Goal: Task Accomplishment & Management: Manage account settings

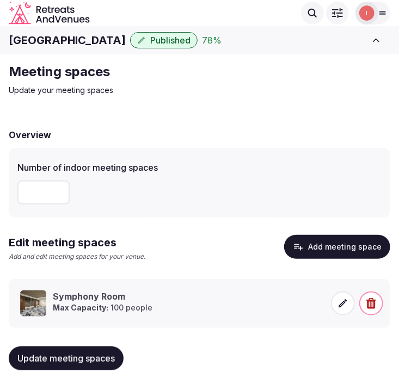
click at [327, 106] on div "Meeting spaces Update your meeting spaces Overview Number of indoor meeting spa…" at bounding box center [199, 224] width 399 height 341
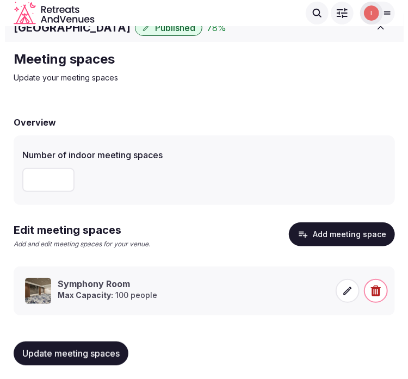
scroll to position [15, 0]
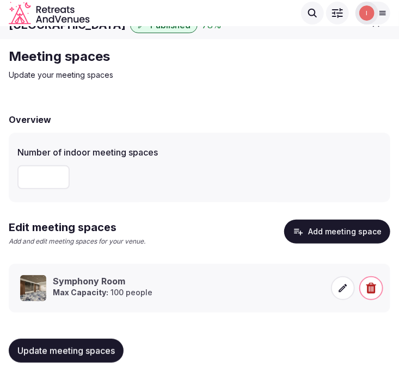
click at [350, 236] on button "Add meeting space" at bounding box center [337, 232] width 106 height 24
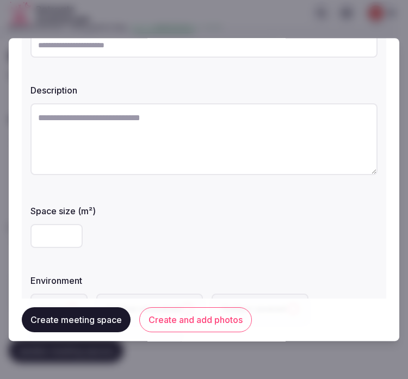
scroll to position [60, 0]
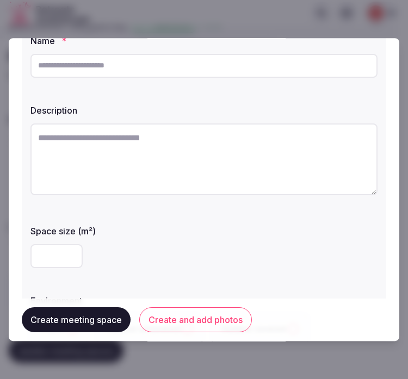
click at [225, 71] on input "text" at bounding box center [203, 66] width 347 height 24
paste input "**********"
type input "**********"
click at [254, 143] on textarea at bounding box center [203, 160] width 347 height 72
paste textarea "**********"
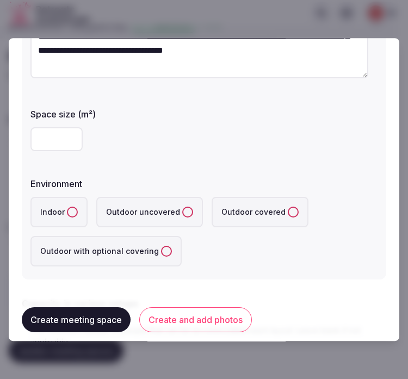
scroll to position [181, 0]
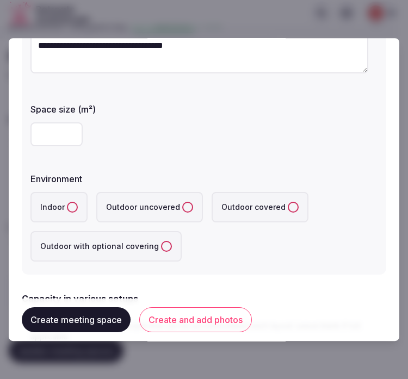
type textarea "**********"
click at [51, 133] on input "number" at bounding box center [56, 134] width 52 height 24
type input "***"
click at [67, 204] on button "Indoor" at bounding box center [72, 207] width 11 height 11
click at [248, 126] on div "***" at bounding box center [203, 134] width 347 height 24
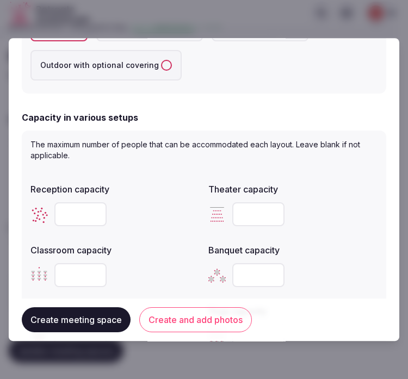
scroll to position [423, 0]
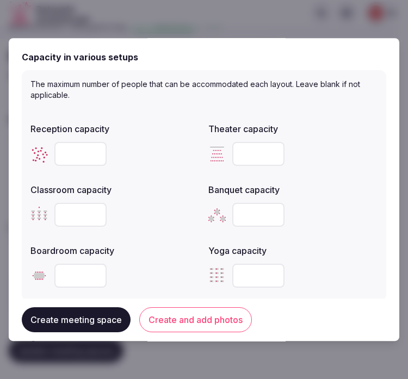
click at [236, 217] on input "number" at bounding box center [258, 215] width 52 height 24
click at [79, 150] on input "number" at bounding box center [80, 154] width 52 height 24
click at [88, 153] on input "number" at bounding box center [80, 154] width 52 height 24
type input "**"
click at [311, 160] on div at bounding box center [292, 154] width 169 height 24
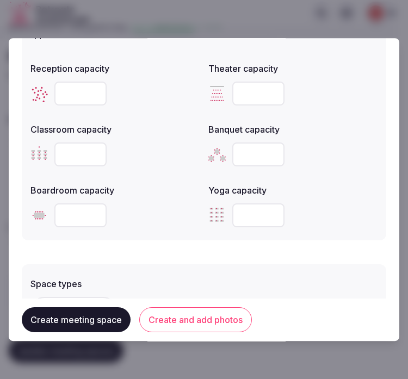
scroll to position [544, 0]
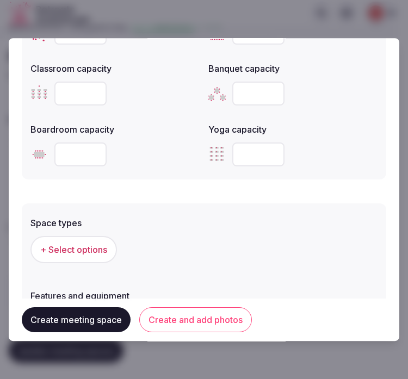
click at [99, 249] on span "+ Select options" at bounding box center [73, 250] width 67 height 12
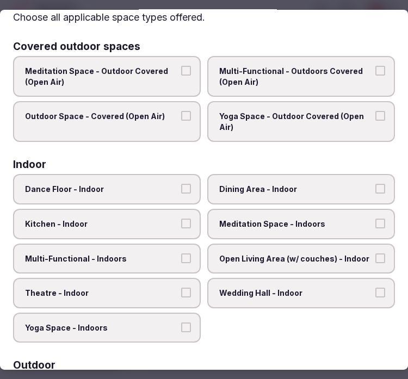
scroll to position [60, 0]
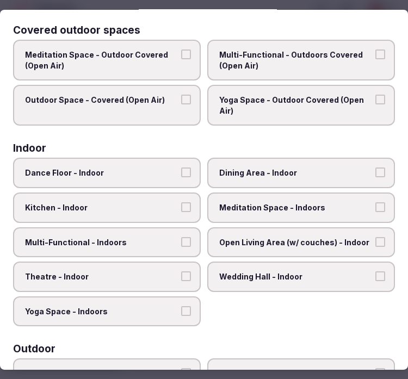
click at [349, 60] on span "Multi-Functional - Outdoors Covered (Open Air)" at bounding box center [295, 60] width 153 height 21
click at [376, 59] on button "Multi-Functional - Outdoors Covered (Open Air)" at bounding box center [381, 55] width 10 height 10
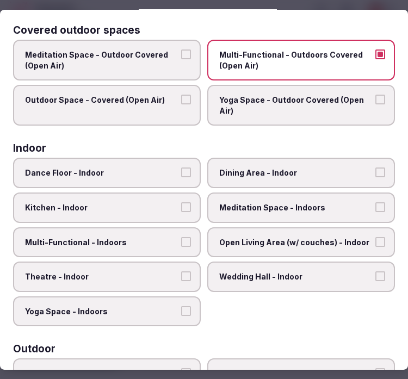
click at [181, 100] on button "Outdoor Space - Covered (Open Air)" at bounding box center [186, 100] width 10 height 10
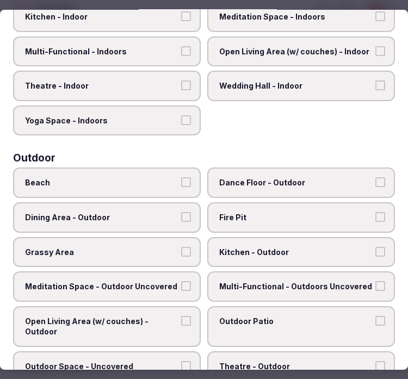
scroll to position [131, 0]
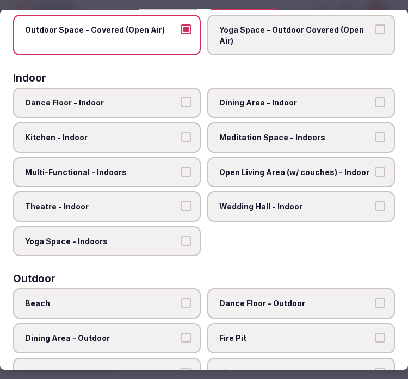
click at [167, 100] on span "Dance Floor - Indoor" at bounding box center [101, 102] width 153 height 11
click at [181, 100] on button "Dance Floor - Indoor" at bounding box center [186, 102] width 10 height 10
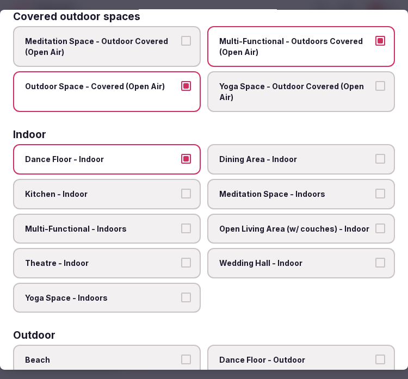
scroll to position [70, 0]
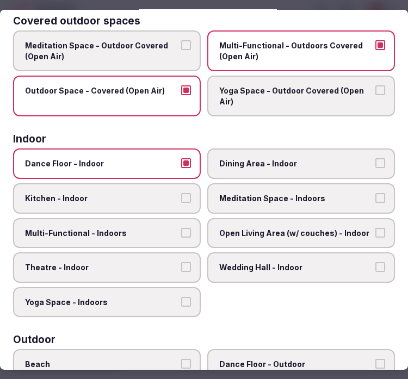
click at [160, 159] on span "Dance Floor - Indoor" at bounding box center [101, 163] width 153 height 11
click at [181, 159] on button "Dance Floor - Indoor" at bounding box center [186, 163] width 10 height 10
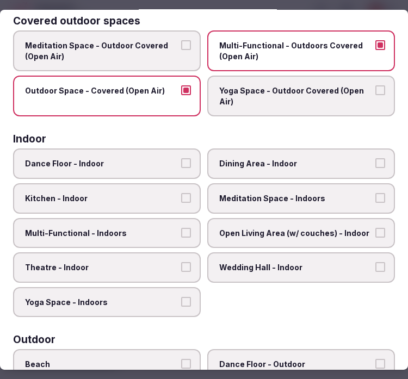
click at [308, 169] on label "Dining Area - Indoor" at bounding box center [301, 164] width 188 height 30
click at [376, 168] on button "Dining Area - Indoor" at bounding box center [381, 163] width 10 height 10
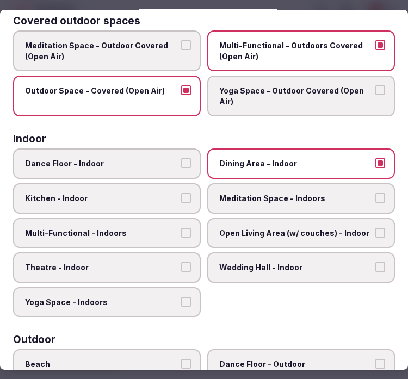
click at [294, 170] on label "Dining Area - Indoor" at bounding box center [301, 164] width 188 height 30
click at [376, 168] on button "Dining Area - Indoor" at bounding box center [381, 163] width 10 height 10
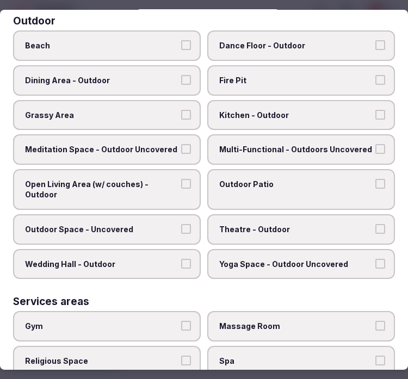
scroll to position [372, 0]
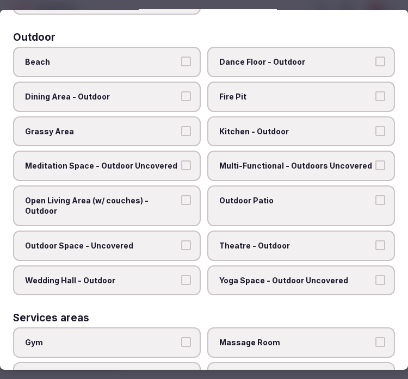
click at [193, 198] on label "Open Living Area (w/ couches) - Outdoor" at bounding box center [107, 206] width 188 height 41
click at [191, 198] on button "Open Living Area (w/ couches) - Outdoor" at bounding box center [186, 200] width 10 height 10
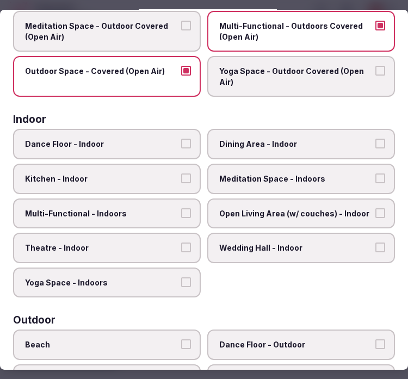
scroll to position [0, 0]
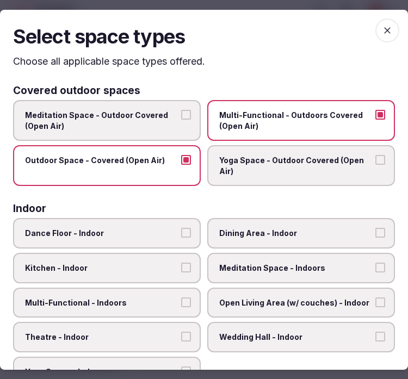
click at [382, 33] on icon "button" at bounding box center [387, 29] width 11 height 11
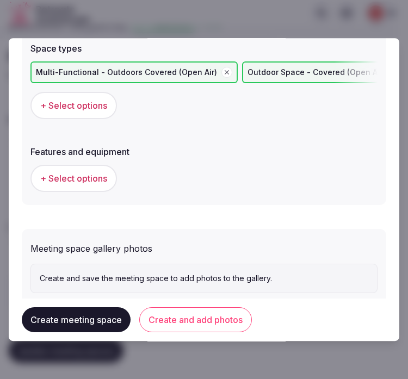
scroll to position [726, 0]
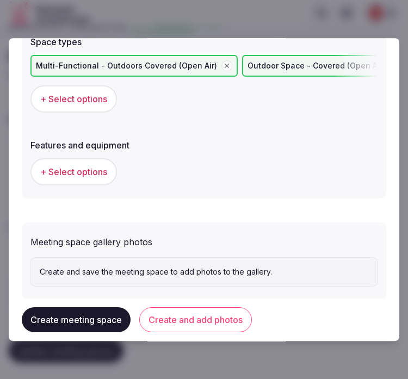
click at [88, 166] on span "+ Select options" at bounding box center [73, 172] width 67 height 12
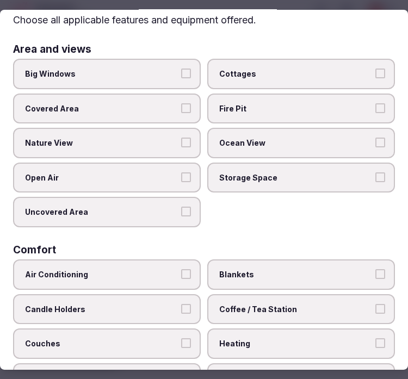
scroll to position [60, 0]
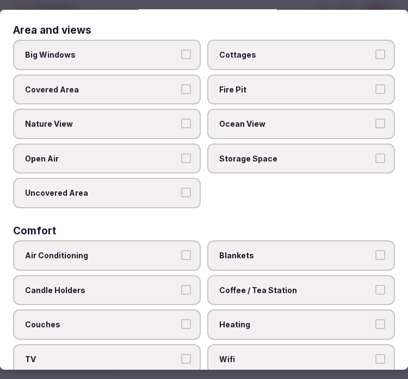
click at [188, 148] on label "Open Air" at bounding box center [107, 159] width 188 height 30
click at [188, 153] on button "Open Air" at bounding box center [186, 158] width 10 height 10
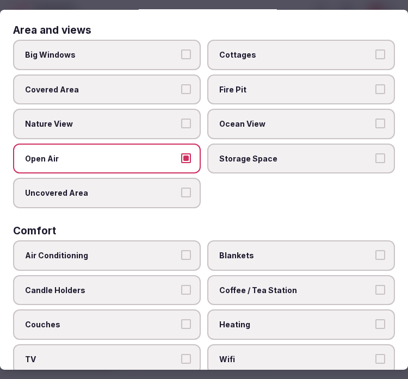
click at [181, 88] on button "Covered Area" at bounding box center [186, 89] width 10 height 10
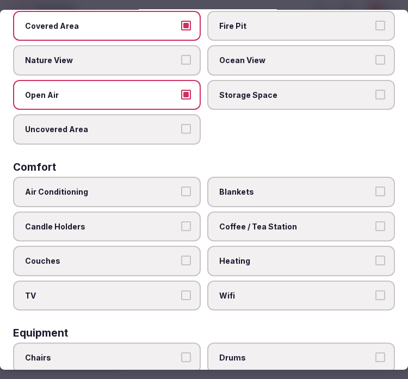
scroll to position [181, 0]
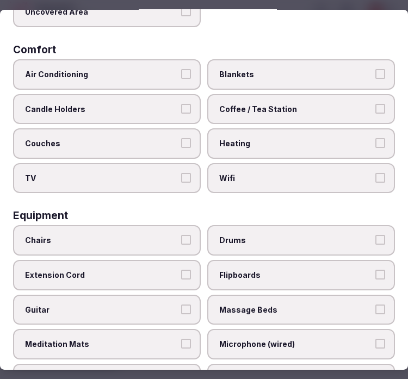
click at [369, 175] on label "Wifi" at bounding box center [301, 178] width 188 height 30
click at [376, 175] on button "Wifi" at bounding box center [381, 178] width 10 height 10
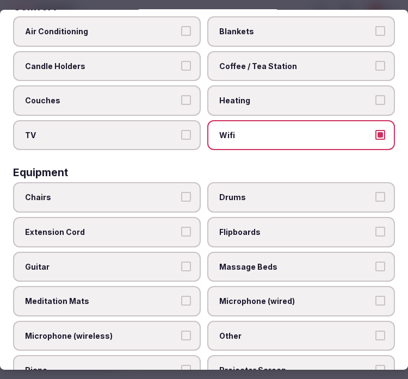
scroll to position [363, 0]
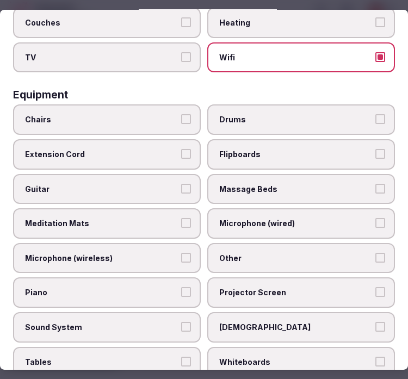
drag, startPoint x: 158, startPoint y: 105, endPoint x: 235, endPoint y: 214, distance: 133.6
click at [158, 114] on span "Chairs" at bounding box center [101, 119] width 153 height 11
click at [181, 114] on button "Chairs" at bounding box center [186, 119] width 10 height 10
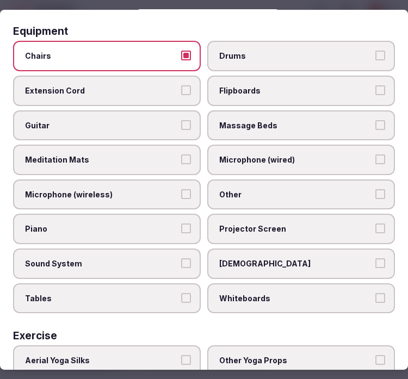
scroll to position [483, 0]
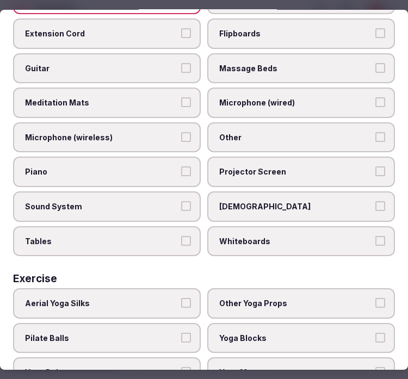
click at [160, 226] on label "Tables" at bounding box center [107, 241] width 188 height 30
click at [181, 236] on button "Tables" at bounding box center [186, 241] width 10 height 10
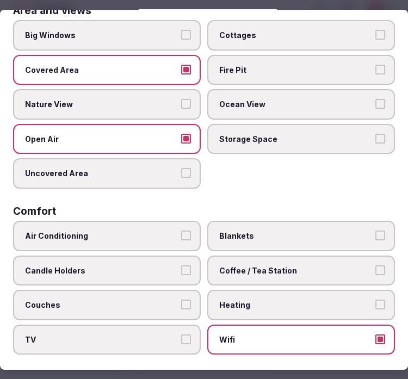
scroll to position [0, 0]
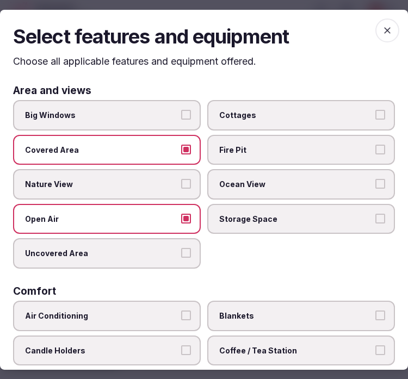
click at [376, 23] on span "button" at bounding box center [388, 30] width 24 height 24
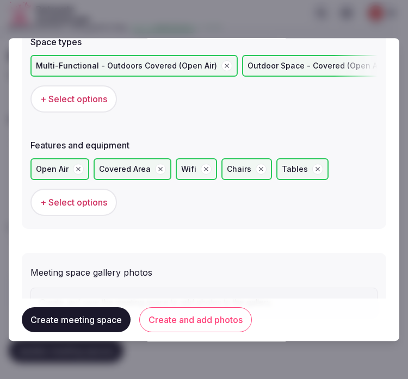
scroll to position [773, 0]
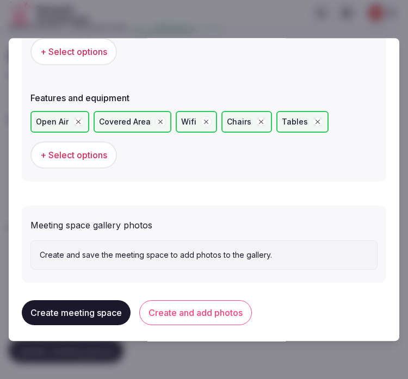
click at [219, 300] on button "Create and add photos" at bounding box center [195, 312] width 113 height 25
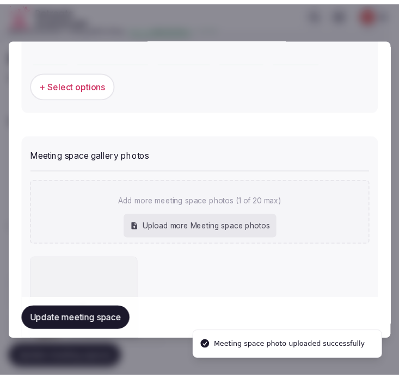
scroll to position [873, 0]
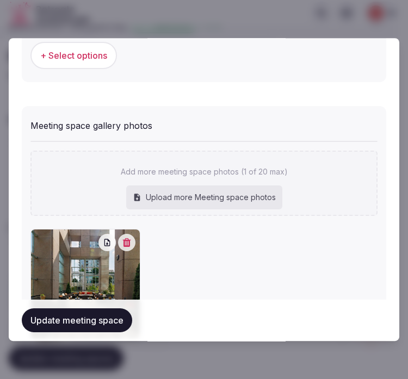
click at [91, 314] on button "Update meeting space" at bounding box center [77, 321] width 110 height 24
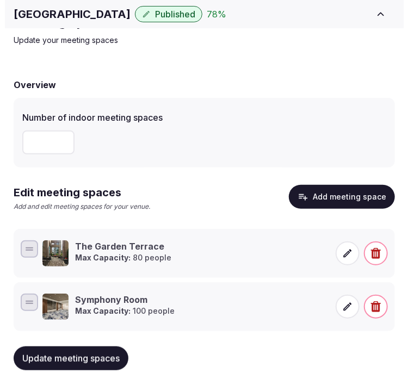
scroll to position [69, 0]
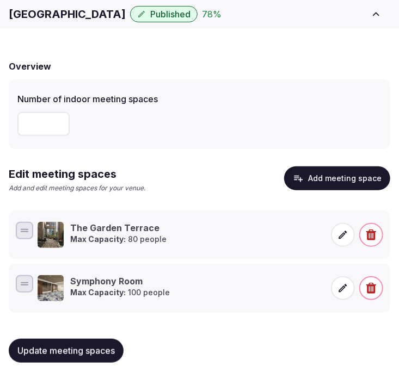
click at [303, 175] on icon "button" at bounding box center [298, 178] width 11 height 11
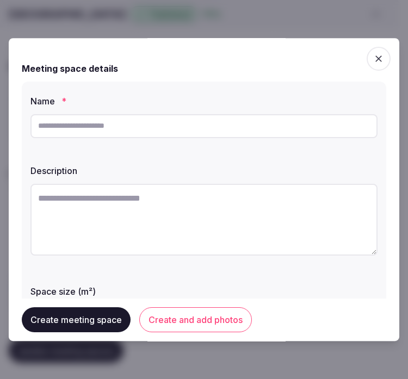
click at [82, 123] on input "text" at bounding box center [203, 126] width 347 height 24
paste input "**********"
type input "**********"
click at [198, 236] on textarea at bounding box center [203, 220] width 347 height 72
paste textarea "**********"
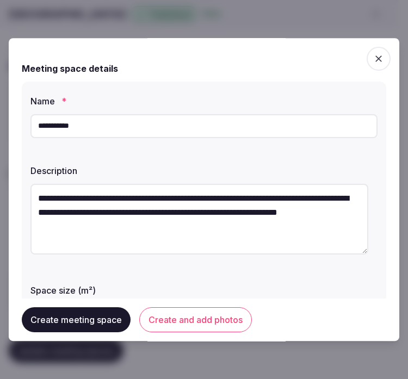
type textarea "**********"
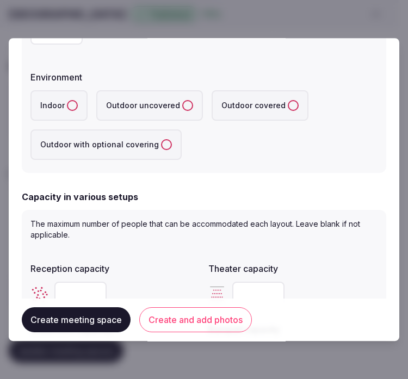
scroll to position [302, 0]
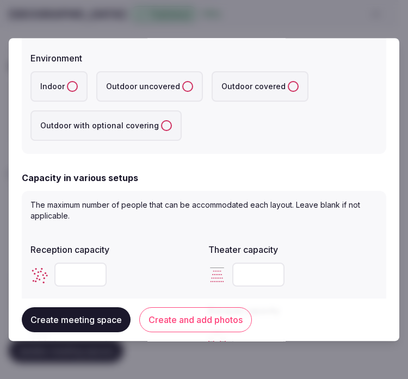
click at [70, 89] on button "Indoor" at bounding box center [72, 86] width 11 height 11
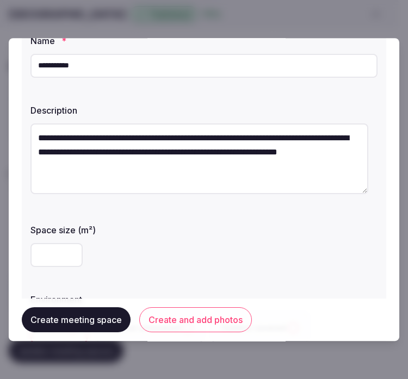
scroll to position [121, 0]
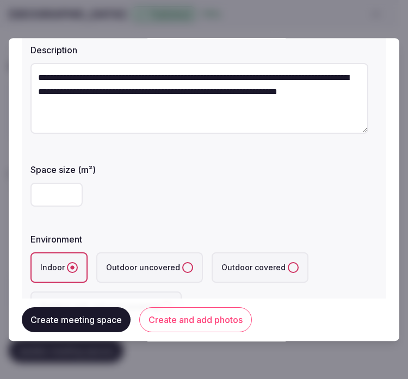
click at [65, 191] on input "number" at bounding box center [56, 195] width 52 height 24
type input "**"
click at [133, 172] on label "Space size (m²)" at bounding box center [203, 169] width 347 height 9
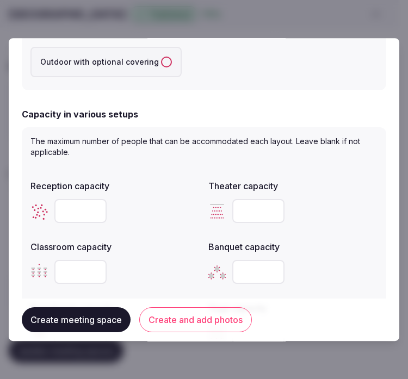
scroll to position [423, 0]
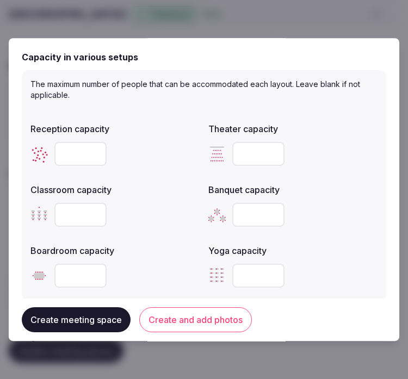
click at [67, 159] on input "number" at bounding box center [80, 154] width 52 height 24
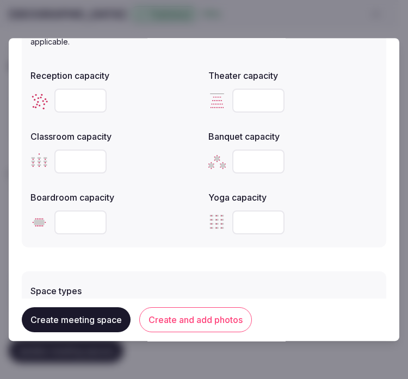
scroll to position [544, 0]
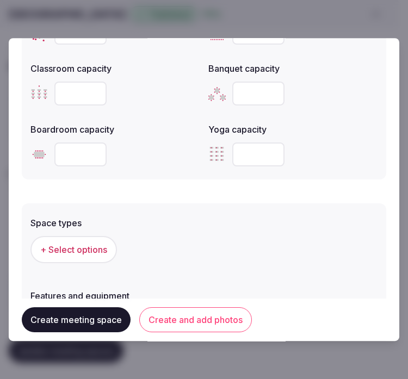
click at [247, 89] on input "number" at bounding box center [258, 94] width 52 height 24
click at [255, 88] on input "number" at bounding box center [258, 94] width 52 height 24
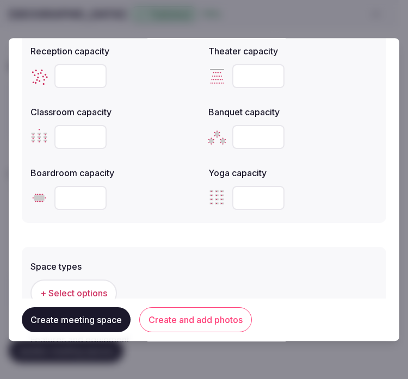
scroll to position [483, 0]
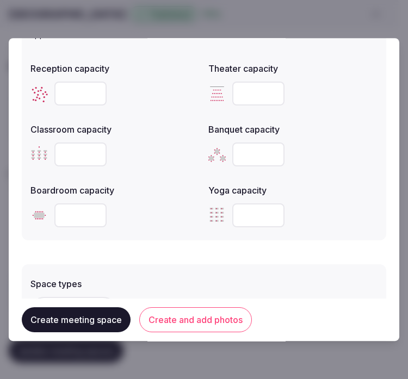
type input "**"
click at [77, 209] on input "number" at bounding box center [80, 216] width 52 height 24
type input "**"
click at [75, 93] on input "number" at bounding box center [80, 94] width 52 height 24
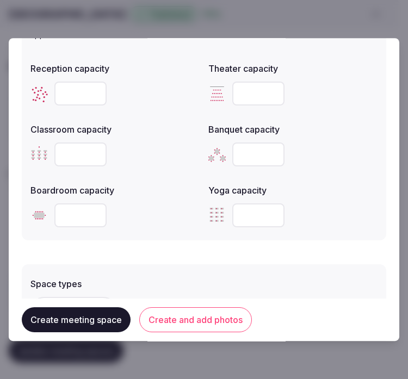
click at [75, 93] on input "number" at bounding box center [80, 94] width 52 height 24
type input "**"
click at [71, 148] on input "number" at bounding box center [80, 155] width 52 height 24
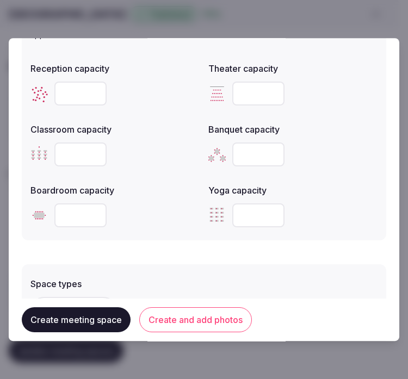
type input "**"
click at [244, 86] on input "number" at bounding box center [258, 94] width 52 height 24
type input "**"
click at [216, 240] on form "**********" at bounding box center [204, 40] width 365 height 944
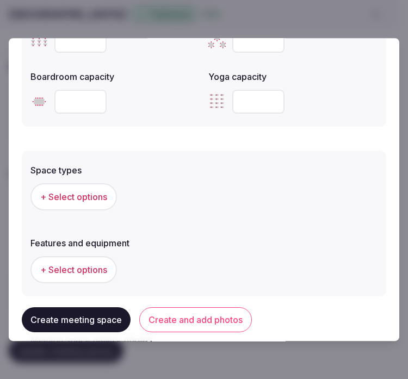
scroll to position [605, 0]
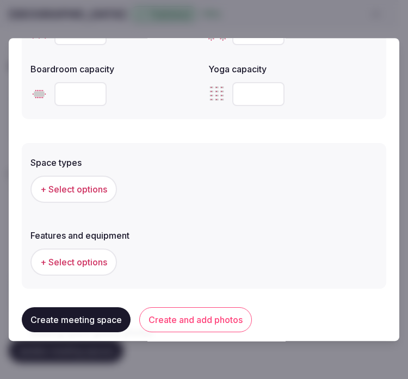
click at [66, 192] on span "+ Select options" at bounding box center [73, 189] width 67 height 12
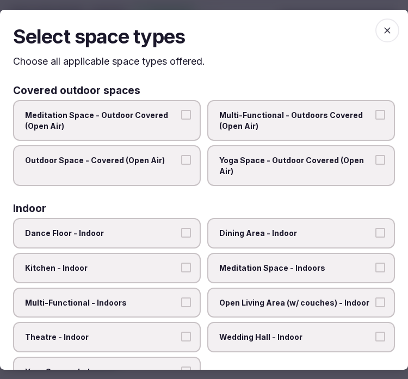
click at [285, 230] on span "Dining Area - Indoor" at bounding box center [295, 233] width 153 height 11
click at [376, 230] on button "Dining Area - Indoor" at bounding box center [381, 233] width 10 height 10
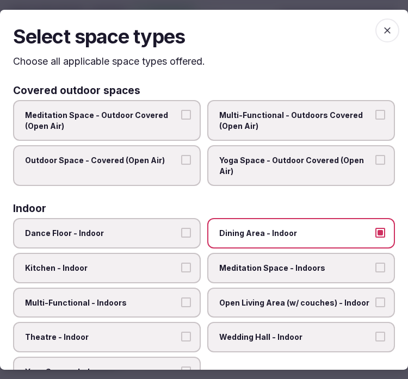
click at [159, 298] on span "Multi-Functional - Indoors" at bounding box center [101, 303] width 153 height 11
click at [181, 298] on button "Multi-Functional - Indoors" at bounding box center [186, 303] width 10 height 10
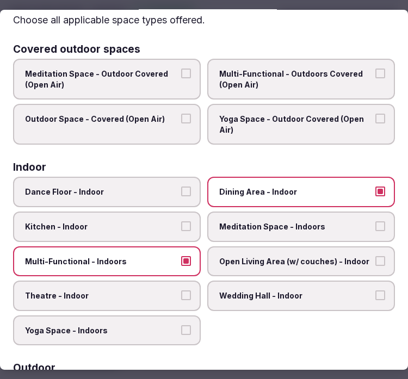
scroll to position [60, 0]
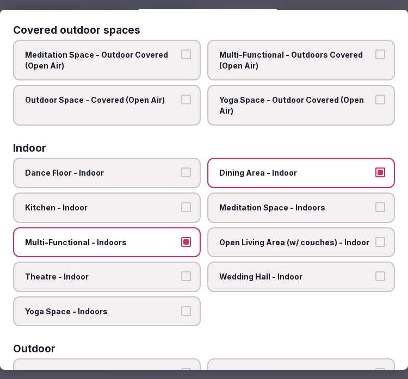
click at [158, 272] on span "Theatre - Indoor" at bounding box center [101, 277] width 153 height 11
click at [181, 272] on button "Theatre - Indoor" at bounding box center [186, 277] width 10 height 10
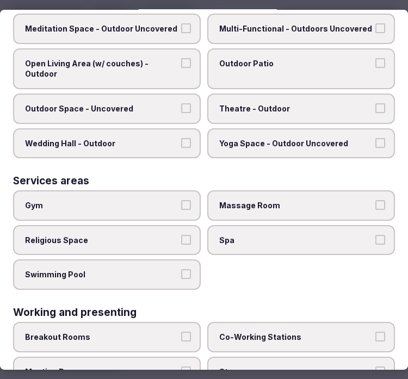
scroll to position [554, 0]
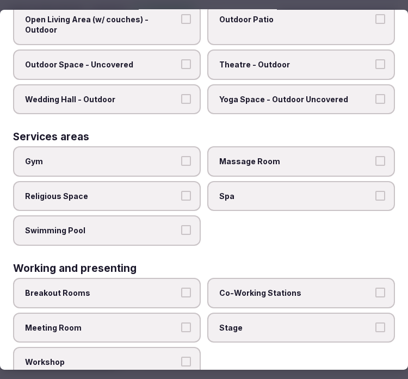
click at [180, 314] on label "Meeting Room" at bounding box center [107, 327] width 188 height 30
click at [181, 322] on button "Meeting Room" at bounding box center [186, 327] width 10 height 10
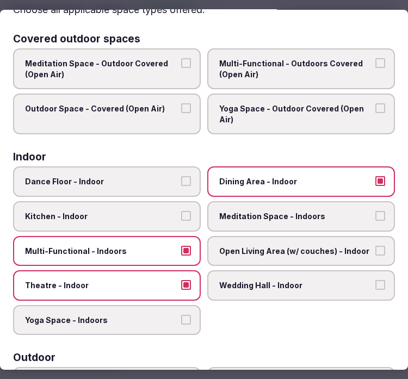
scroll to position [9, 0]
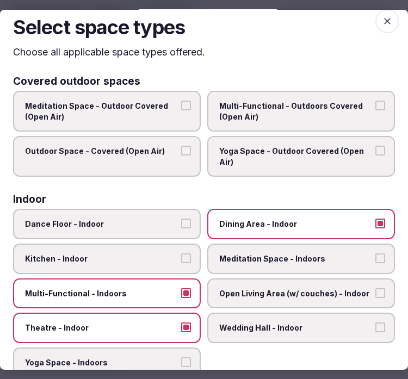
drag, startPoint x: 381, startPoint y: 19, endPoint x: 365, endPoint y: 32, distance: 20.9
click at [382, 19] on icon "button" at bounding box center [387, 20] width 11 height 11
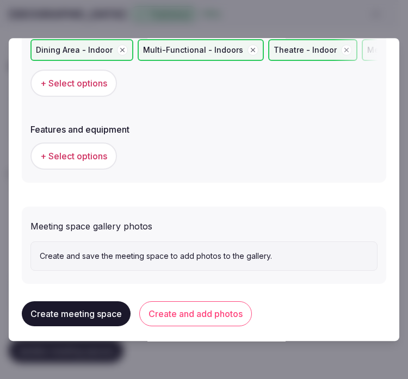
scroll to position [743, 0]
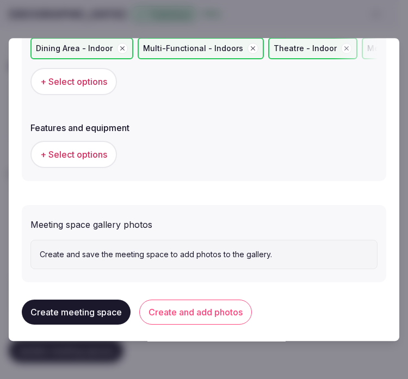
click at [88, 149] on span "+ Select options" at bounding box center [73, 155] width 67 height 12
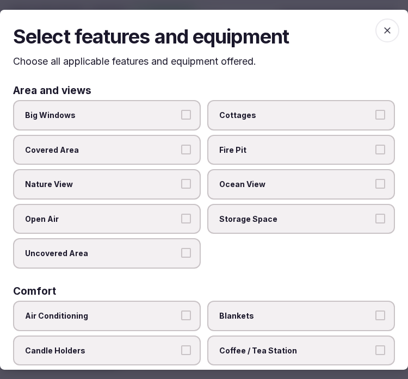
click at [151, 126] on label "Big Windows" at bounding box center [107, 115] width 188 height 30
click at [181, 120] on button "Big Windows" at bounding box center [186, 115] width 10 height 10
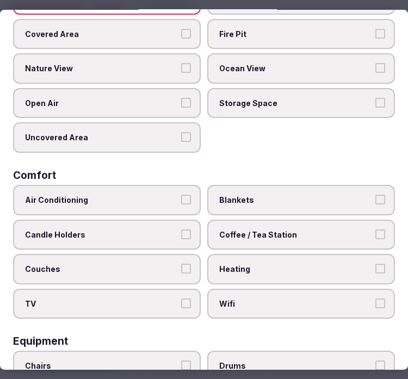
scroll to position [181, 0]
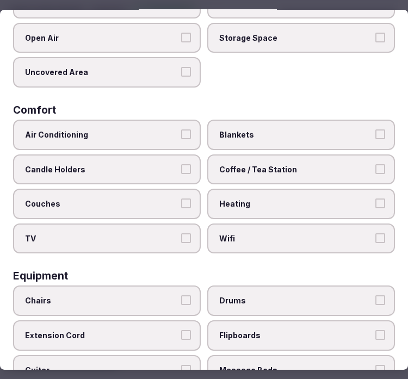
click at [149, 130] on span "Air Conditioning" at bounding box center [101, 135] width 153 height 11
click at [181, 130] on button "Air Conditioning" at bounding box center [186, 135] width 10 height 10
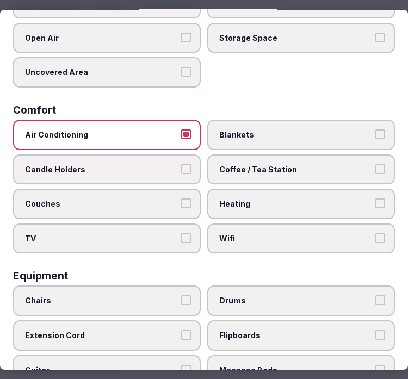
click at [301, 213] on div "Air Conditioning Blankets Candle Holders Coffee / Tea Station Couches Heating T…" at bounding box center [204, 187] width 382 height 134
click at [376, 164] on button "Coffee / Tea Station" at bounding box center [381, 169] width 10 height 10
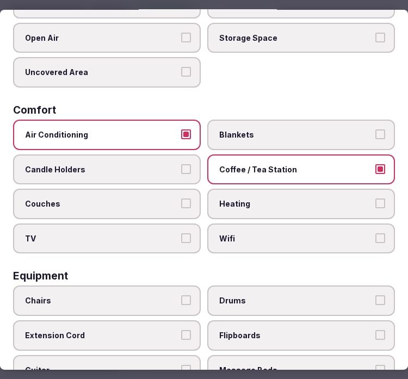
click at [376, 234] on button "Wifi" at bounding box center [381, 239] width 10 height 10
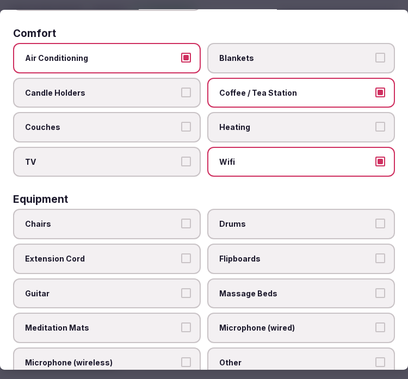
scroll to position [302, 0]
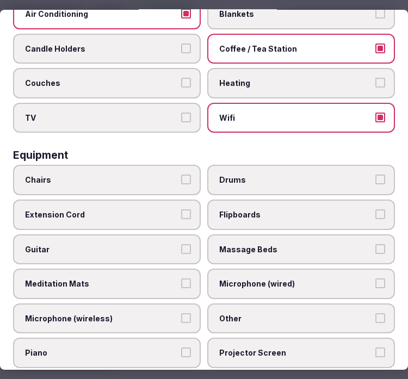
click at [120, 175] on span "Chairs" at bounding box center [101, 180] width 153 height 11
click at [181, 175] on button "Chairs" at bounding box center [186, 180] width 10 height 10
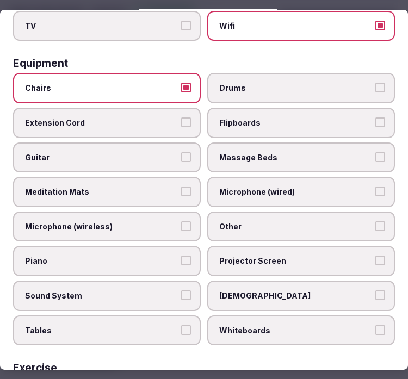
scroll to position [423, 0]
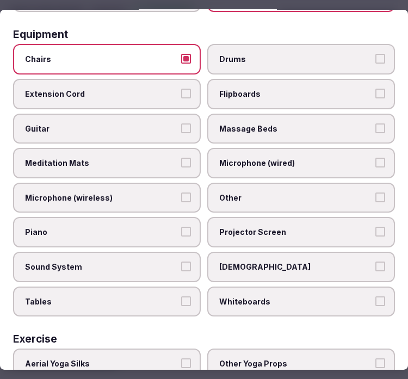
click at [265, 193] on span "Other" at bounding box center [295, 198] width 153 height 11
click at [376, 193] on button "Other" at bounding box center [381, 198] width 10 height 10
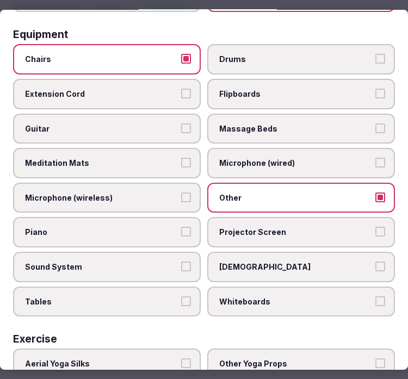
click at [166, 262] on span "Sound System" at bounding box center [101, 267] width 153 height 11
click at [181, 262] on button "Sound System" at bounding box center [186, 267] width 10 height 10
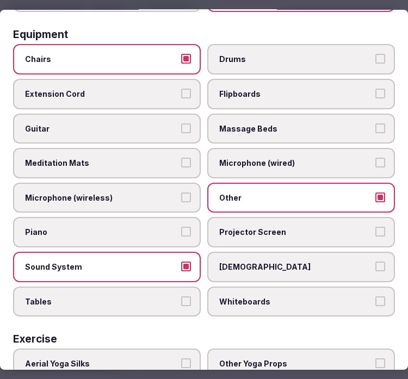
click at [246, 226] on label "Projector Screen" at bounding box center [301, 232] width 188 height 30
click at [376, 227] on button "Projector Screen" at bounding box center [381, 232] width 10 height 10
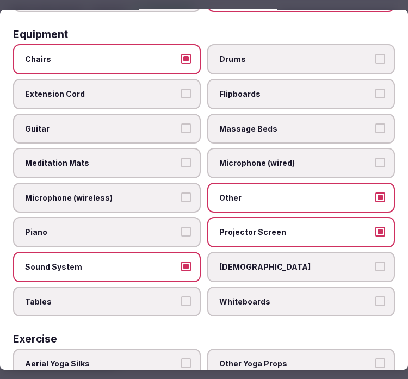
scroll to position [483, 0]
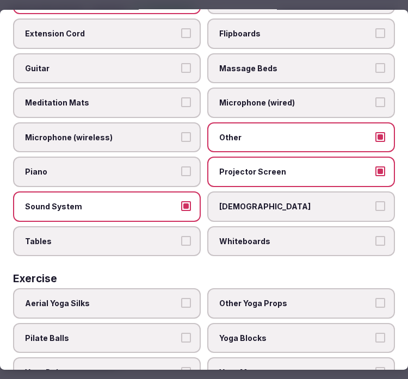
click at [175, 236] on label "Tables" at bounding box center [107, 241] width 188 height 30
click at [181, 236] on button "Tables" at bounding box center [186, 241] width 10 height 10
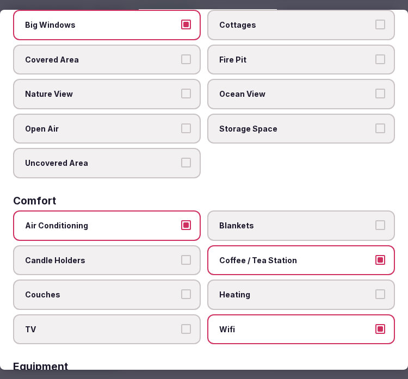
scroll to position [0, 0]
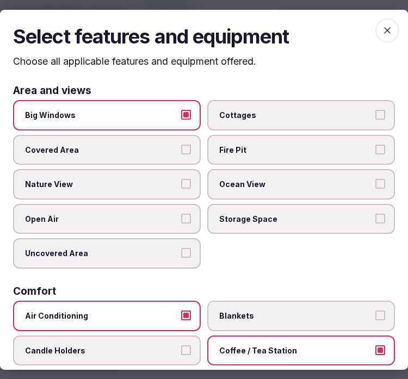
click at [382, 30] on icon "button" at bounding box center [387, 29] width 11 height 11
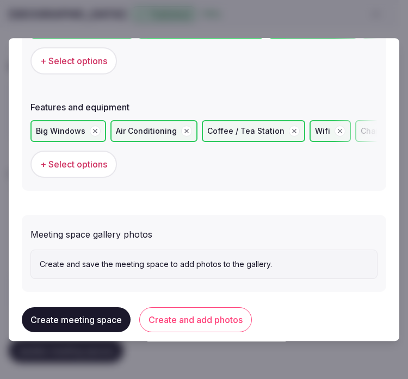
scroll to position [773, 0]
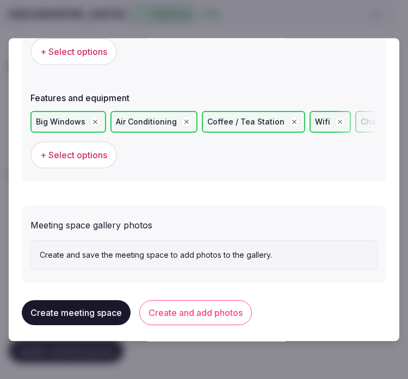
click at [199, 307] on button "Create and add photos" at bounding box center [195, 312] width 113 height 25
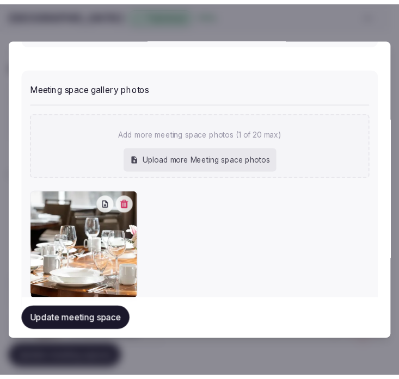
scroll to position [937, 0]
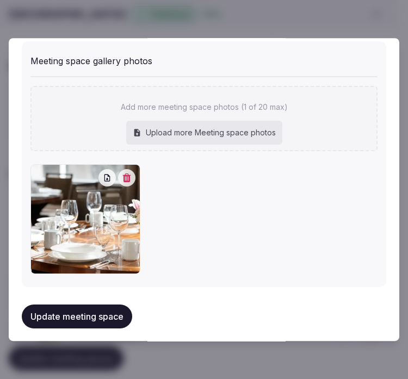
click at [112, 305] on button "Update meeting space" at bounding box center [77, 317] width 110 height 24
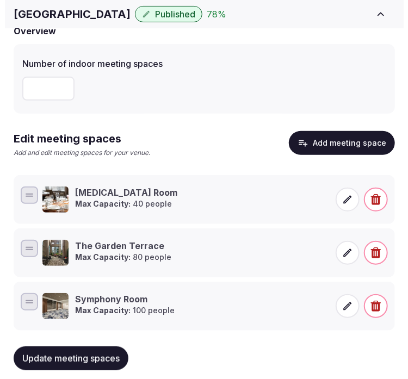
scroll to position [122, 0]
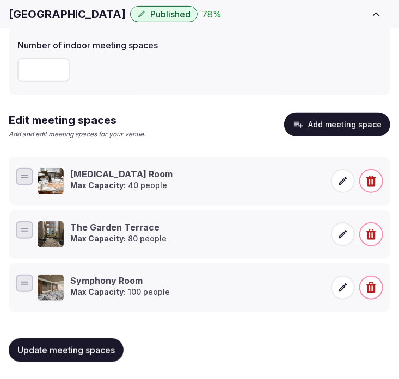
click at [316, 125] on button "Add meeting space" at bounding box center [337, 125] width 106 height 24
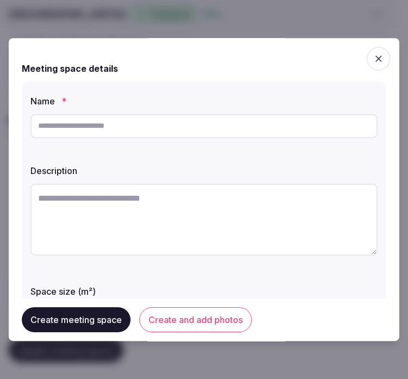
click at [222, 124] on input "text" at bounding box center [203, 126] width 347 height 24
paste input "**********"
type input "**********"
click at [267, 243] on textarea at bounding box center [203, 220] width 347 height 72
click at [287, 226] on textarea at bounding box center [203, 220] width 347 height 72
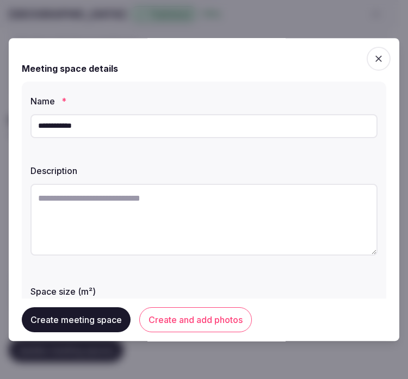
paste textarea "**********"
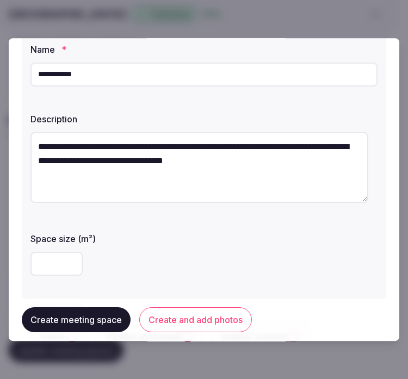
scroll to position [121, 0]
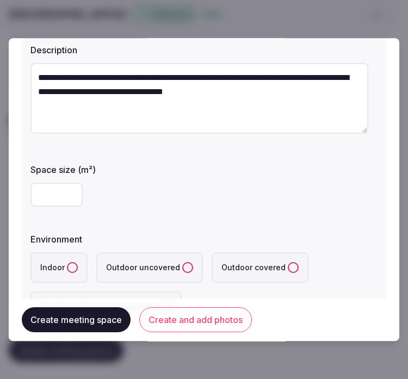
type textarea "**********"
click at [60, 189] on input "number" at bounding box center [56, 195] width 52 height 24
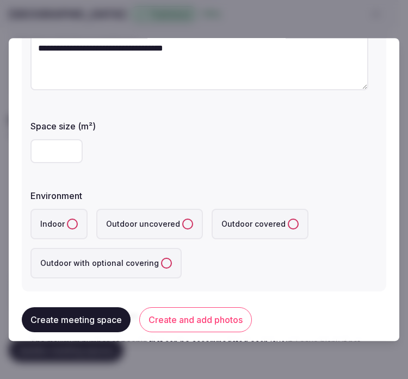
scroll to position [181, 0]
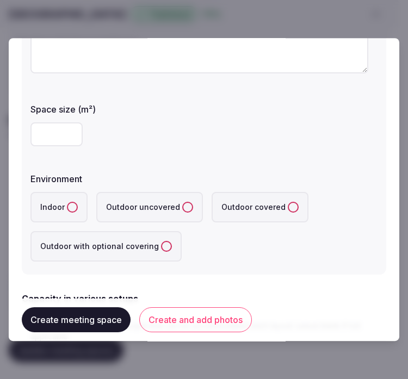
type input "**"
click at [75, 205] on button "Indoor" at bounding box center [72, 207] width 11 height 11
click at [242, 161] on div "**********" at bounding box center [204, 87] width 365 height 374
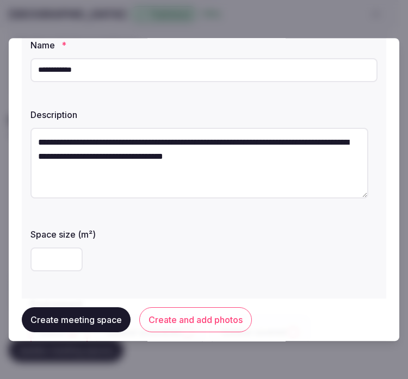
scroll to position [121, 0]
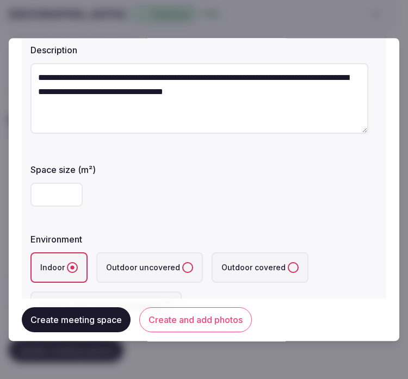
click at [134, 208] on div "**" at bounding box center [203, 195] width 347 height 33
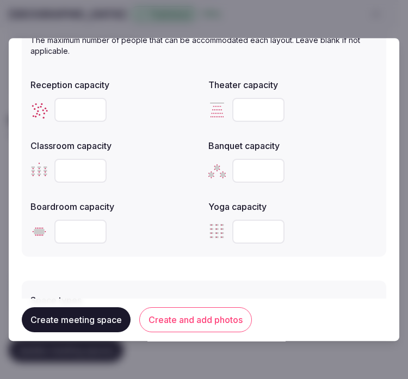
scroll to position [483, 0]
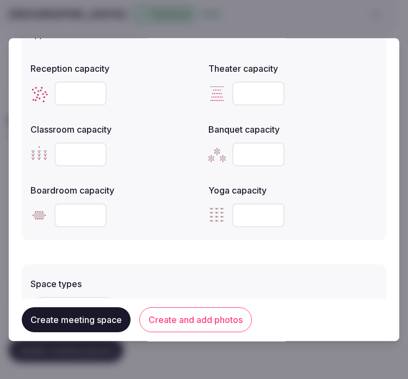
click at [233, 150] on input "number" at bounding box center [258, 155] width 52 height 24
type input "**"
click at [71, 82] on input "number" at bounding box center [80, 94] width 52 height 24
type input "**"
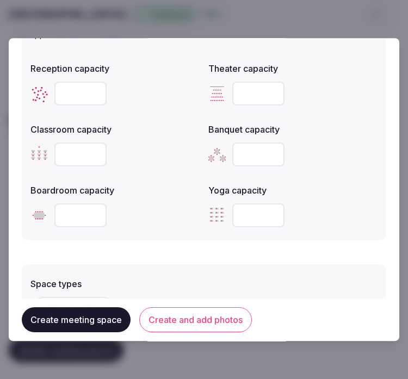
click at [250, 95] on input "number" at bounding box center [258, 94] width 52 height 24
click at [237, 100] on input "number" at bounding box center [258, 94] width 52 height 24
type input "**"
click at [85, 156] on input "number" at bounding box center [80, 155] width 52 height 24
click at [75, 143] on input "number" at bounding box center [80, 155] width 52 height 24
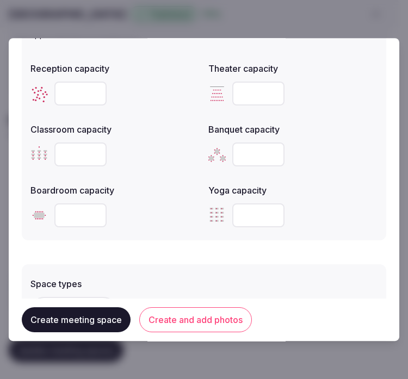
type input "**"
click at [67, 216] on input "number" at bounding box center [80, 216] width 52 height 24
click at [64, 216] on input "number" at bounding box center [80, 216] width 52 height 24
click at [63, 214] on input "number" at bounding box center [80, 216] width 52 height 24
type input "**"
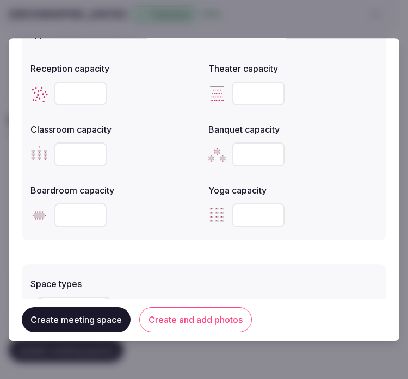
click at [178, 245] on form "**********" at bounding box center [204, 40] width 365 height 944
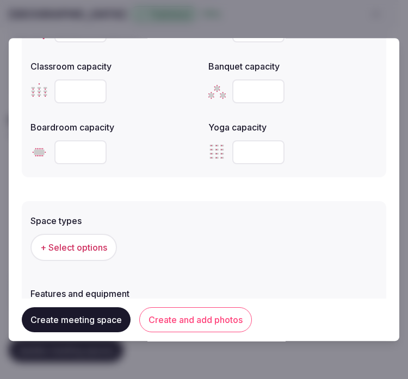
scroll to position [605, 0]
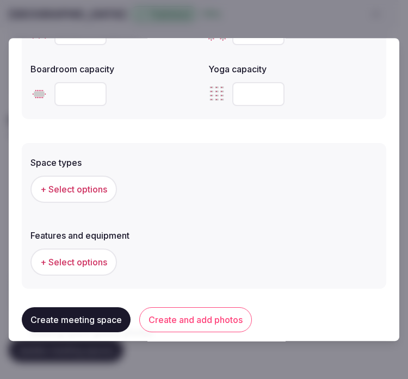
click at [60, 180] on button "+ Select options" at bounding box center [73, 189] width 87 height 27
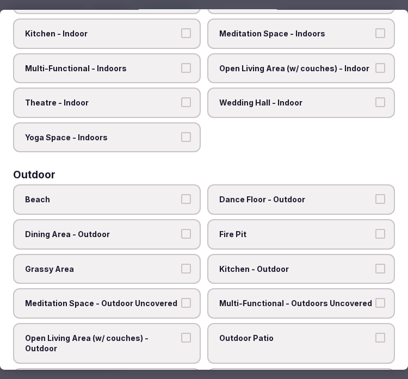
scroll to position [121, 0]
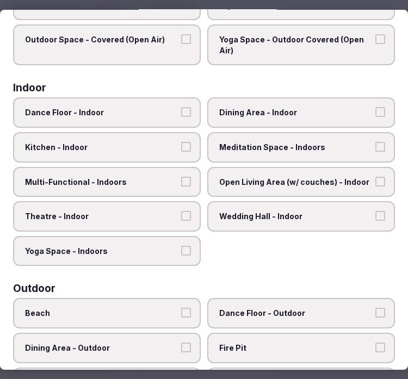
click at [296, 112] on span "Dining Area - Indoor" at bounding box center [295, 112] width 153 height 11
click at [376, 112] on button "Dining Area - Indoor" at bounding box center [381, 112] width 10 height 10
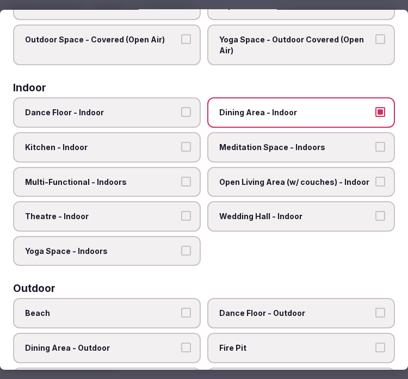
click at [140, 177] on span "Multi-Functional - Indoors" at bounding box center [101, 182] width 153 height 11
click at [181, 177] on button "Multi-Functional - Indoors" at bounding box center [186, 182] width 10 height 10
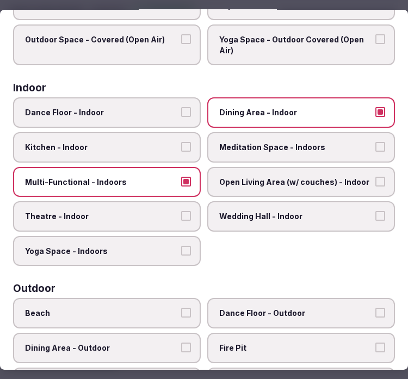
click at [155, 202] on label "Theatre - Indoor" at bounding box center [107, 216] width 188 height 30
click at [181, 211] on button "Theatre - Indoor" at bounding box center [186, 216] width 10 height 10
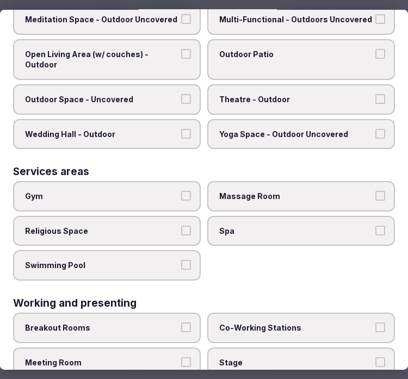
scroll to position [554, 0]
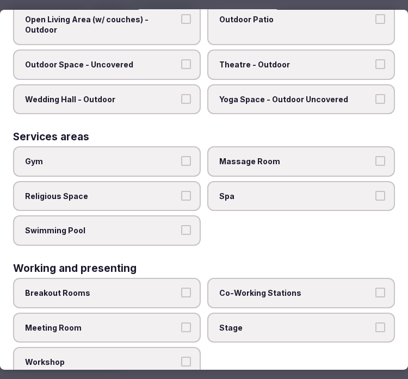
click at [160, 322] on span "Meeting Room" at bounding box center [101, 327] width 153 height 11
click at [181, 322] on button "Meeting Room" at bounding box center [186, 327] width 10 height 10
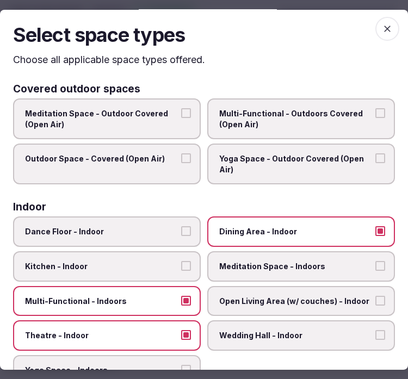
scroll to position [0, 0]
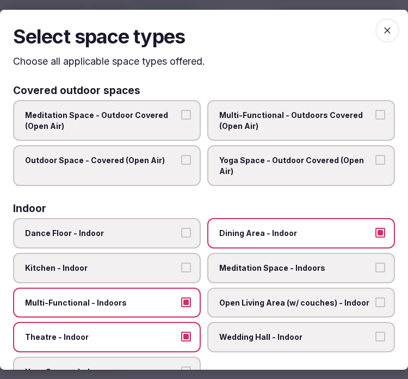
click at [382, 34] on icon "button" at bounding box center [387, 29] width 11 height 11
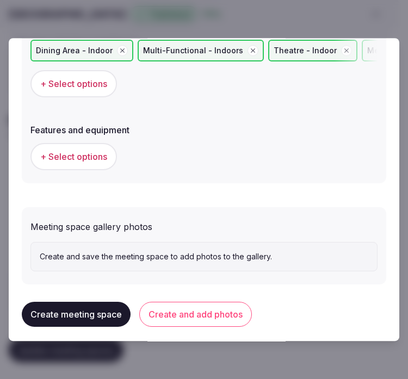
scroll to position [743, 0]
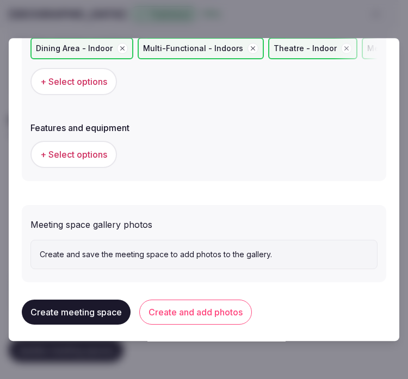
click at [87, 158] on button "+ Select options" at bounding box center [73, 154] width 87 height 27
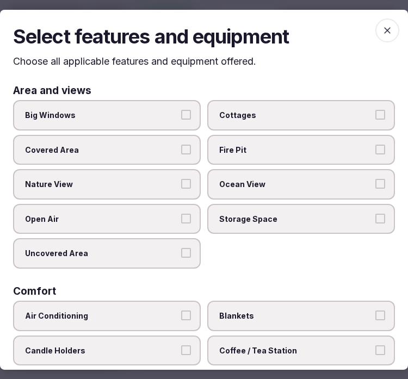
click at [140, 115] on span "Big Windows" at bounding box center [101, 115] width 153 height 11
click at [181, 115] on button "Big Windows" at bounding box center [186, 115] width 10 height 10
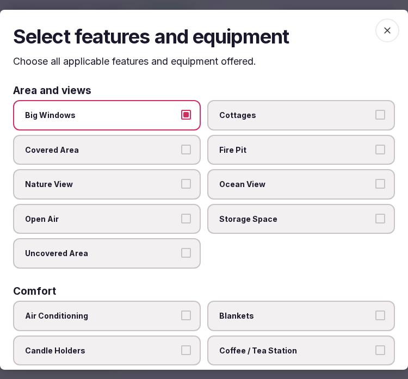
scroll to position [121, 0]
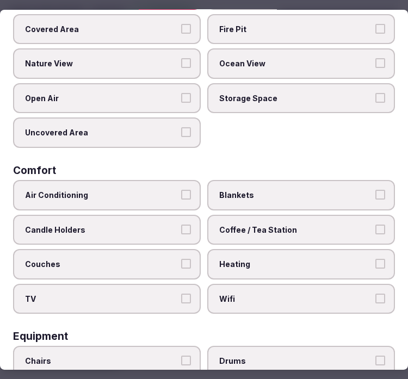
click at [161, 193] on span "Air Conditioning" at bounding box center [101, 195] width 153 height 11
click at [181, 193] on button "Air Conditioning" at bounding box center [186, 195] width 10 height 10
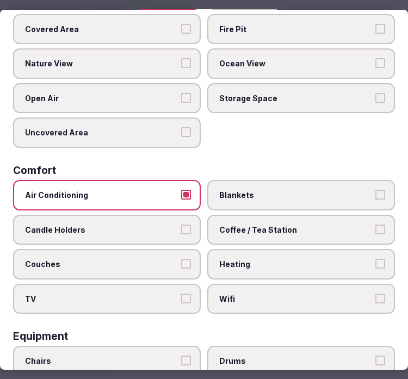
click at [254, 231] on label "Coffee / Tea Station" at bounding box center [301, 230] width 188 height 30
click at [376, 231] on button "Coffee / Tea Station" at bounding box center [381, 230] width 10 height 10
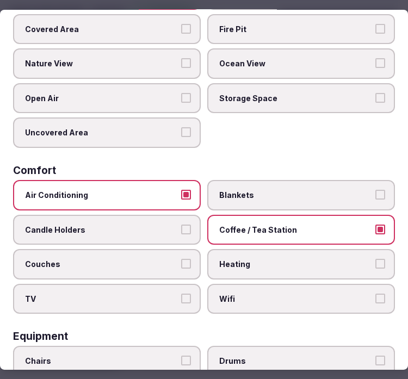
click at [242, 284] on label "Wifi" at bounding box center [301, 299] width 188 height 30
click at [376, 294] on button "Wifi" at bounding box center [381, 299] width 10 height 10
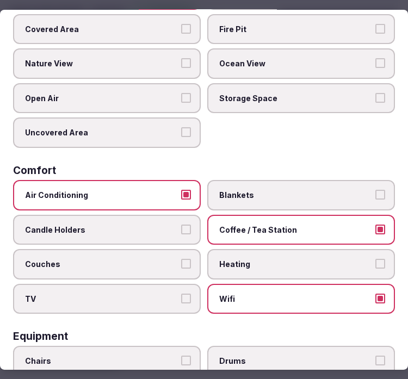
drag, startPoint x: 122, startPoint y: 290, endPoint x: 151, endPoint y: 280, distance: 30.3
click at [123, 294] on span "TV" at bounding box center [101, 299] width 153 height 11
click at [181, 294] on button "TV" at bounding box center [186, 299] width 10 height 10
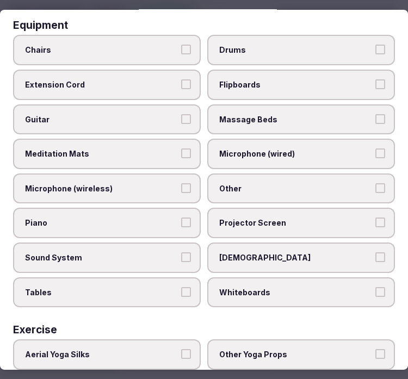
scroll to position [363, 0]
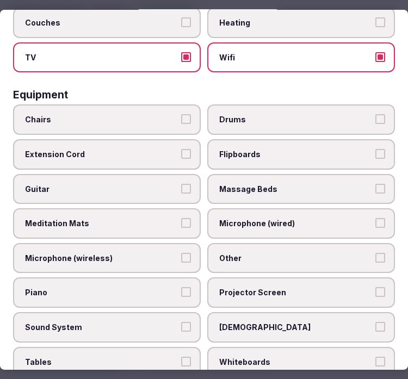
click at [164, 115] on label "Chairs" at bounding box center [107, 120] width 188 height 30
click at [181, 115] on button "Chairs" at bounding box center [186, 119] width 10 height 10
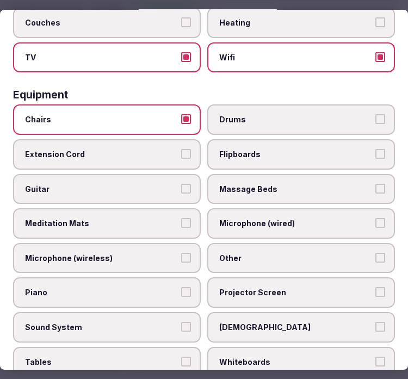
click at [273, 253] on label "Other" at bounding box center [301, 258] width 188 height 30
click at [376, 253] on button "Other" at bounding box center [381, 258] width 10 height 10
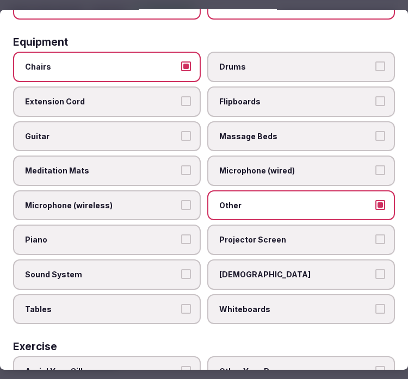
scroll to position [483, 0]
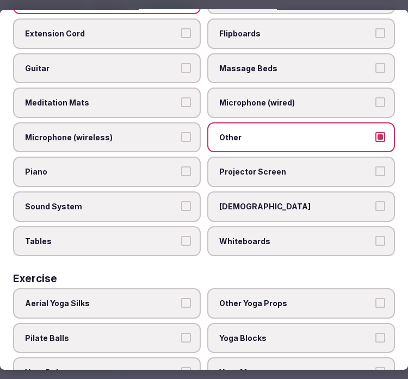
drag, startPoint x: 151, startPoint y: 218, endPoint x: 162, endPoint y: 214, distance: 11.4
click at [151, 226] on label "Tables" at bounding box center [107, 241] width 188 height 30
click at [181, 236] on button "Tables" at bounding box center [186, 241] width 10 height 10
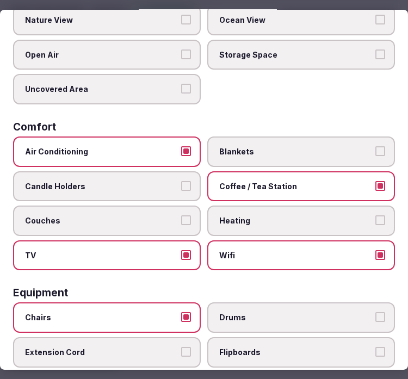
scroll to position [0, 0]
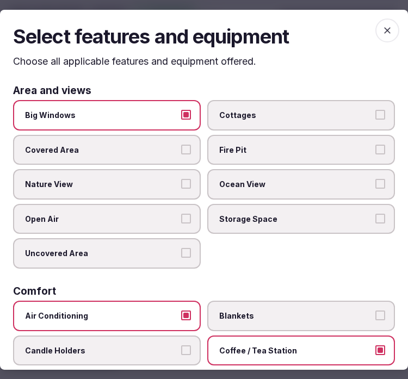
click at [384, 30] on icon "button" at bounding box center [387, 30] width 7 height 7
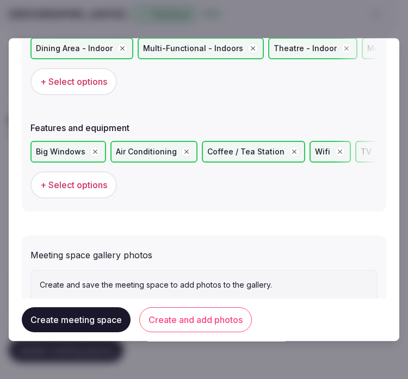
scroll to position [773, 0]
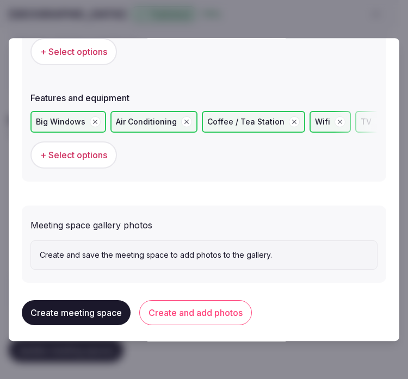
drag, startPoint x: 203, startPoint y: 300, endPoint x: 242, endPoint y: 277, distance: 45.6
click at [204, 300] on button "Create and add photos" at bounding box center [195, 312] width 113 height 25
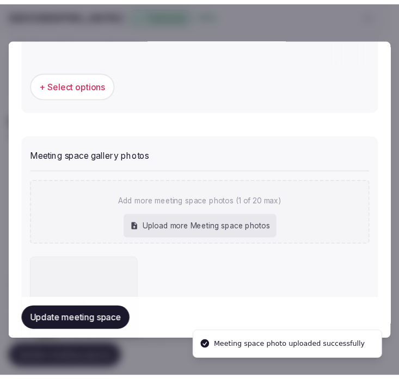
scroll to position [873, 0]
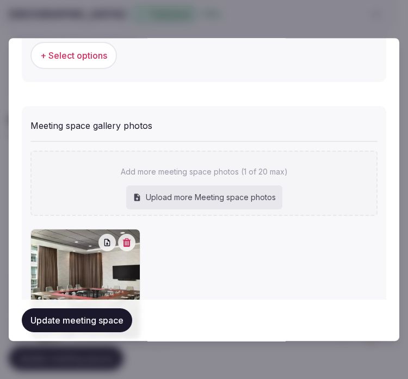
click at [118, 309] on button "Update meeting space" at bounding box center [77, 321] width 110 height 24
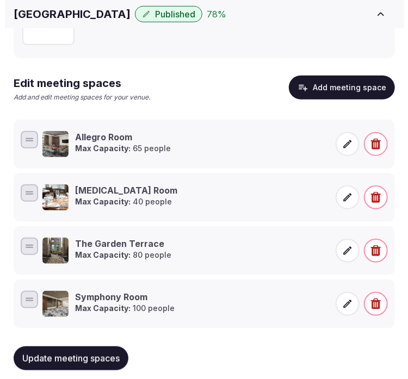
scroll to position [176, 0]
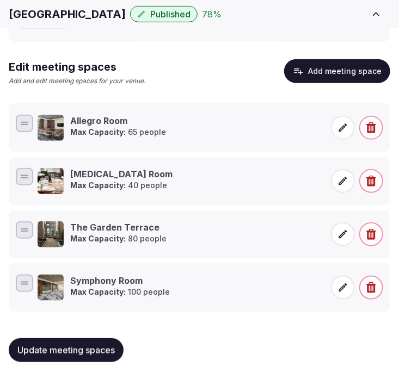
click at [303, 64] on button "Add meeting space" at bounding box center [337, 71] width 106 height 24
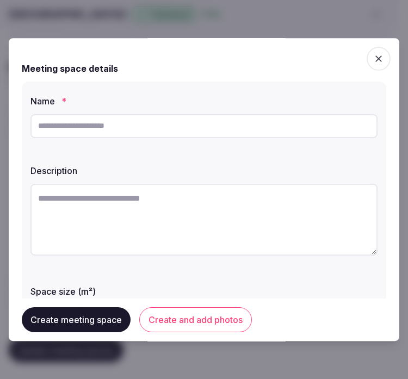
click at [142, 132] on input "text" at bounding box center [203, 126] width 347 height 24
paste input "**********"
type input "**********"
click at [192, 218] on textarea at bounding box center [203, 220] width 347 height 72
paste textarea "**********"
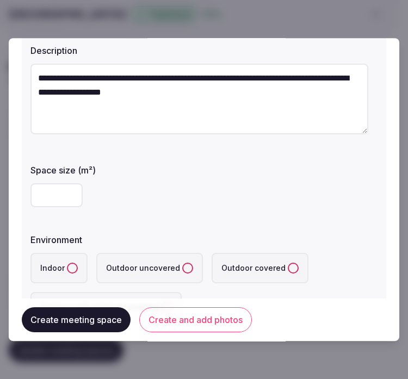
scroll to position [121, 0]
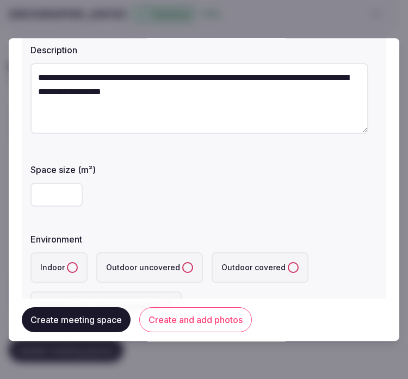
type textarea "**********"
click at [48, 189] on input "number" at bounding box center [56, 195] width 52 height 24
click at [47, 192] on input "number" at bounding box center [56, 195] width 52 height 24
type input "**"
click at [75, 265] on button "Indoor" at bounding box center [72, 267] width 11 height 11
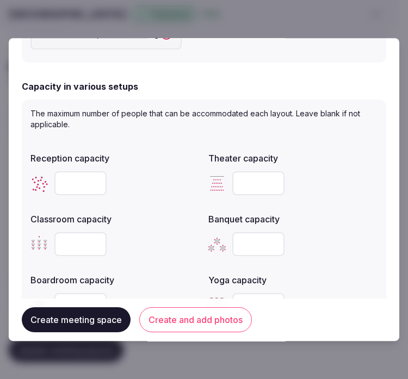
scroll to position [423, 0]
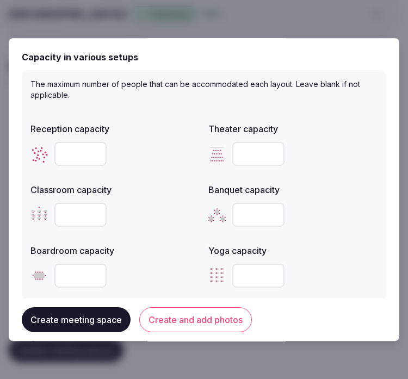
click at [72, 156] on input "number" at bounding box center [80, 154] width 52 height 24
type input "**"
click at [248, 148] on input "number" at bounding box center [258, 154] width 52 height 24
click at [245, 152] on input "number" at bounding box center [258, 154] width 52 height 24
type input "**"
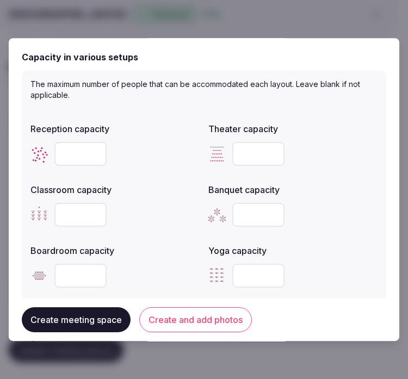
click at [67, 218] on input "number" at bounding box center [80, 215] width 52 height 24
type input "**"
click at [249, 218] on input "number" at bounding box center [258, 215] width 52 height 24
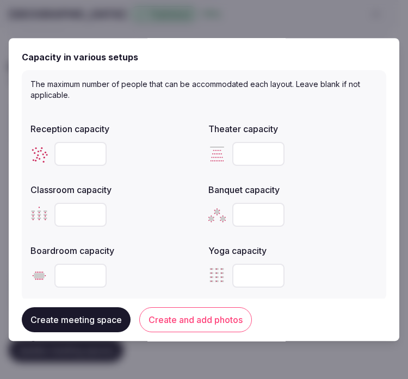
type input "**"
click at [137, 260] on div at bounding box center [114, 276] width 169 height 33
click at [74, 269] on input "number" at bounding box center [80, 276] width 52 height 24
type input "*"
type input "**"
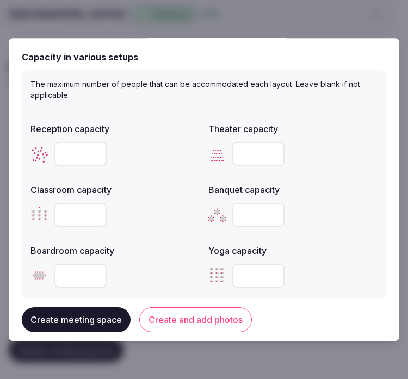
drag, startPoint x: 137, startPoint y: 250, endPoint x: 177, endPoint y: 218, distance: 51.4
click at [138, 249] on label "Boardroom capacity" at bounding box center [114, 251] width 169 height 9
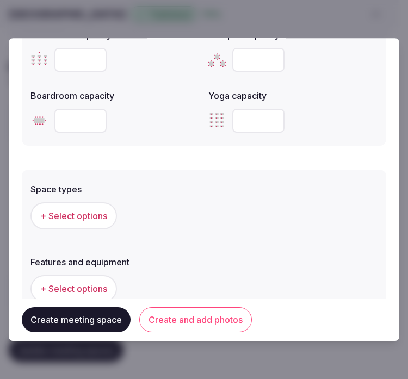
scroll to position [605, 0]
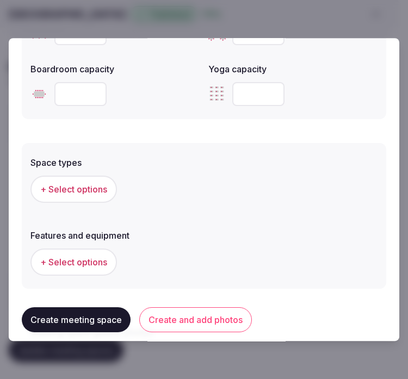
click at [88, 185] on span "+ Select options" at bounding box center [73, 189] width 67 height 12
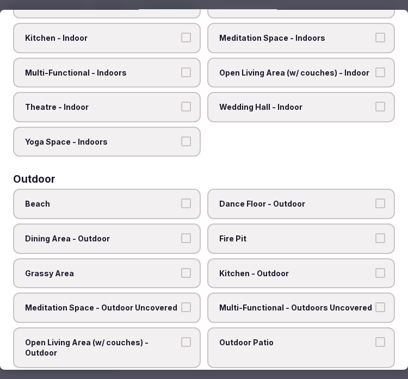
scroll to position [121, 0]
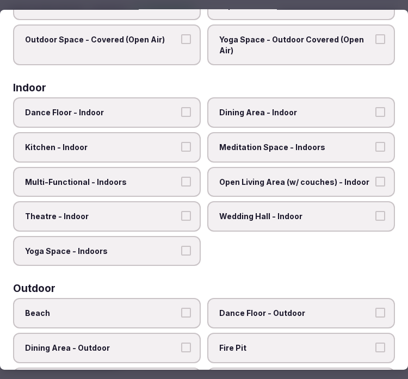
click at [286, 116] on label "Dining Area - Indoor" at bounding box center [301, 112] width 188 height 30
click at [376, 116] on button "Dining Area - Indoor" at bounding box center [381, 112] width 10 height 10
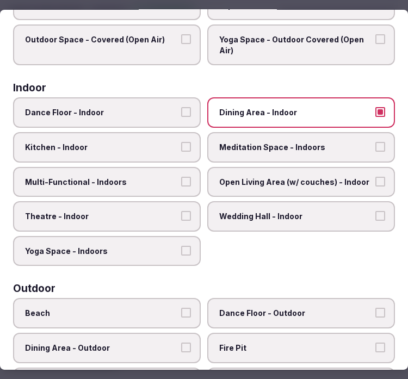
click at [159, 219] on label "Theatre - Indoor" at bounding box center [107, 216] width 188 height 30
click at [181, 219] on button "Theatre - Indoor" at bounding box center [186, 216] width 10 height 10
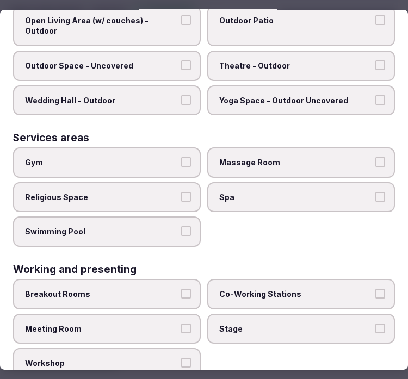
scroll to position [554, 0]
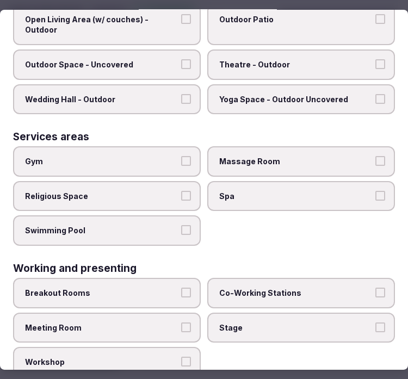
click at [182, 322] on button "Meeting Room" at bounding box center [186, 327] width 10 height 10
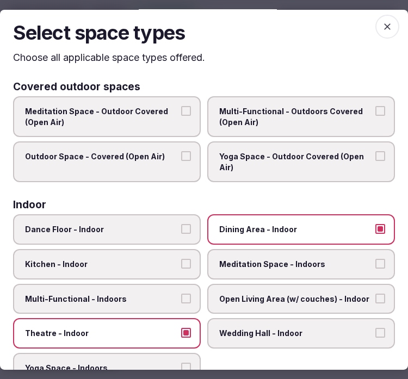
scroll to position [0, 0]
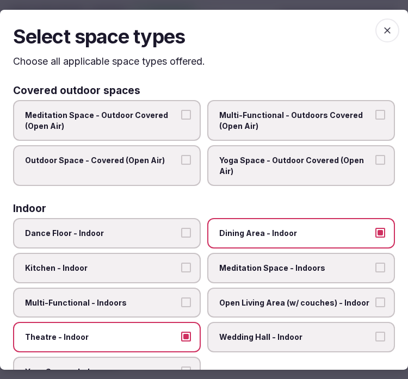
click at [376, 35] on span "button" at bounding box center [388, 30] width 24 height 24
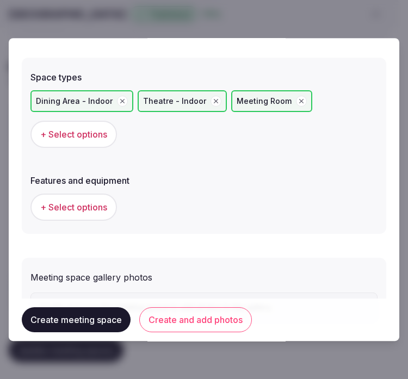
scroll to position [743, 0]
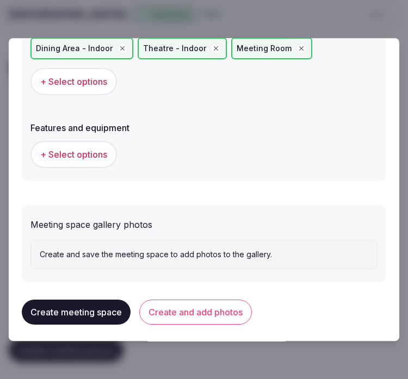
click at [93, 149] on span "+ Select options" at bounding box center [73, 155] width 67 height 12
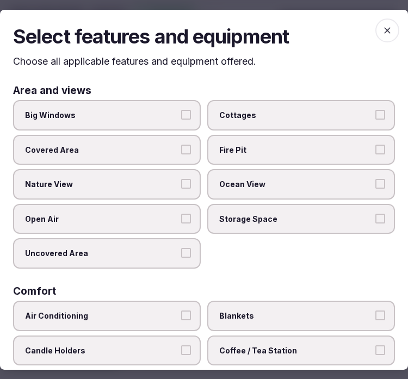
click at [184, 111] on button "Big Windows" at bounding box center [186, 115] width 10 height 10
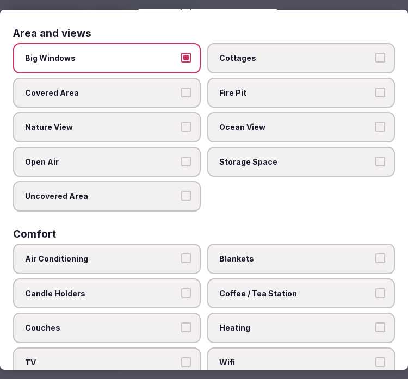
scroll to position [121, 0]
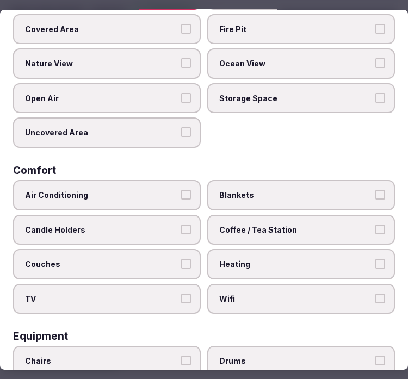
click at [185, 190] on button "Air Conditioning" at bounding box center [186, 195] width 10 height 10
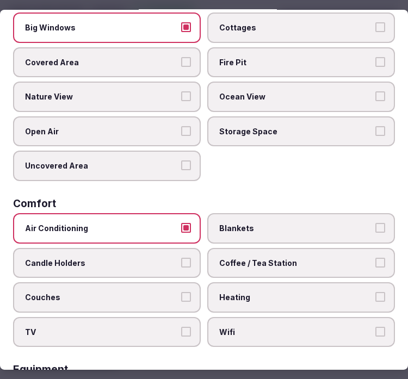
scroll to position [181, 0]
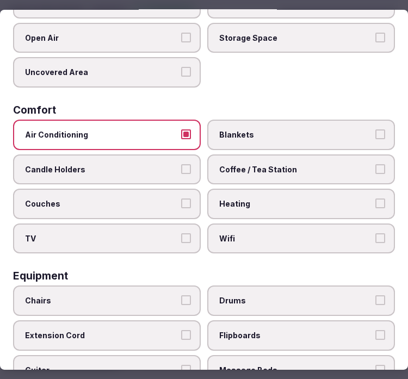
click at [284, 234] on span "Wifi" at bounding box center [295, 239] width 153 height 11
click at [376, 234] on button "Wifi" at bounding box center [381, 239] width 10 height 10
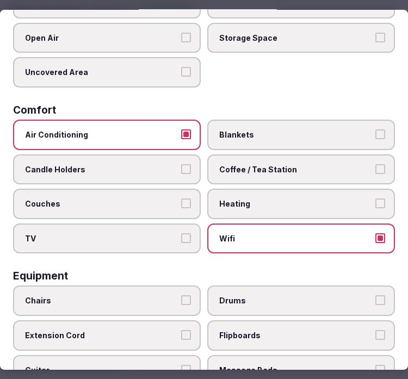
drag, startPoint x: 334, startPoint y: 170, endPoint x: 280, endPoint y: 182, distance: 55.2
click at [334, 170] on label "Coffee / Tea Station" at bounding box center [301, 170] width 188 height 30
click at [376, 170] on button "Coffee / Tea Station" at bounding box center [381, 169] width 10 height 10
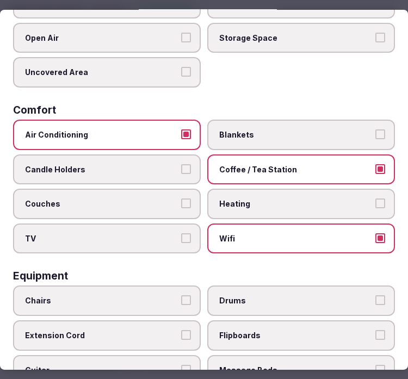
scroll to position [302, 0]
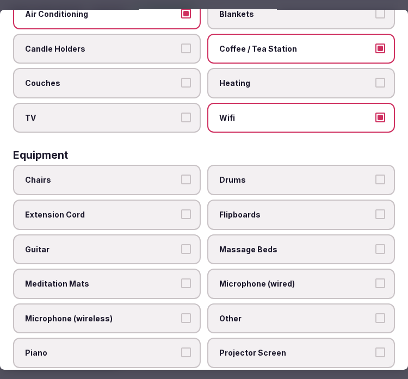
click at [158, 179] on label "Chairs" at bounding box center [107, 180] width 188 height 30
click at [181, 179] on button "Chairs" at bounding box center [186, 180] width 10 height 10
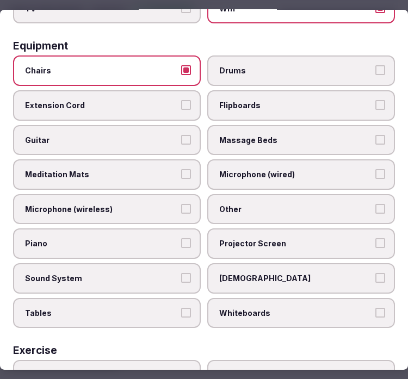
scroll to position [423, 0]
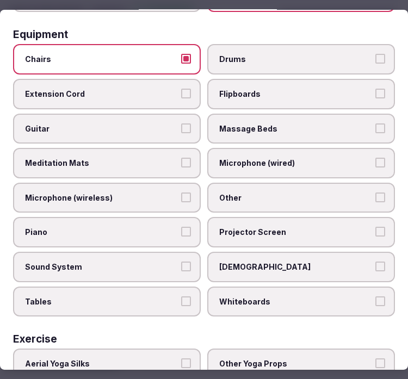
click at [316, 224] on label "Projector Screen" at bounding box center [301, 232] width 188 height 30
click at [376, 227] on button "Projector Screen" at bounding box center [381, 232] width 10 height 10
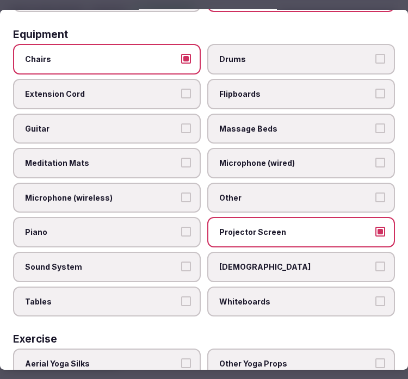
click at [274, 191] on label "Other" at bounding box center [301, 198] width 188 height 30
click at [376, 193] on button "Other" at bounding box center [381, 198] width 10 height 10
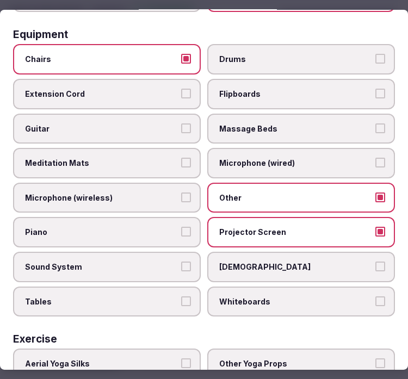
click at [166, 262] on span "Sound System" at bounding box center [101, 267] width 153 height 11
click at [181, 262] on button "Sound System" at bounding box center [186, 267] width 10 height 10
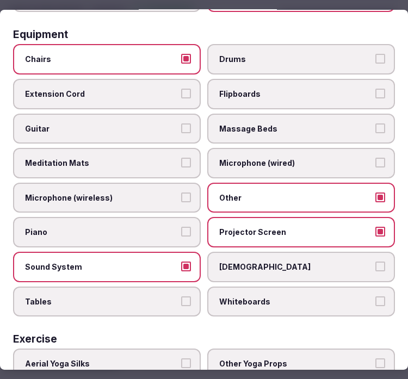
click at [186, 291] on label "Tables" at bounding box center [107, 302] width 188 height 30
click at [186, 297] on button "Tables" at bounding box center [186, 302] width 10 height 10
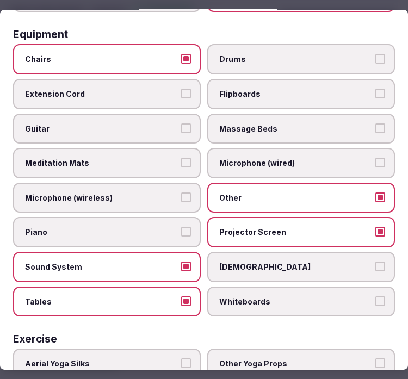
click at [186, 334] on div "Exercise" at bounding box center [204, 339] width 382 height 10
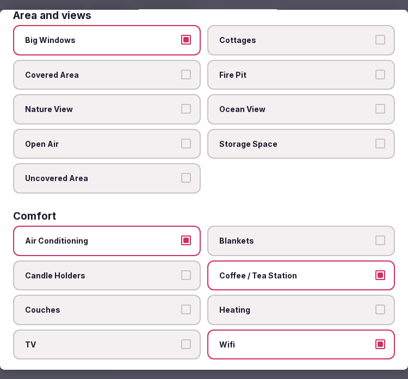
scroll to position [0, 0]
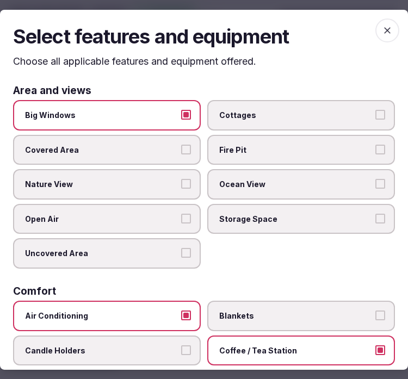
click at [384, 24] on icon "button" at bounding box center [387, 29] width 11 height 11
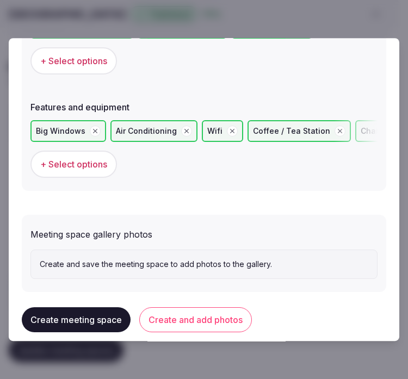
scroll to position [773, 0]
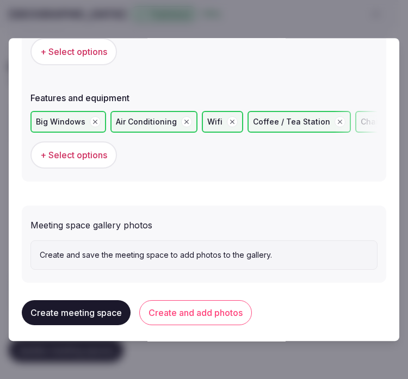
click at [71, 304] on button "Create meeting space" at bounding box center [76, 312] width 109 height 25
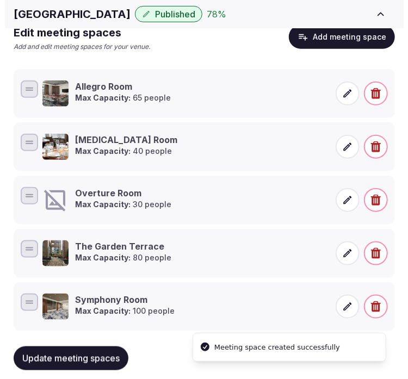
scroll to position [229, 0]
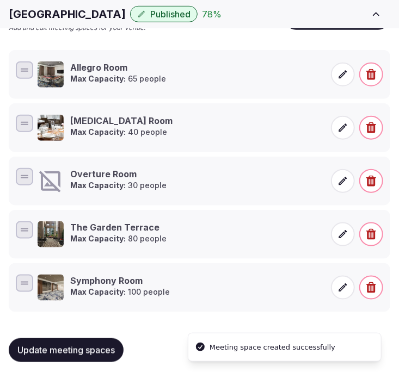
click at [339, 180] on icon at bounding box center [342, 181] width 11 height 11
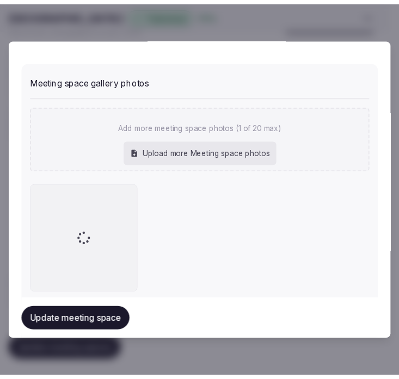
scroll to position [937, 0]
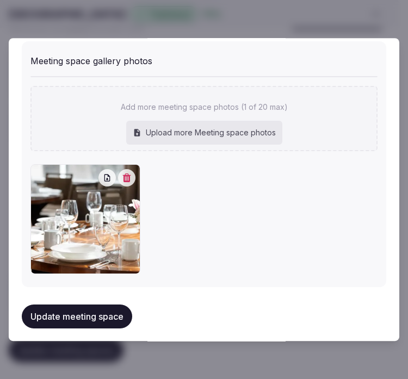
click at [109, 305] on button "Update meeting space" at bounding box center [77, 317] width 110 height 24
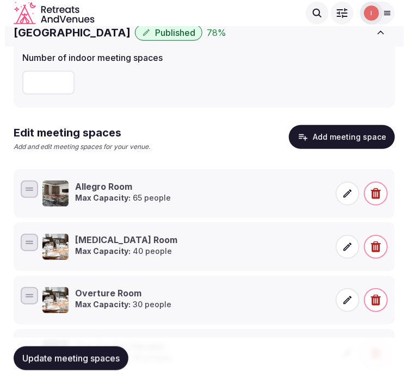
scroll to position [47, 0]
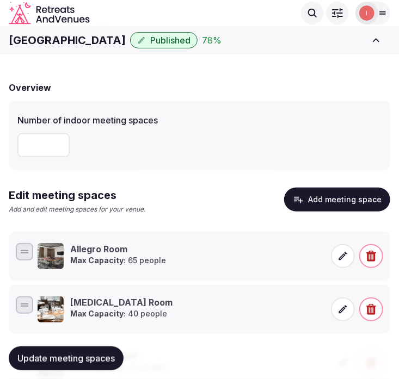
click at [357, 197] on button "Add meeting space" at bounding box center [337, 200] width 106 height 24
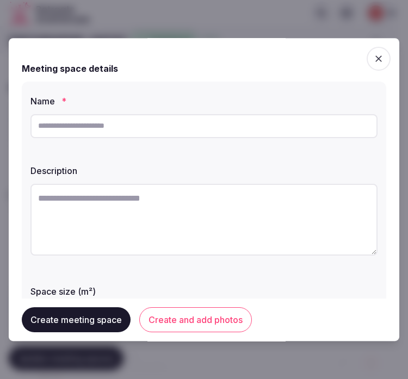
click at [122, 137] on input "text" at bounding box center [203, 126] width 347 height 24
paste input "**********"
type input "**********"
click at [273, 196] on textarea at bounding box center [203, 220] width 347 height 72
paste textarea "**********"
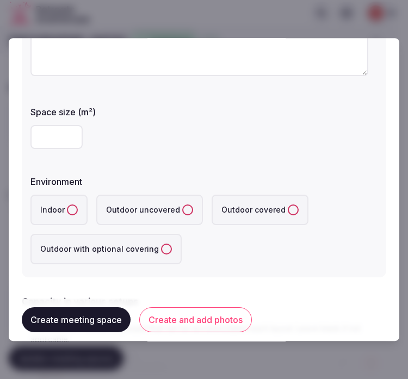
scroll to position [181, 0]
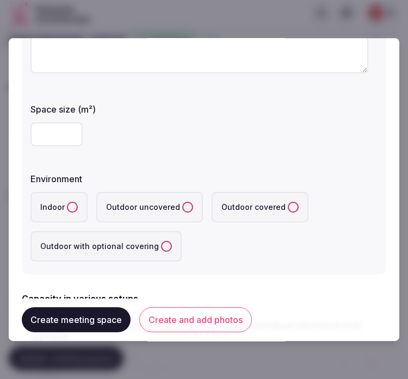
type textarea "**********"
click at [66, 138] on input "number" at bounding box center [56, 134] width 52 height 24
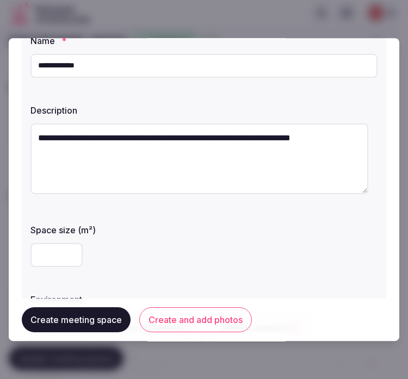
scroll to position [121, 0]
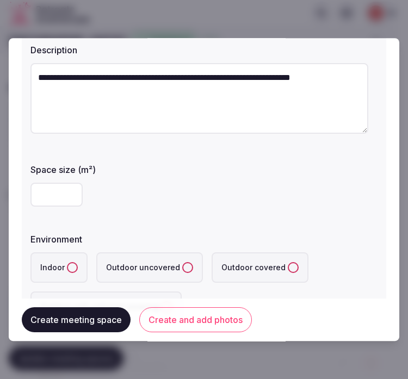
click at [47, 201] on input "number" at bounding box center [56, 195] width 52 height 24
type input "**"
click at [76, 266] on button "Indoor" at bounding box center [72, 267] width 11 height 11
click at [199, 215] on div "**********" at bounding box center [204, 148] width 365 height 374
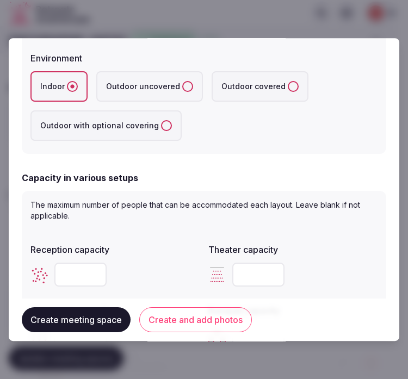
scroll to position [363, 0]
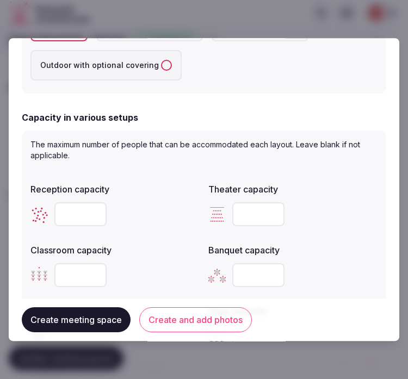
click at [162, 209] on div at bounding box center [114, 214] width 169 height 24
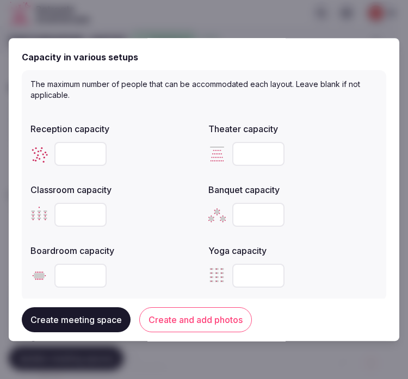
click at [260, 210] on input "number" at bounding box center [258, 215] width 52 height 24
type input "**"
click at [84, 148] on input "number" at bounding box center [80, 154] width 52 height 24
click at [67, 274] on input "number" at bounding box center [80, 276] width 52 height 24
type input "**"
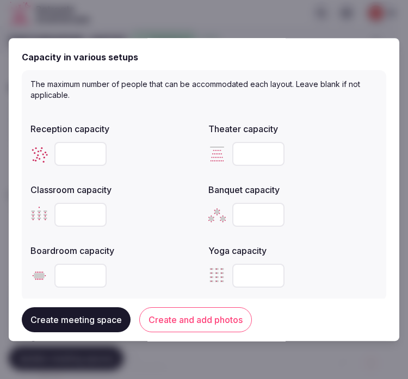
click at [67, 152] on input "number" at bounding box center [80, 154] width 52 height 24
type input "**"
click at [72, 211] on input "number" at bounding box center [80, 215] width 52 height 24
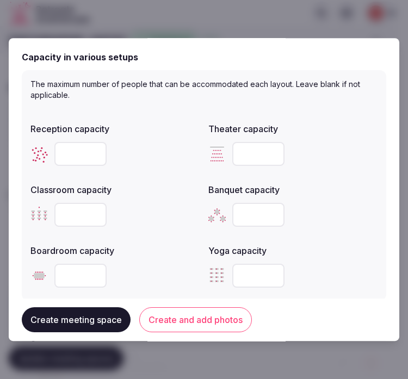
type input "**"
click at [247, 152] on input "number" at bounding box center [258, 154] width 52 height 24
click at [259, 160] on input "number" at bounding box center [258, 154] width 52 height 24
type input "**"
click at [329, 186] on label "Banquet capacity" at bounding box center [292, 190] width 169 height 9
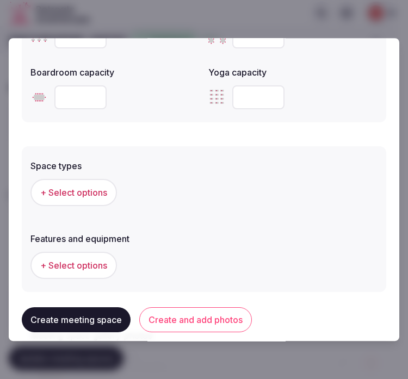
scroll to position [605, 0]
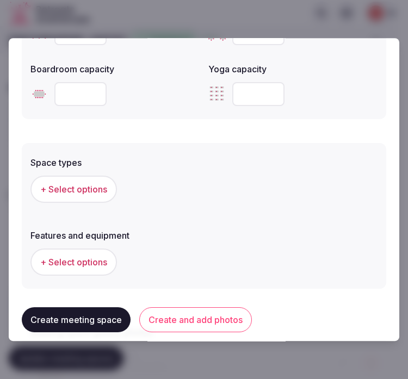
click at [78, 187] on span "+ Select options" at bounding box center [73, 189] width 67 height 12
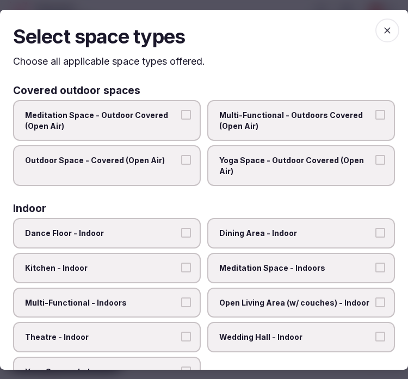
click at [300, 131] on label "Multi-Functional - Outdoors Covered (Open Air)" at bounding box center [301, 120] width 188 height 41
click at [376, 120] on button "Multi-Functional - Outdoors Covered (Open Air)" at bounding box center [381, 115] width 10 height 10
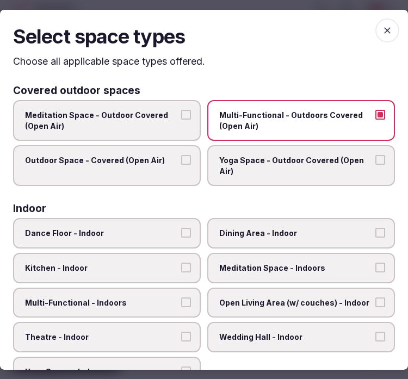
click at [318, 123] on span "Multi-Functional - Outdoors Covered (Open Air)" at bounding box center [295, 120] width 153 height 21
click at [376, 120] on button "Multi-Functional - Outdoors Covered (Open Air)" at bounding box center [381, 115] width 10 height 10
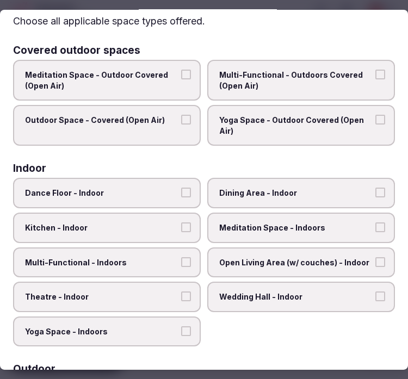
scroll to position [60, 0]
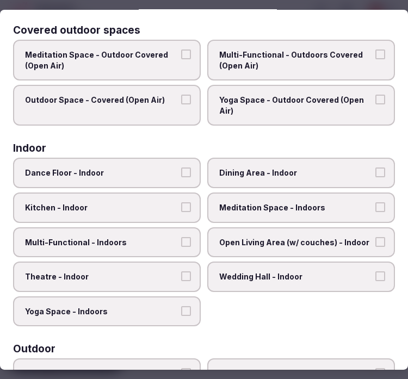
click at [267, 170] on span "Dining Area - Indoor" at bounding box center [295, 173] width 153 height 11
click at [376, 170] on button "Dining Area - Indoor" at bounding box center [381, 173] width 10 height 10
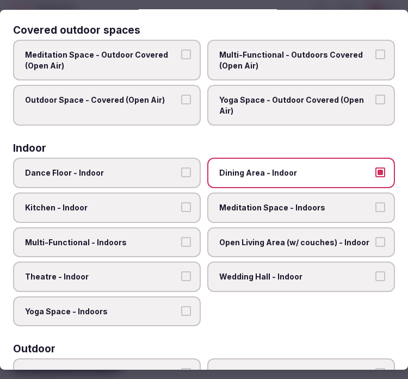
click at [161, 228] on label "Multi-Functional - Indoors" at bounding box center [107, 243] width 188 height 30
click at [181, 237] on button "Multi-Functional - Indoors" at bounding box center [186, 242] width 10 height 10
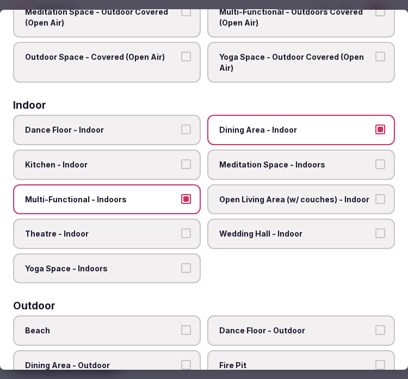
scroll to position [121, 0]
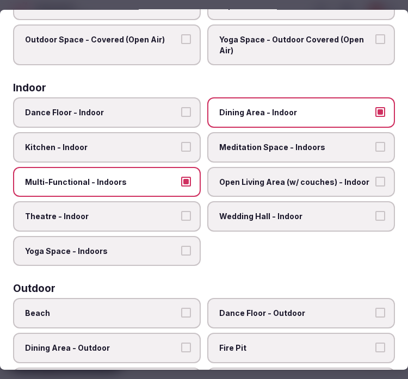
click at [164, 211] on span "Theatre - Indoor" at bounding box center [101, 216] width 153 height 11
click at [181, 211] on button "Theatre - Indoor" at bounding box center [186, 216] width 10 height 10
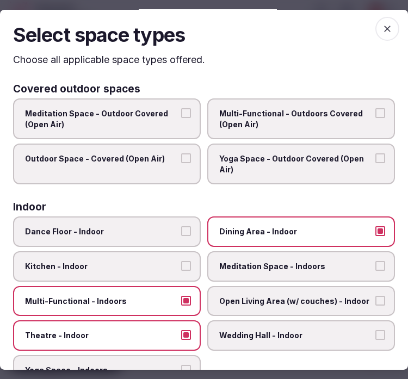
scroll to position [0, 0]
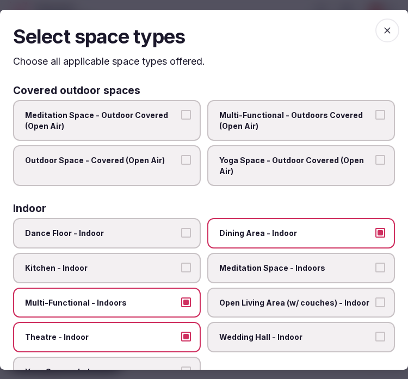
click at [378, 36] on span "button" at bounding box center [388, 30] width 24 height 24
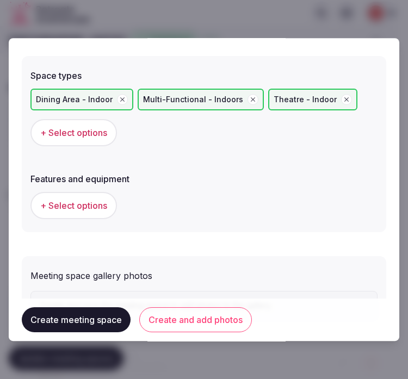
scroll to position [726, 0]
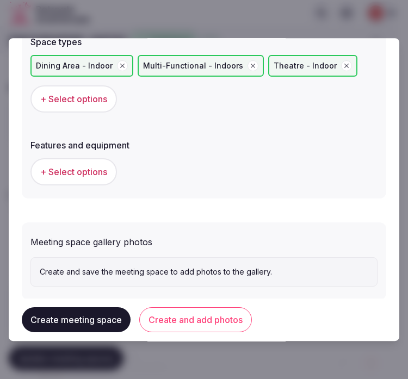
click at [90, 173] on span "+ Select options" at bounding box center [73, 172] width 67 height 12
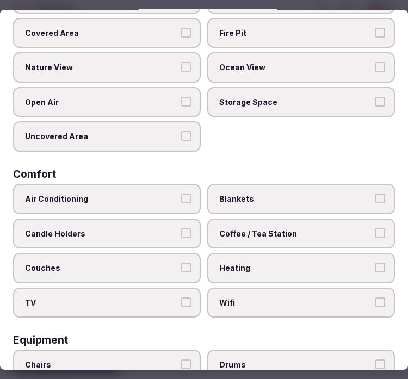
scroll to position [121, 0]
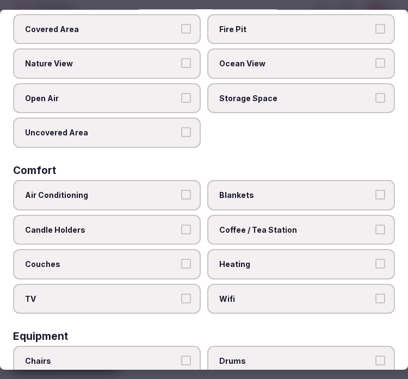
click at [181, 192] on button "Air Conditioning" at bounding box center [186, 195] width 10 height 10
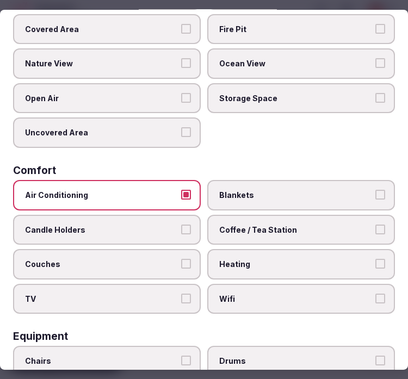
click at [269, 303] on label "Wifi" at bounding box center [301, 299] width 188 height 30
click at [376, 303] on button "Wifi" at bounding box center [381, 299] width 10 height 10
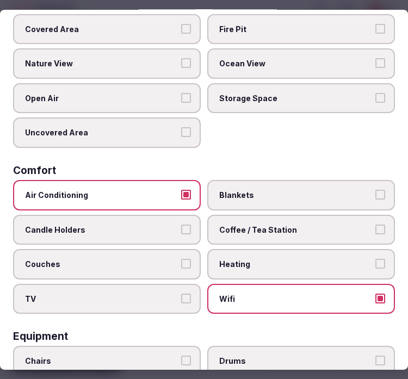
click at [269, 284] on label "Wifi" at bounding box center [301, 299] width 188 height 30
click at [376, 294] on button "Wifi" at bounding box center [381, 299] width 10 height 10
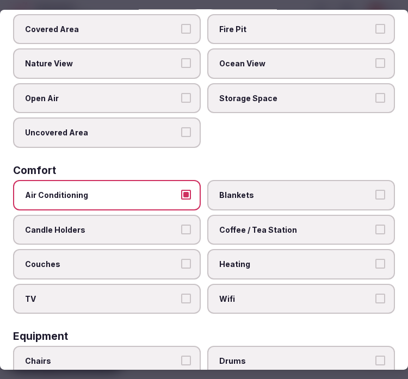
click at [273, 226] on span "Coffee / Tea Station" at bounding box center [295, 230] width 153 height 11
click at [376, 226] on button "Coffee / Tea Station" at bounding box center [381, 230] width 10 height 10
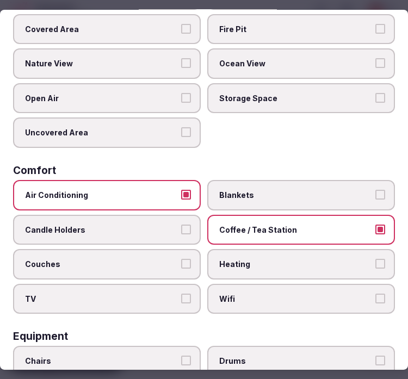
click at [269, 294] on span "Wifi" at bounding box center [295, 299] width 153 height 11
click at [376, 294] on button "Wifi" at bounding box center [381, 299] width 10 height 10
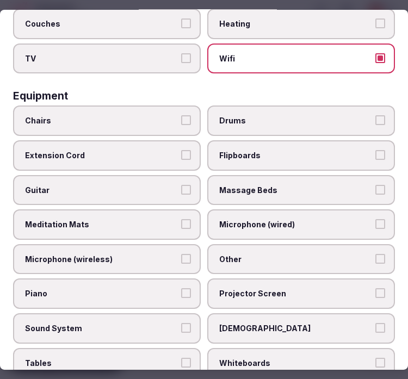
scroll to position [363, 0]
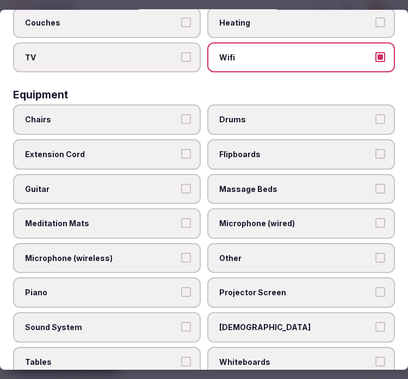
click at [97, 105] on label "Chairs" at bounding box center [107, 120] width 188 height 30
click at [181, 114] on button "Chairs" at bounding box center [186, 119] width 10 height 10
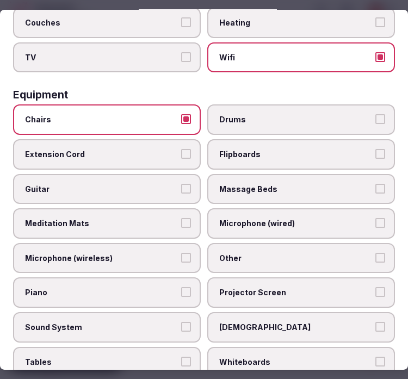
drag, startPoint x: 240, startPoint y: 251, endPoint x: 249, endPoint y: 249, distance: 9.5
click at [242, 249] on label "Other" at bounding box center [301, 258] width 188 height 30
click at [376, 253] on button "Other" at bounding box center [381, 258] width 10 height 10
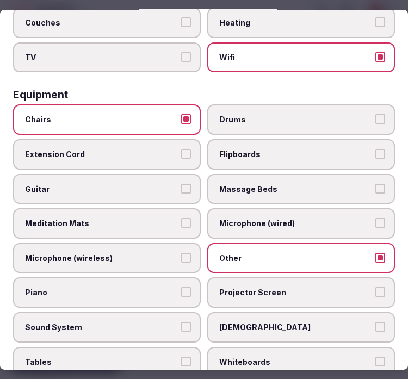
click at [275, 286] on label "Projector Screen" at bounding box center [301, 293] width 188 height 30
click at [376, 287] on button "Projector Screen" at bounding box center [381, 292] width 10 height 10
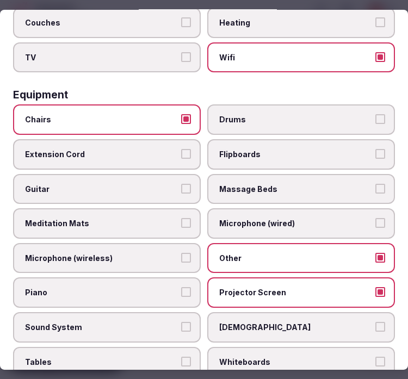
click at [168, 322] on span "Sound System" at bounding box center [101, 327] width 153 height 11
click at [181, 322] on button "Sound System" at bounding box center [186, 327] width 10 height 10
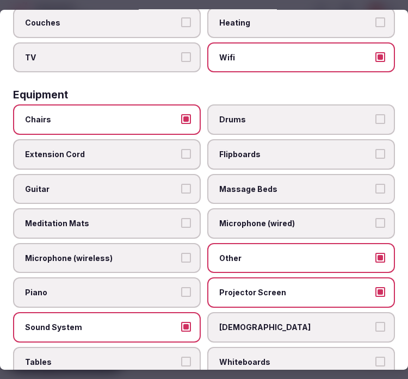
click at [165, 347] on label "Tables" at bounding box center [107, 362] width 188 height 30
click at [181, 357] on button "Tables" at bounding box center [186, 362] width 10 height 10
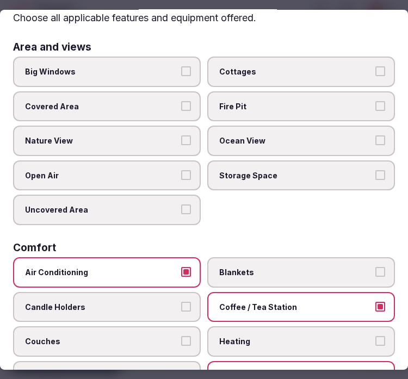
scroll to position [0, 0]
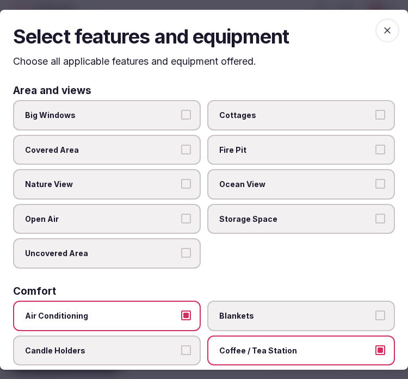
click at [376, 23] on span "button" at bounding box center [388, 30] width 24 height 24
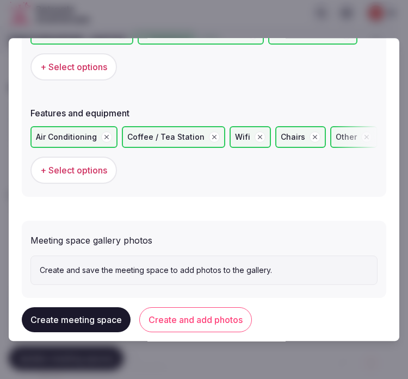
scroll to position [773, 0]
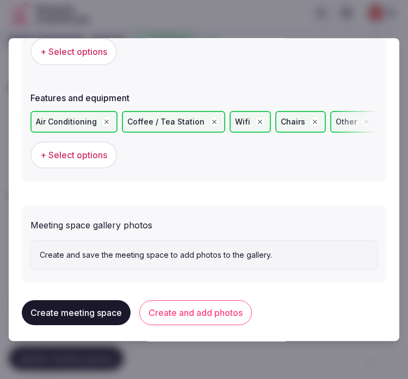
drag, startPoint x: 193, startPoint y: 314, endPoint x: 86, endPoint y: 85, distance: 252.8
click at [193, 313] on button "Create and add photos" at bounding box center [195, 312] width 113 height 25
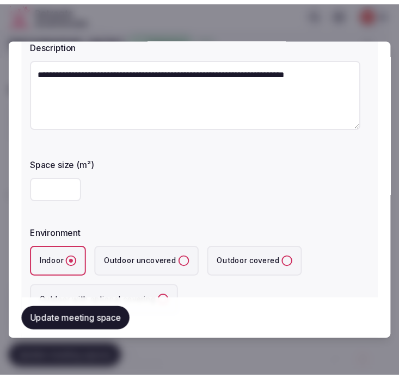
scroll to position [181, 0]
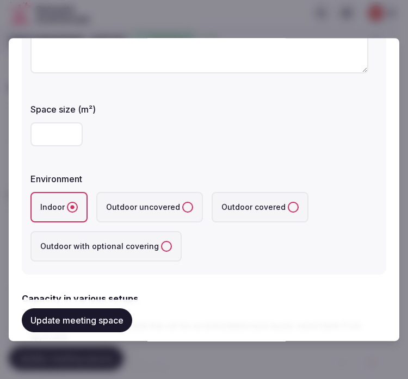
drag, startPoint x: 98, startPoint y: 316, endPoint x: 107, endPoint y: 317, distance: 8.8
click at [103, 316] on button "Update meeting space" at bounding box center [77, 321] width 110 height 24
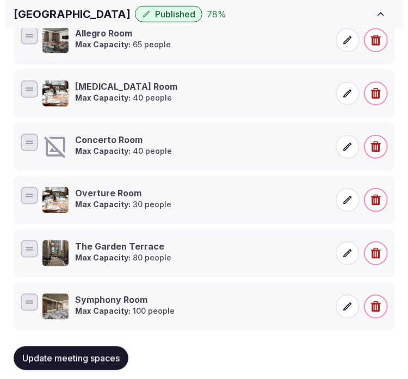
scroll to position [283, 0]
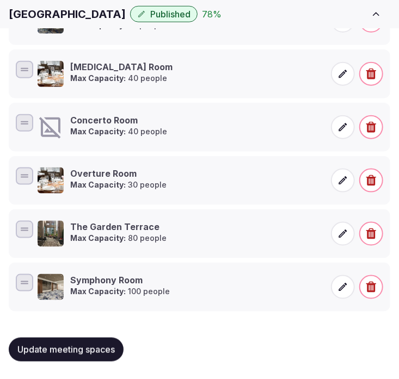
click at [50, 127] on icon at bounding box center [50, 128] width 22 height 22
click at [341, 123] on icon at bounding box center [342, 127] width 11 height 11
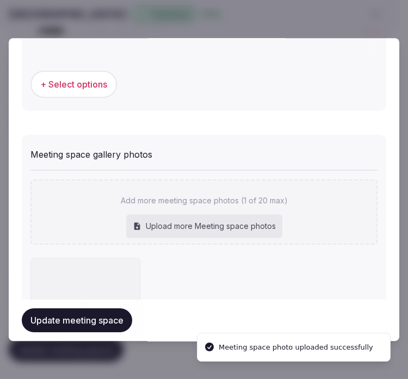
scroll to position [873, 0]
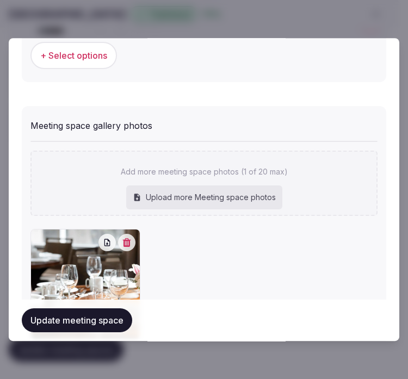
click at [99, 323] on button "Update meeting space" at bounding box center [77, 321] width 110 height 24
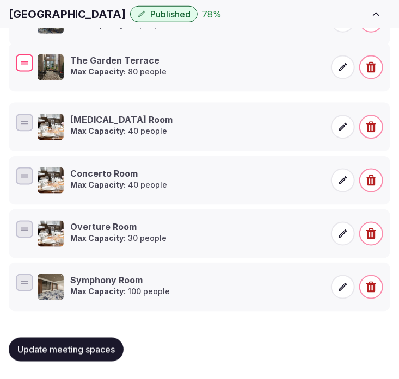
drag, startPoint x: 30, startPoint y: 226, endPoint x: 40, endPoint y: 61, distance: 165.2
click at [40, 60] on div "The Garden Terrace Max Capacity: 80 people" at bounding box center [200, 67] width 372 height 30
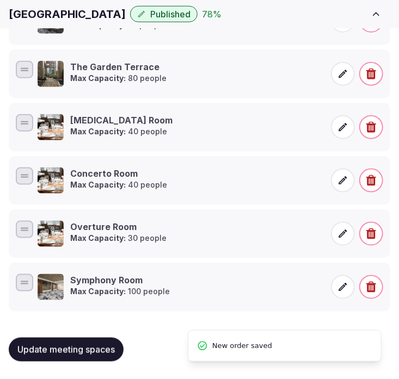
click at [346, 72] on icon at bounding box center [343, 74] width 8 height 8
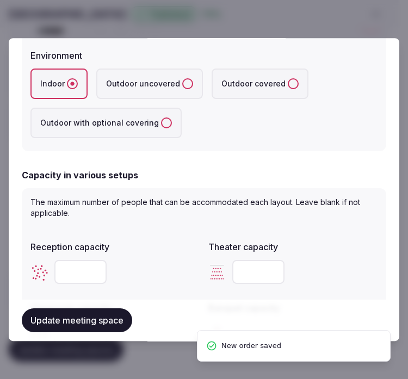
scroll to position [242, 0]
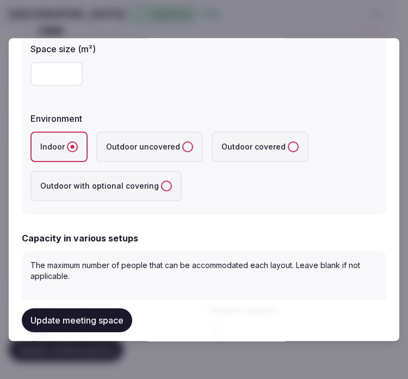
click at [288, 148] on covered "Outdoor covered" at bounding box center [293, 147] width 11 height 11
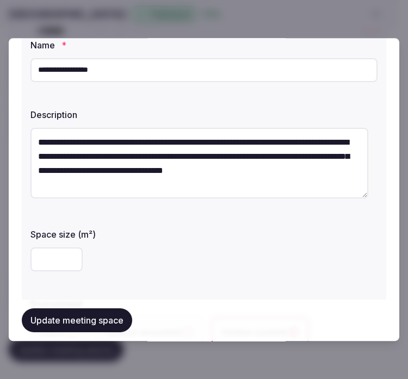
scroll to position [121, 0]
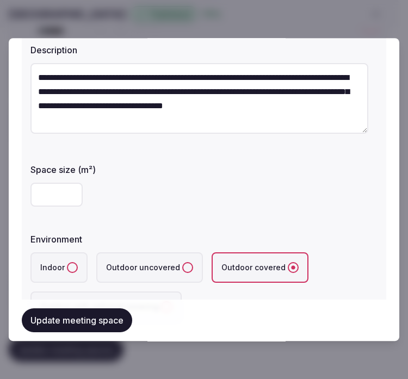
click at [93, 309] on button "Update meeting space" at bounding box center [77, 321] width 110 height 24
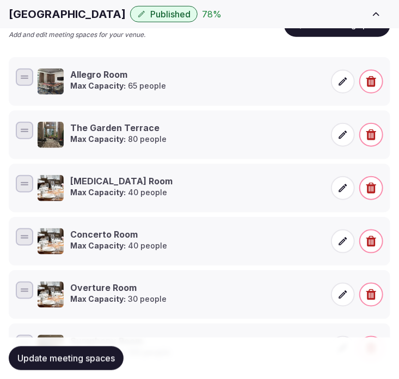
scroll to position [283, 0]
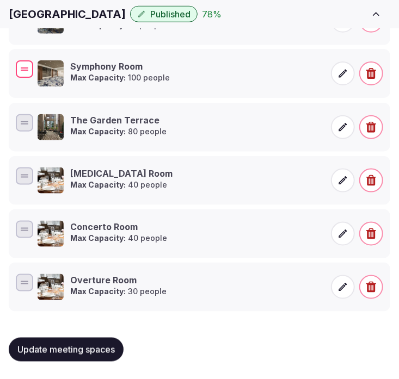
drag, startPoint x: 28, startPoint y: 276, endPoint x: 42, endPoint y: 62, distance: 214.4
click at [42, 62] on div "Symphony Room [PERSON_NAME]: 100 people" at bounding box center [200, 73] width 372 height 30
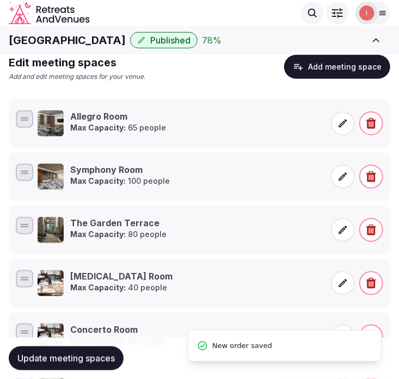
scroll to position [162, 0]
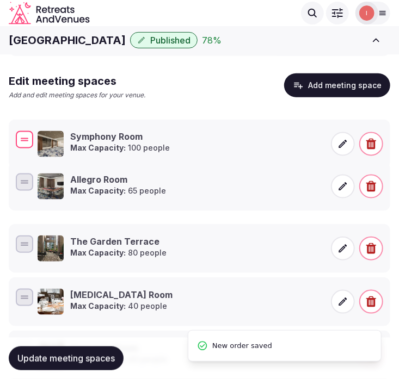
drag, startPoint x: 24, startPoint y: 186, endPoint x: 17, endPoint y: 134, distance: 52.2
click at [17, 134] on div at bounding box center [24, 139] width 17 height 17
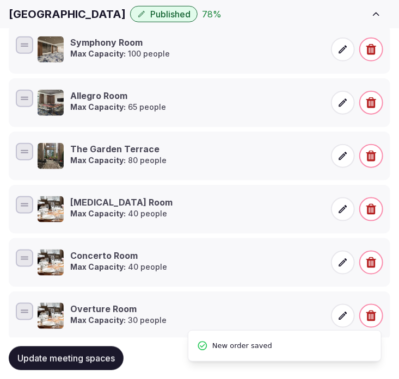
scroll to position [283, 0]
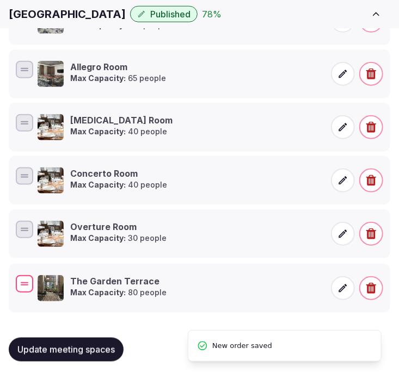
drag, startPoint x: 25, startPoint y: 122, endPoint x: 29, endPoint y: 284, distance: 161.7
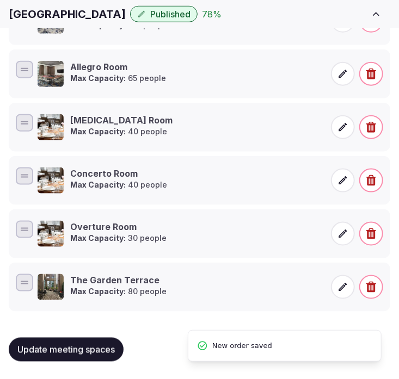
click at [86, 348] on span "Update meeting spaces" at bounding box center [65, 350] width 97 height 11
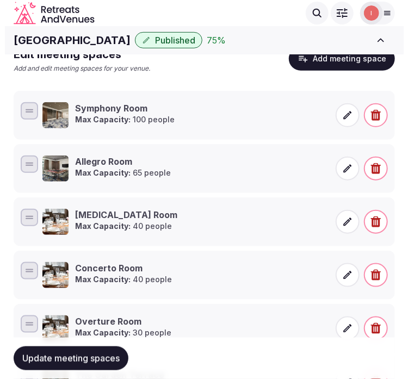
scroll to position [162, 0]
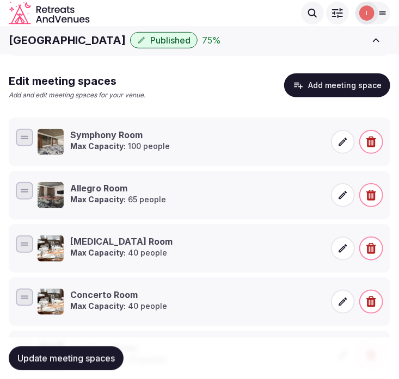
click at [314, 89] on button "Add meeting space" at bounding box center [337, 85] width 106 height 24
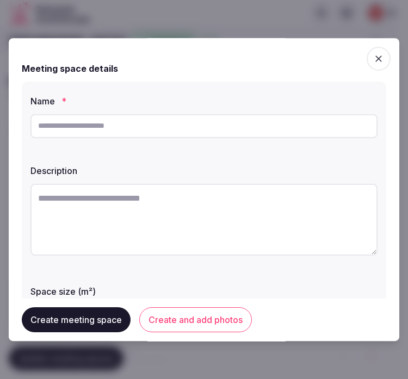
click at [333, 121] on input "text" at bounding box center [203, 126] width 347 height 24
paste input "**********"
type input "**********"
click at [107, 210] on textarea at bounding box center [203, 220] width 347 height 72
paste textarea "**********"
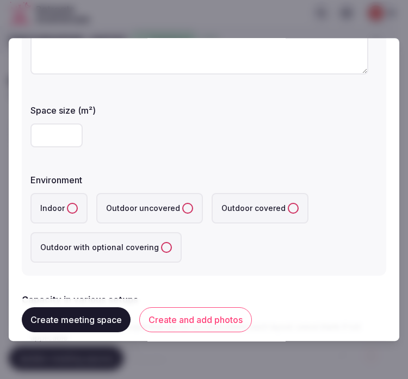
scroll to position [181, 0]
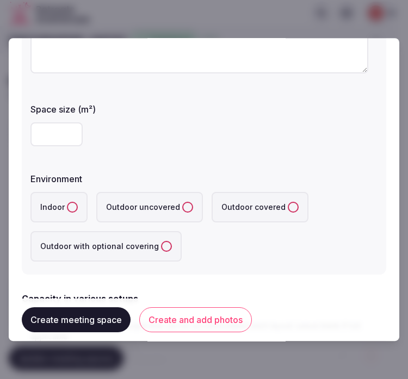
type textarea "**********"
click at [45, 134] on input "number" at bounding box center [56, 134] width 52 height 24
type input "**"
click at [75, 206] on button "Indoor" at bounding box center [72, 207] width 11 height 11
click at [252, 256] on div "Indoor Outdoor uncovered Outdoor covered Outdoor with optional covering" at bounding box center [203, 227] width 347 height 70
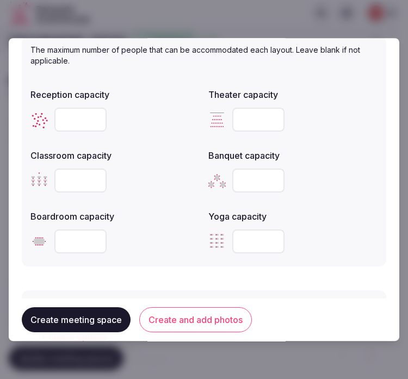
scroll to position [483, 0]
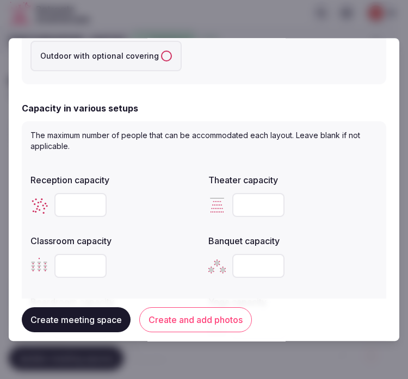
scroll to position [440, 0]
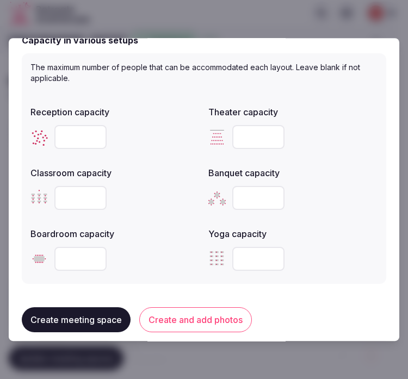
click at [83, 262] on input "number" at bounding box center [80, 259] width 52 height 24
type input "**"
click at [111, 265] on div "**" at bounding box center [114, 259] width 169 height 24
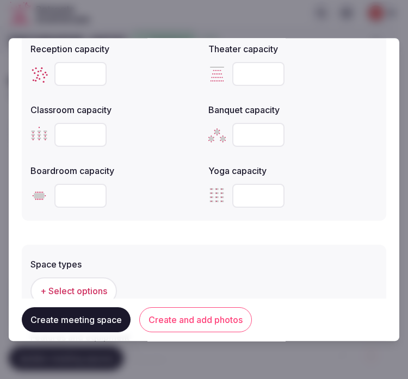
scroll to position [622, 0]
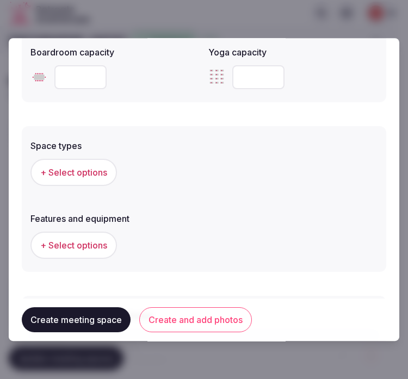
click at [81, 171] on span "+ Select options" at bounding box center [73, 173] width 67 height 12
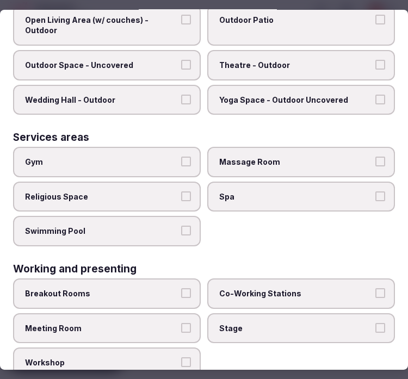
scroll to position [554, 0]
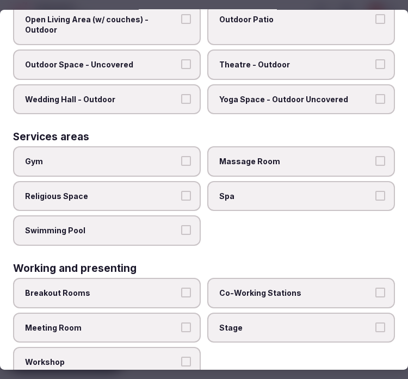
click at [188, 312] on label "Meeting Room" at bounding box center [107, 327] width 188 height 30
click at [188, 322] on button "Meeting Room" at bounding box center [186, 327] width 10 height 10
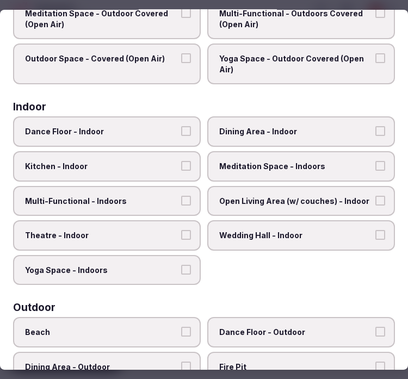
scroll to position [9, 0]
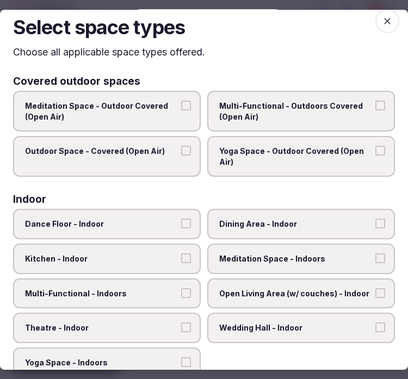
click at [384, 22] on icon "button" at bounding box center [387, 21] width 7 height 7
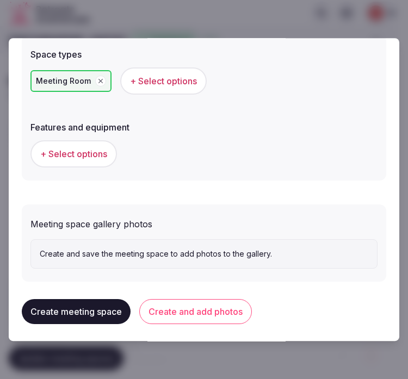
scroll to position [714, 0]
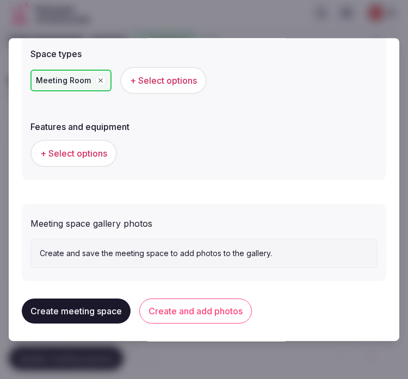
click at [88, 148] on span "+ Select options" at bounding box center [73, 154] width 67 height 12
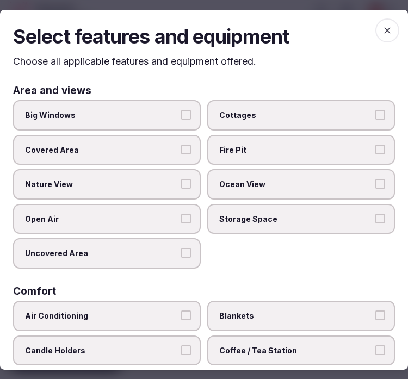
click at [189, 115] on label "Big Windows" at bounding box center [107, 115] width 188 height 30
click at [189, 115] on button "Big Windows" at bounding box center [186, 115] width 10 height 10
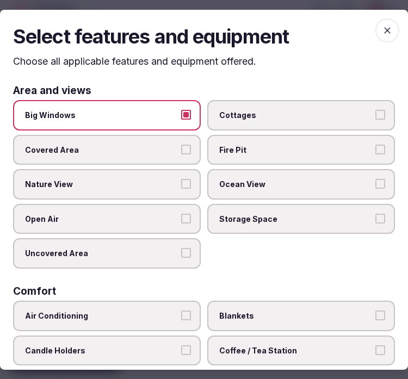
click at [181, 110] on button "Big Windows" at bounding box center [186, 115] width 10 height 10
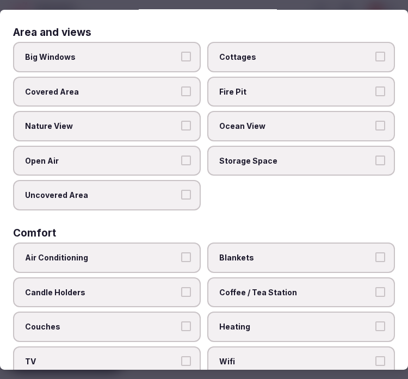
scroll to position [121, 0]
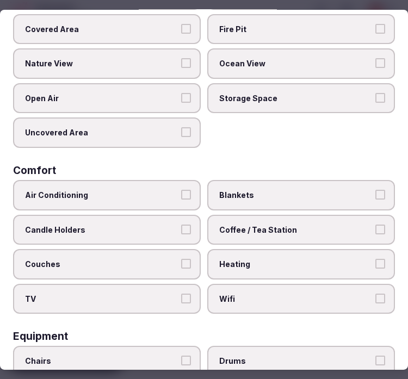
click at [183, 196] on label "Air Conditioning" at bounding box center [107, 195] width 188 height 30
click at [183, 196] on button "Air Conditioning" at bounding box center [186, 195] width 10 height 10
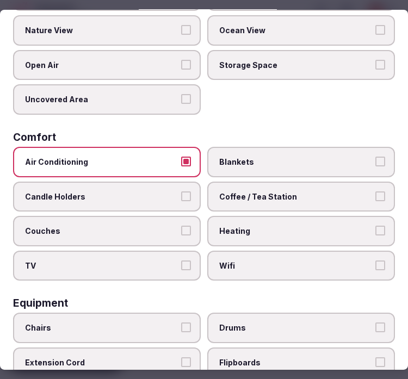
scroll to position [181, 0]
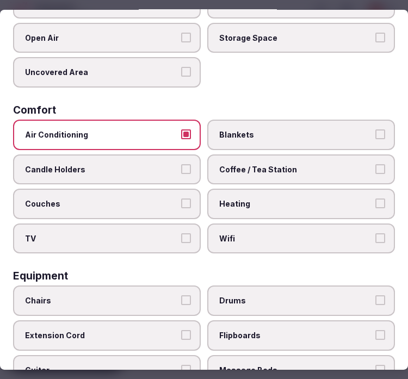
click at [376, 234] on button "Wifi" at bounding box center [381, 239] width 10 height 10
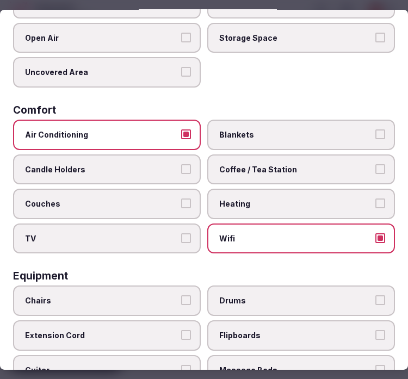
click at [365, 158] on label "Coffee / Tea Station" at bounding box center [301, 170] width 188 height 30
click at [376, 164] on button "Coffee / Tea Station" at bounding box center [381, 169] width 10 height 10
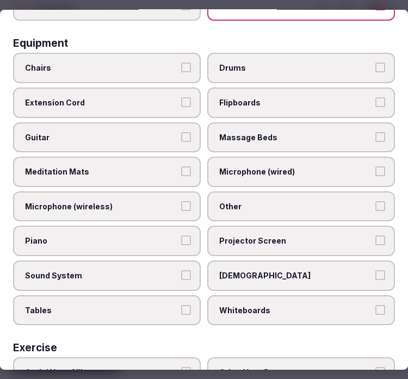
scroll to position [483, 0]
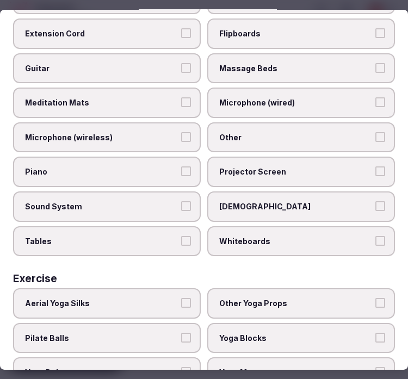
click at [294, 132] on span "Other" at bounding box center [295, 137] width 153 height 11
click at [376, 132] on button "Other" at bounding box center [381, 137] width 10 height 10
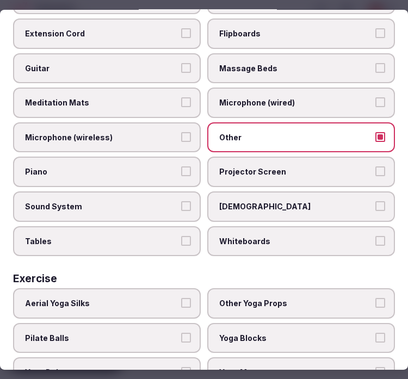
click at [376, 167] on button "Projector Screen" at bounding box center [381, 172] width 10 height 10
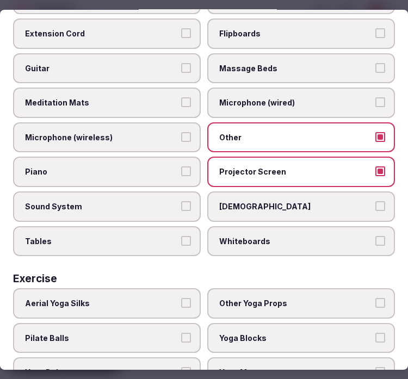
click at [187, 201] on button "Sound System" at bounding box center [186, 206] width 10 height 10
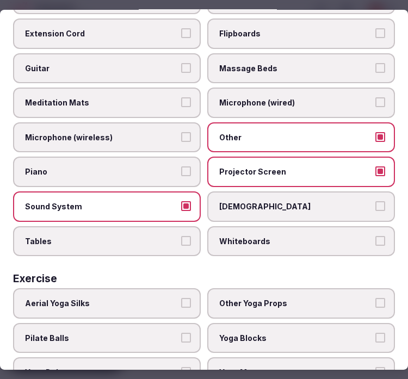
scroll to position [363, 0]
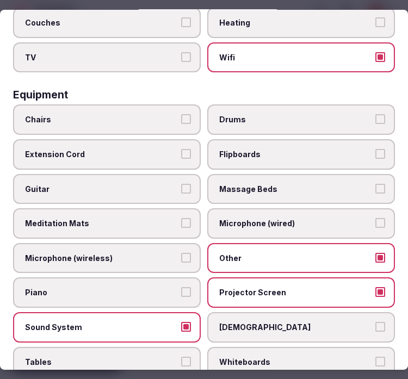
click at [189, 113] on label "Chairs" at bounding box center [107, 120] width 188 height 30
click at [189, 114] on button "Chairs" at bounding box center [186, 119] width 10 height 10
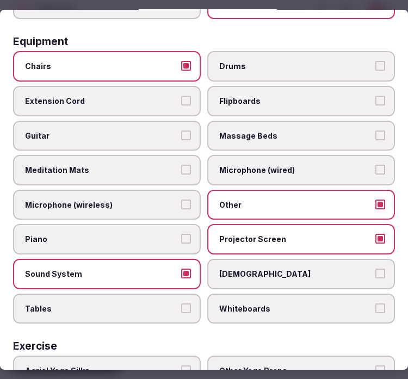
scroll to position [483, 0]
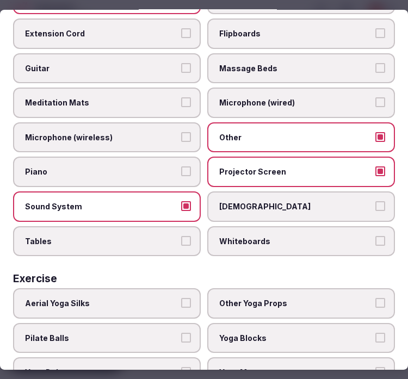
click at [187, 228] on label "Tables" at bounding box center [107, 241] width 188 height 30
click at [187, 236] on button "Tables" at bounding box center [186, 241] width 10 height 10
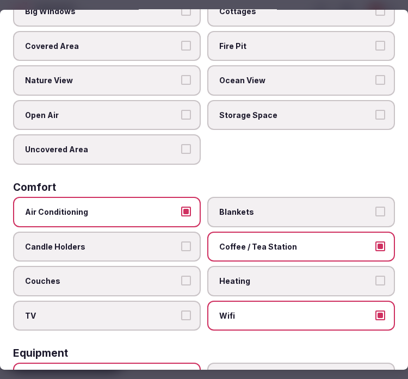
scroll to position [0, 0]
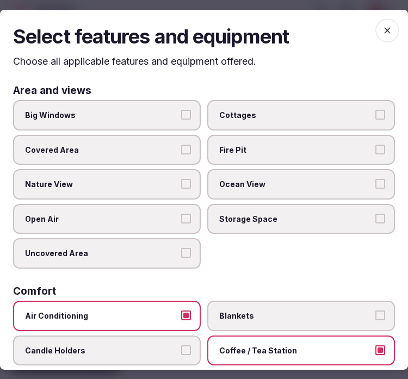
click at [382, 34] on icon "button" at bounding box center [387, 29] width 11 height 11
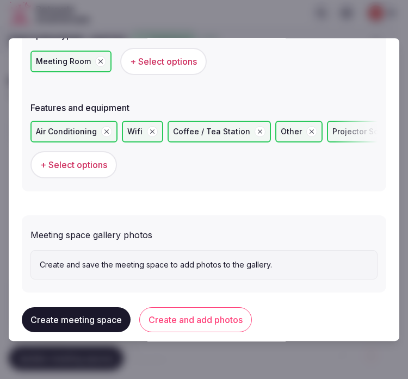
scroll to position [743, 0]
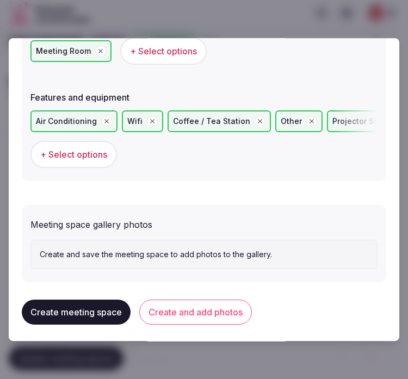
drag, startPoint x: 192, startPoint y: 303, endPoint x: 212, endPoint y: 279, distance: 30.9
click at [205, 291] on div "Create meeting space Create and add photos" at bounding box center [204, 312] width 365 height 42
click at [213, 305] on button "Create and add photos" at bounding box center [195, 312] width 113 height 25
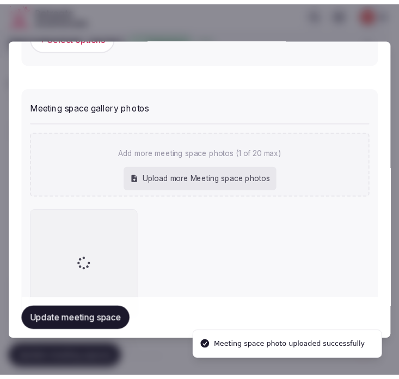
scroll to position [904, 0]
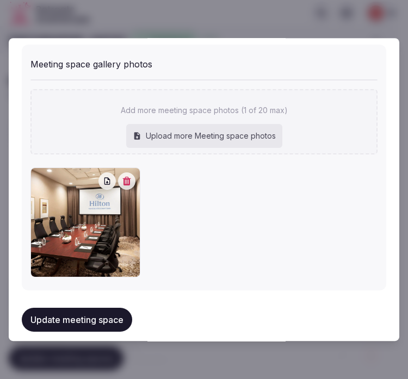
click at [88, 311] on button "Update meeting space" at bounding box center [77, 321] width 110 height 24
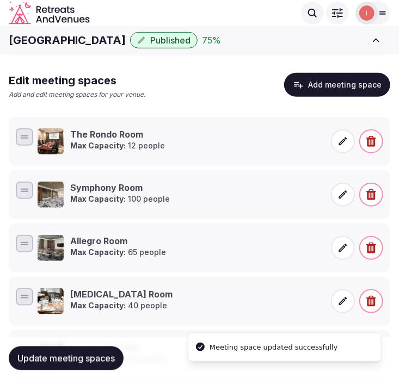
scroll to position [162, 0]
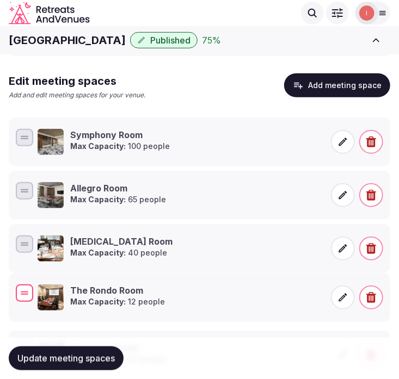
drag, startPoint x: 24, startPoint y: 139, endPoint x: 42, endPoint y: 290, distance: 151.9
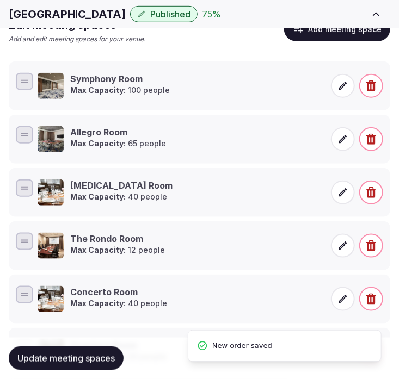
scroll to position [283, 0]
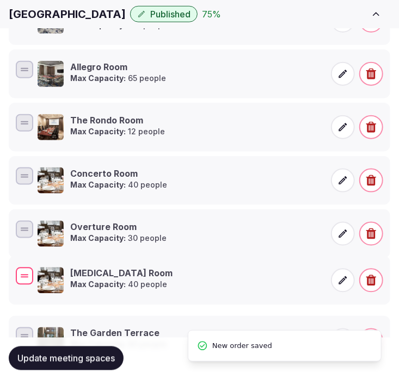
drag, startPoint x: 25, startPoint y: 118, endPoint x: 27, endPoint y: 272, distance: 154.1
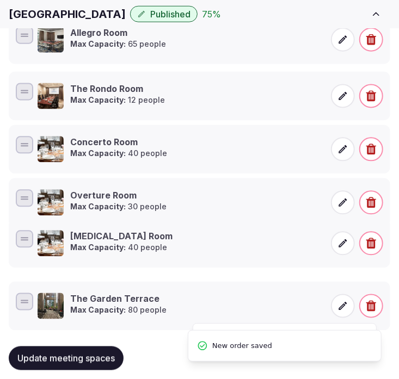
scroll to position [336, 0]
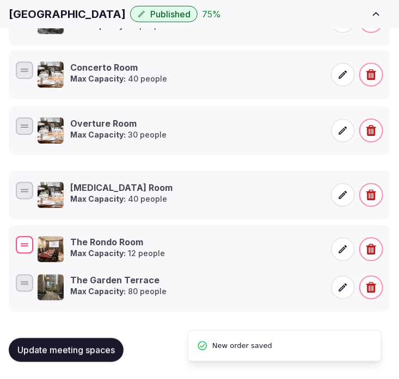
drag, startPoint x: 26, startPoint y: 69, endPoint x: 20, endPoint y: 245, distance: 176.5
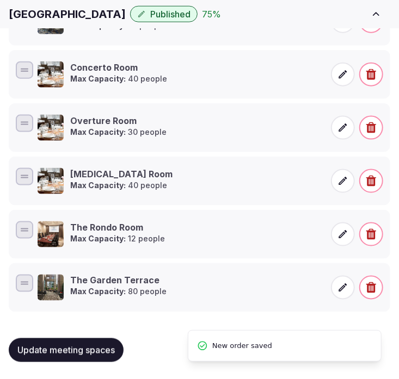
click at [79, 346] on span "Update meeting spaces" at bounding box center [65, 350] width 97 height 11
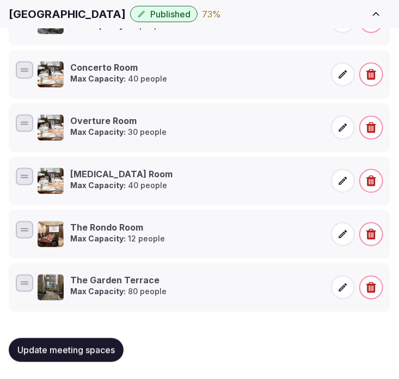
click at [94, 347] on span "Update meeting spaces" at bounding box center [65, 350] width 97 height 11
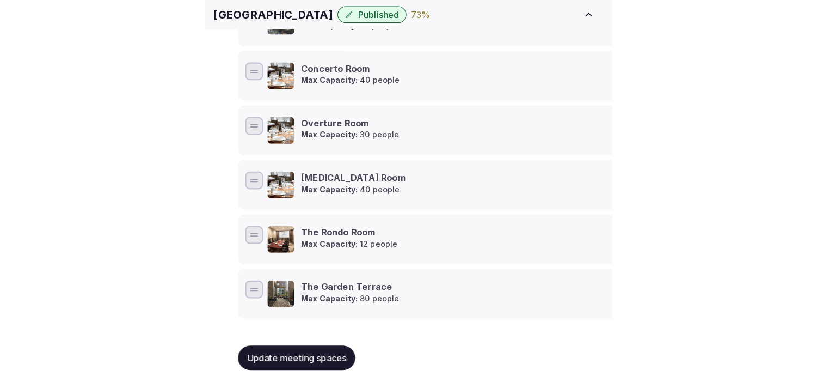
scroll to position [330, 0]
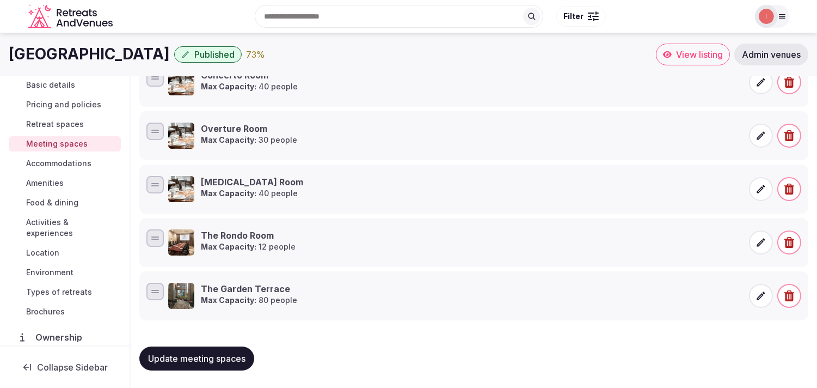
click at [35, 167] on span "Accommodations" at bounding box center [58, 163] width 65 height 11
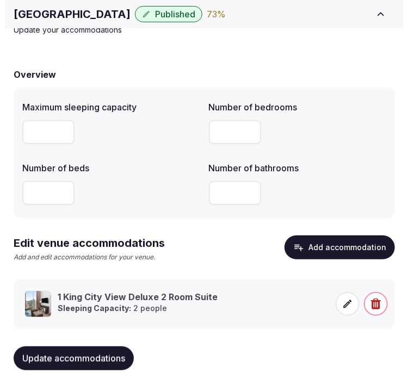
scroll to position [77, 0]
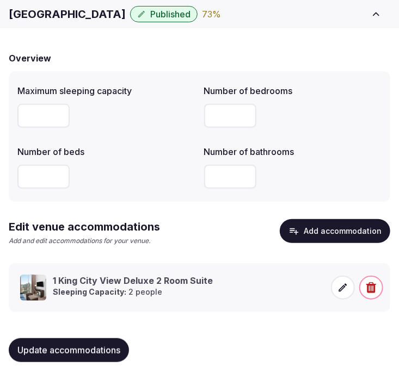
click at [347, 226] on button "Add accommodation" at bounding box center [335, 231] width 110 height 24
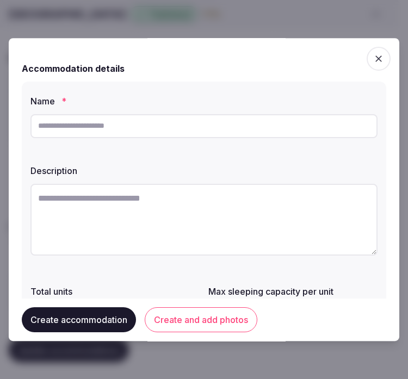
click at [186, 130] on input "text" at bounding box center [203, 126] width 347 height 24
paste input "**********"
type input "**********"
click at [295, 213] on textarea at bounding box center [203, 220] width 347 height 72
paste textarea "**********"
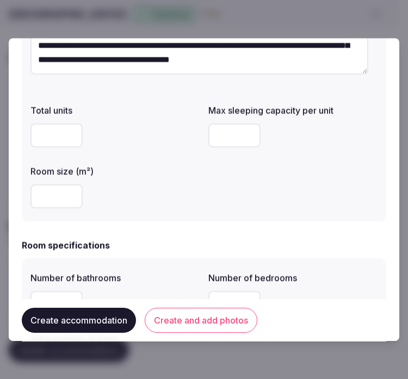
scroll to position [181, 0]
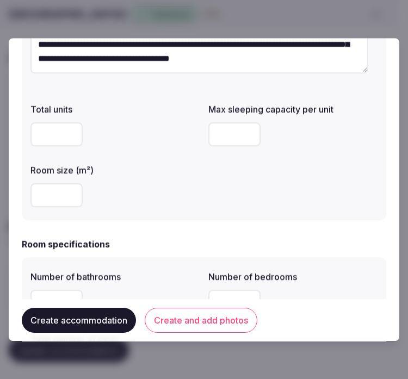
type textarea "**********"
click at [47, 136] on input "number" at bounding box center [56, 134] width 52 height 24
type input "**"
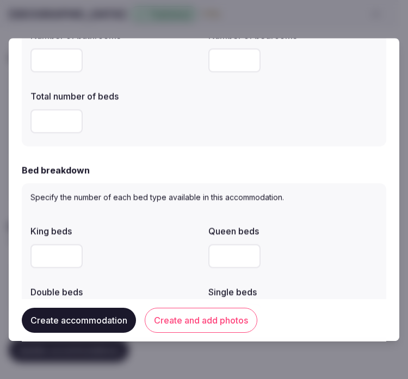
click at [254, 131] on div "Number of bathrooms Number of bedrooms Total number of beds" at bounding box center [203, 80] width 347 height 113
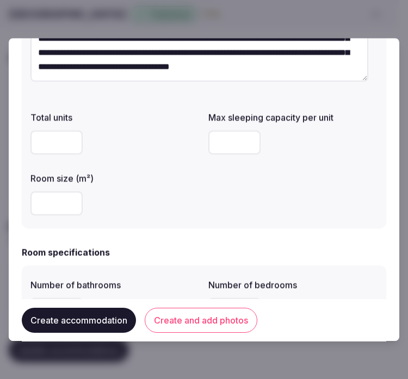
scroll to position [242, 0]
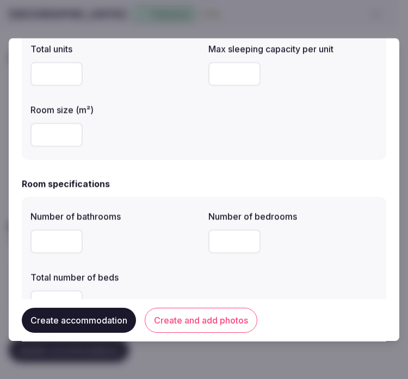
drag, startPoint x: 34, startPoint y: 76, endPoint x: 3, endPoint y: 86, distance: 32.5
click at [3, 86] on body "**********" at bounding box center [199, 151] width 399 height 457
click at [47, 139] on input "number" at bounding box center [56, 135] width 52 height 24
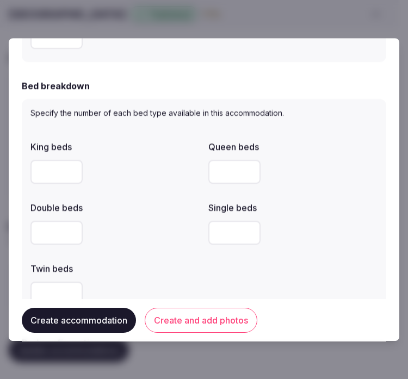
scroll to position [386, 0]
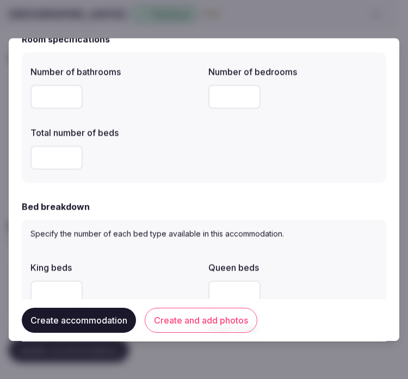
click at [42, 150] on input "number" at bounding box center [56, 158] width 52 height 24
type input "**"
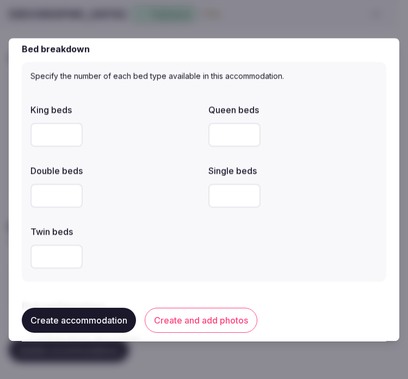
scroll to position [507, 0]
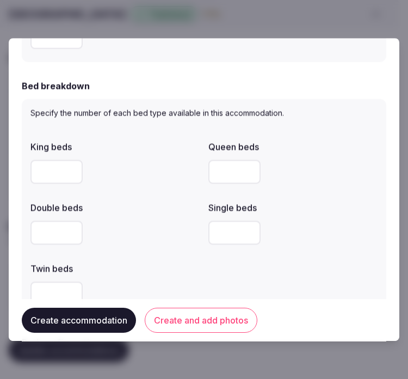
click at [145, 150] on label "King beds" at bounding box center [114, 147] width 169 height 9
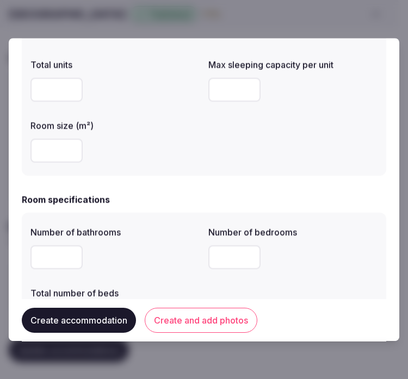
scroll to position [242, 0]
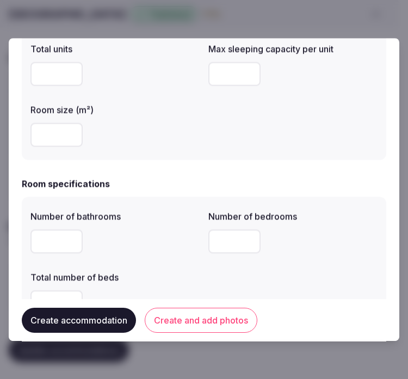
click at [39, 137] on input "number" at bounding box center [56, 135] width 52 height 24
type input "**"
click at [209, 70] on input "number" at bounding box center [234, 74] width 52 height 24
type input "*"
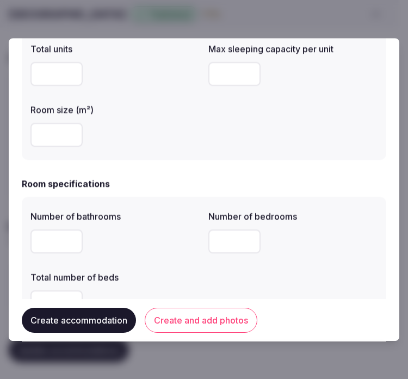
click at [223, 138] on div "Total units Max sleeping capacity per unit * Room size (m²) **" at bounding box center [203, 94] width 347 height 113
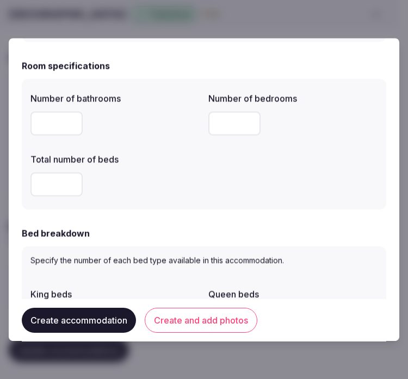
scroll to position [363, 0]
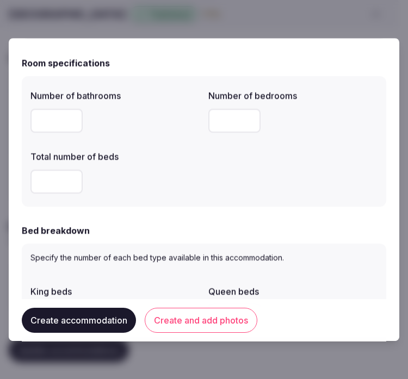
click at [52, 112] on input "number" at bounding box center [56, 121] width 52 height 24
type input "*"
click at [226, 118] on input "*" at bounding box center [234, 121] width 52 height 24
type input "*"
drag, startPoint x: 71, startPoint y: 177, endPoint x: 33, endPoint y: 179, distance: 37.6
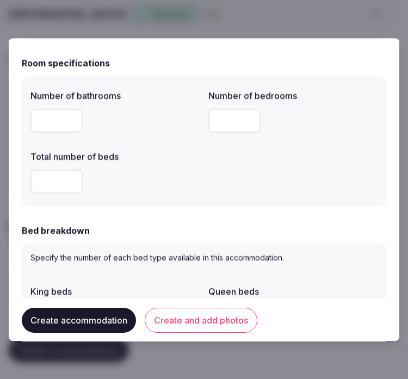
click at [33, 179] on input "**" at bounding box center [56, 182] width 52 height 24
drag, startPoint x: 53, startPoint y: 176, endPoint x: 33, endPoint y: 175, distance: 20.2
click at [33, 175] on input "**" at bounding box center [56, 182] width 52 height 24
type input "*"
click at [89, 210] on form "**********" at bounding box center [204, 326] width 365 height 1275
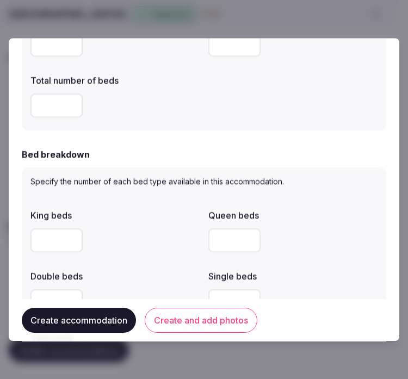
scroll to position [544, 0]
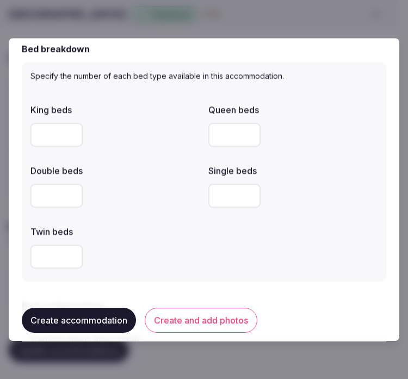
click at [222, 143] on input "number" at bounding box center [234, 135] width 52 height 24
type input "*"
click at [183, 169] on label "Double beds" at bounding box center [114, 171] width 169 height 9
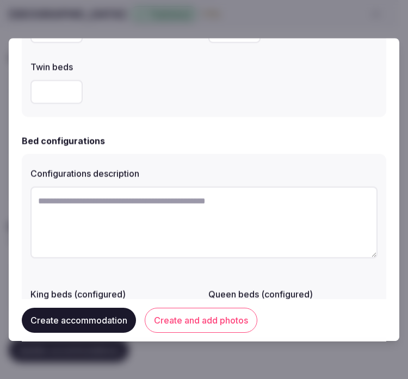
scroll to position [786, 0]
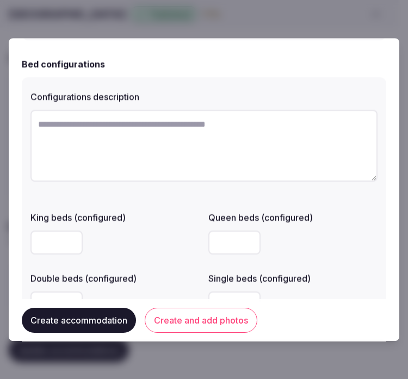
click at [139, 161] on textarea at bounding box center [203, 146] width 347 height 72
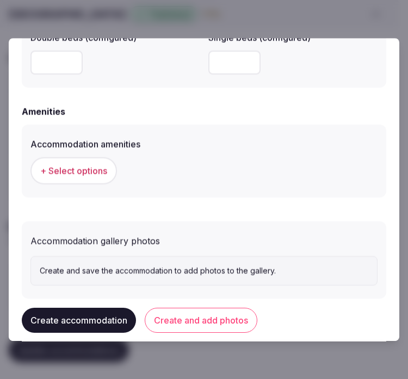
scroll to position [1028, 0]
click at [68, 161] on button "+ Select options" at bounding box center [73, 170] width 87 height 27
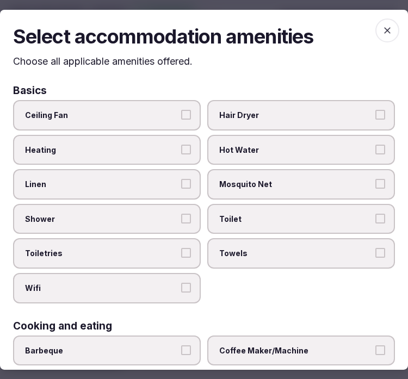
click at [199, 186] on div "Ceiling Fan Hair Dryer Heating Hot Water Linen Mosquito Net Shower Toilet Toile…" at bounding box center [204, 202] width 382 height 204
click at [186, 186] on button "Linen" at bounding box center [186, 184] width 10 height 10
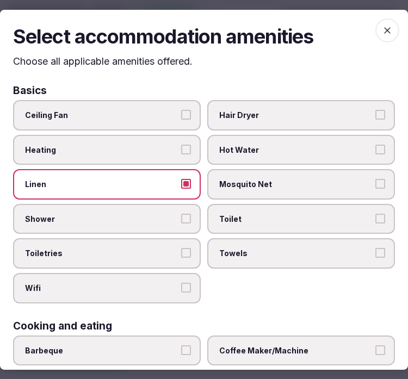
click at [191, 228] on label "Shower" at bounding box center [107, 219] width 188 height 30
click at [191, 224] on button "Shower" at bounding box center [186, 219] width 10 height 10
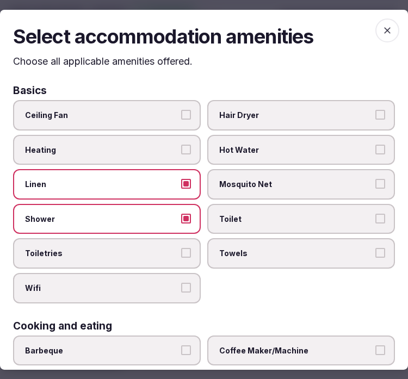
click at [176, 253] on label "Toiletries" at bounding box center [107, 253] width 188 height 30
click at [181, 253] on button "Toiletries" at bounding box center [186, 253] width 10 height 10
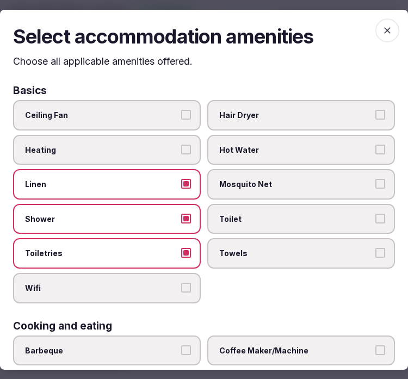
click at [187, 280] on label "Wifi" at bounding box center [107, 288] width 188 height 30
click at [187, 283] on button "Wifi" at bounding box center [186, 288] width 10 height 10
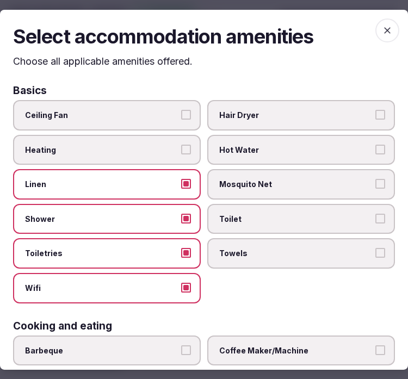
click at [309, 249] on span "Towels" at bounding box center [295, 253] width 153 height 11
click at [376, 249] on button "Towels" at bounding box center [381, 253] width 10 height 10
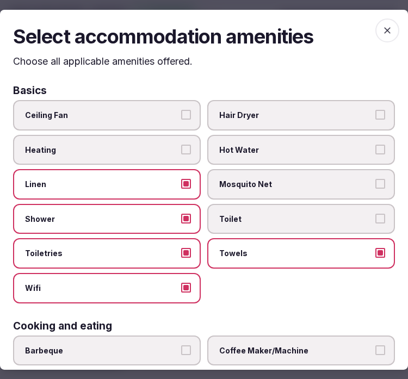
click at [376, 214] on button "Toilet" at bounding box center [381, 219] width 10 height 10
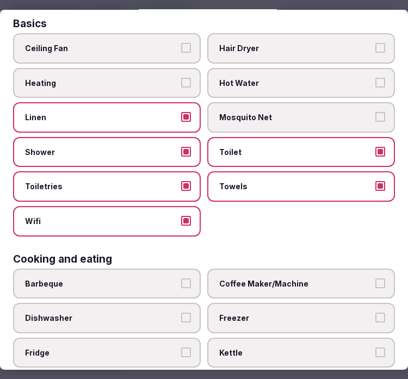
scroll to position [121, 0]
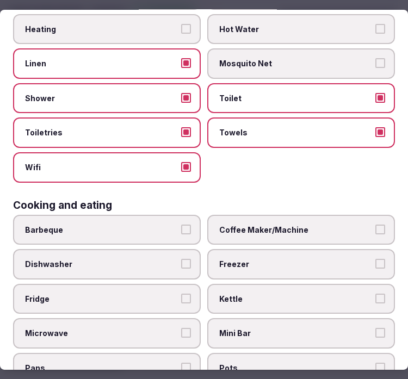
click at [292, 225] on span "Coffee Maker/Machine" at bounding box center [295, 230] width 153 height 11
click at [376, 225] on button "Coffee Maker/Machine" at bounding box center [381, 230] width 10 height 10
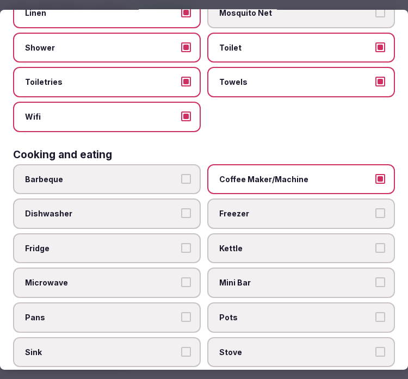
scroll to position [181, 0]
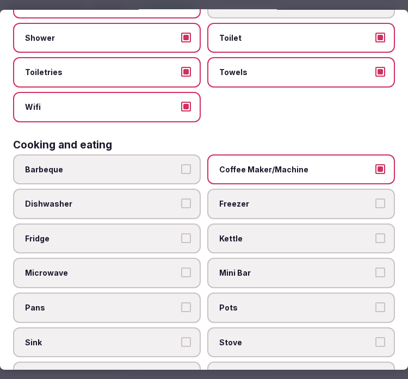
click at [365, 258] on label "Mini Bar" at bounding box center [301, 273] width 188 height 30
click at [376, 268] on button "Mini Bar" at bounding box center [381, 273] width 10 height 10
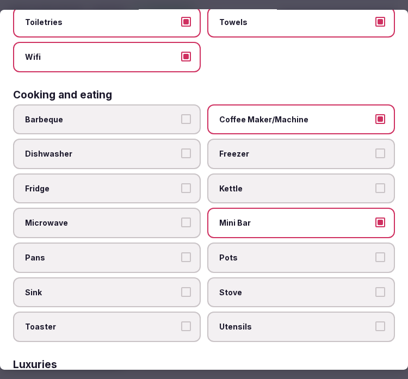
scroll to position [302, 0]
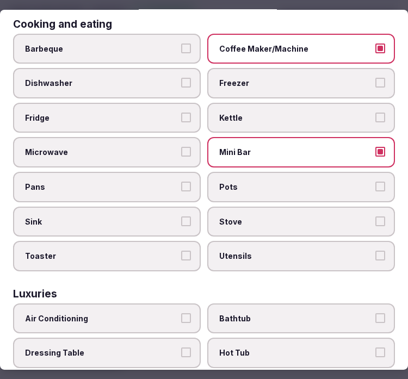
click at [378, 144] on label "Mini Bar" at bounding box center [301, 152] width 188 height 30
click at [378, 147] on button "Mini Bar" at bounding box center [381, 152] width 10 height 10
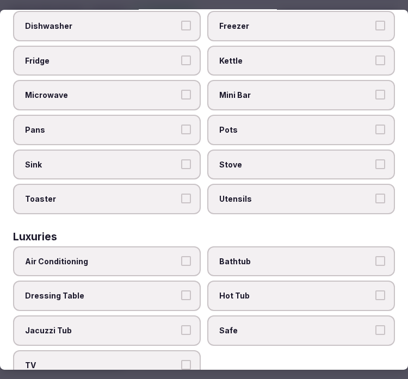
scroll to position [423, 0]
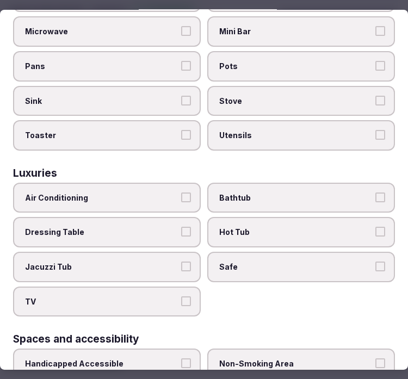
click at [138, 193] on span "Air Conditioning" at bounding box center [101, 198] width 153 height 11
click at [181, 193] on button "Air Conditioning" at bounding box center [186, 198] width 10 height 10
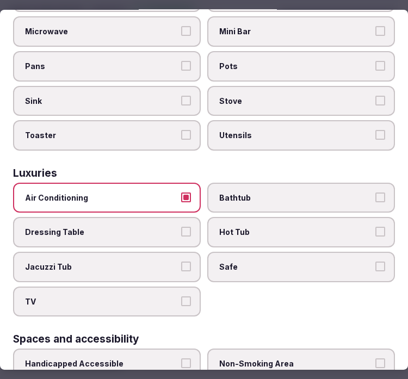
click at [254, 262] on span "Safe" at bounding box center [295, 267] width 153 height 11
click at [376, 262] on button "Safe" at bounding box center [381, 267] width 10 height 10
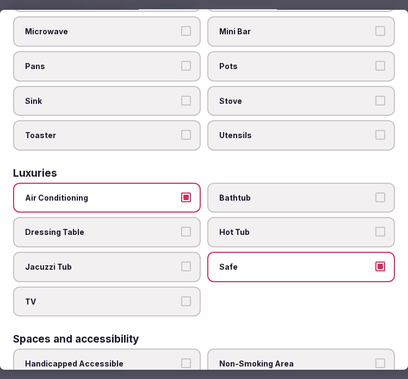
click at [166, 292] on label "TV" at bounding box center [107, 302] width 188 height 30
click at [181, 297] on button "TV" at bounding box center [186, 302] width 10 height 10
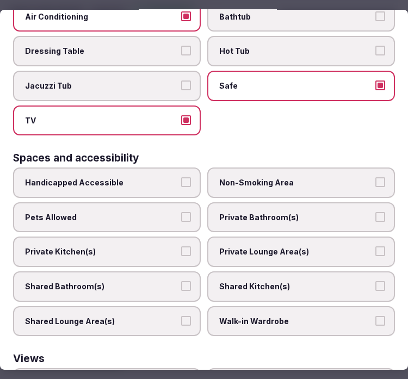
scroll to position [605, 0]
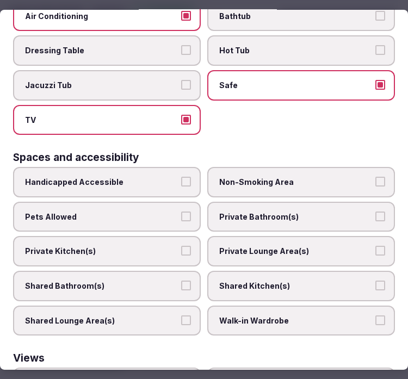
click at [245, 212] on span "Private Bathroom(s)" at bounding box center [295, 217] width 153 height 11
click at [376, 212] on button "Private Bathroom(s)" at bounding box center [381, 217] width 10 height 10
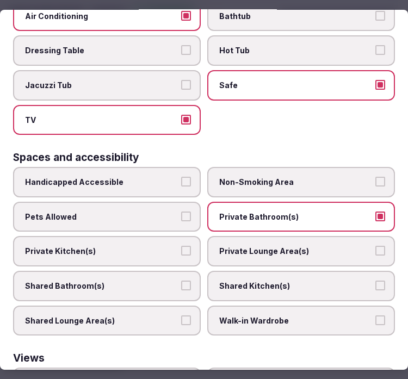
click at [263, 236] on label "Private Lounge Area(s)" at bounding box center [301, 251] width 188 height 30
click at [376, 246] on button "Private Lounge Area(s)" at bounding box center [381, 251] width 10 height 10
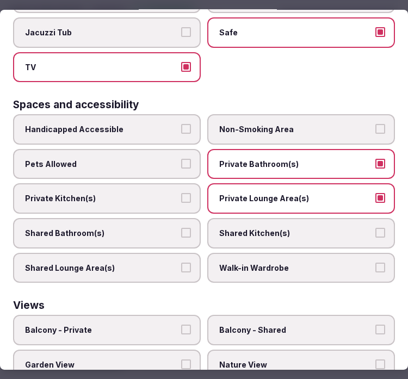
scroll to position [723, 0]
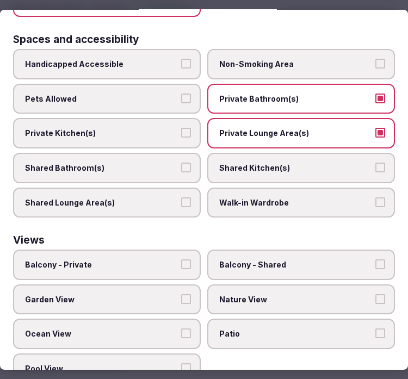
click at [130, 250] on label "Balcony - Private" at bounding box center [107, 265] width 188 height 30
click at [181, 260] on button "Balcony - Private" at bounding box center [186, 265] width 10 height 10
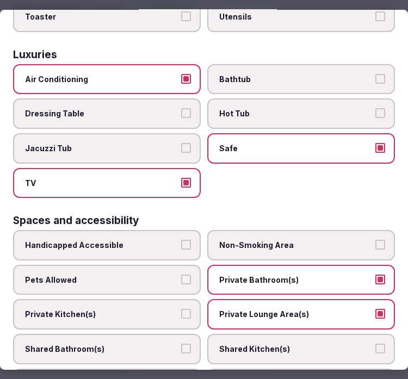
scroll to position [360, 0]
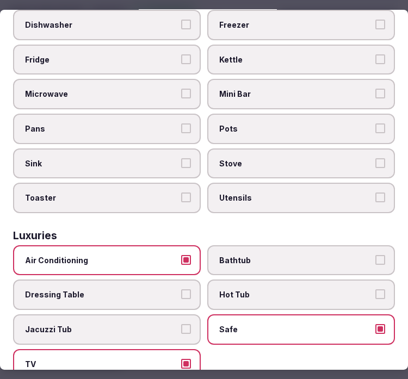
click at [327, 255] on span "Bathtub" at bounding box center [295, 260] width 153 height 11
click at [376, 255] on button "Bathtub" at bounding box center [381, 260] width 10 height 10
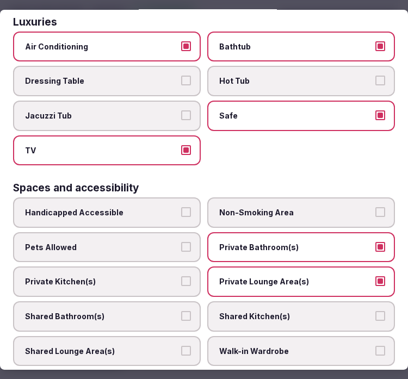
scroll to position [662, 0]
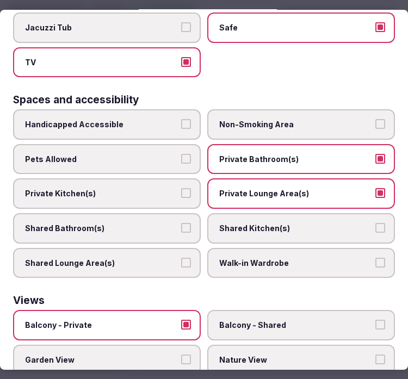
click at [175, 310] on label "Balcony - Private" at bounding box center [107, 325] width 188 height 30
click at [181, 320] on button "Balcony - Private" at bounding box center [186, 325] width 10 height 10
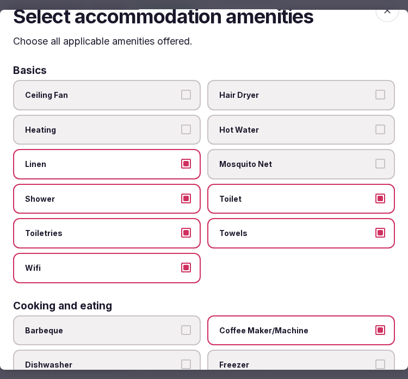
scroll to position [0, 0]
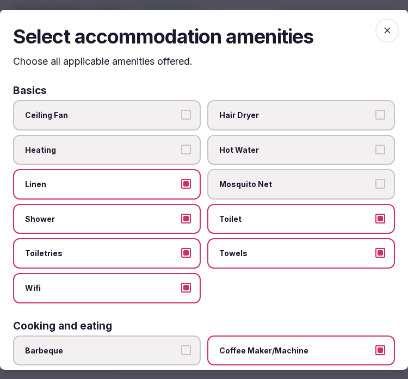
click at [382, 27] on icon "button" at bounding box center [387, 29] width 11 height 11
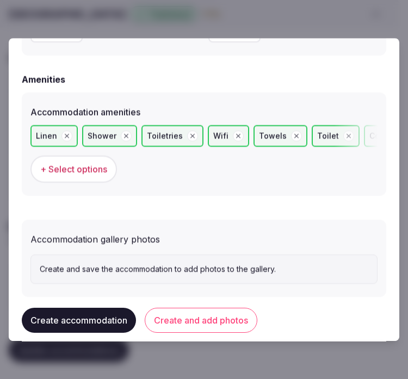
scroll to position [1076, 0]
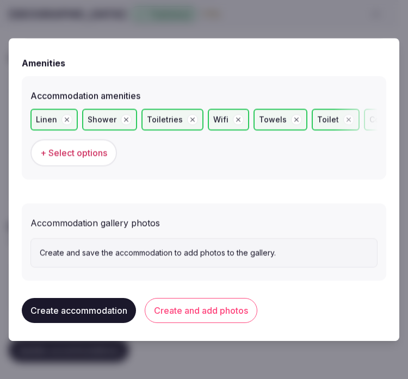
click at [192, 305] on button "Create and add photos" at bounding box center [201, 310] width 113 height 25
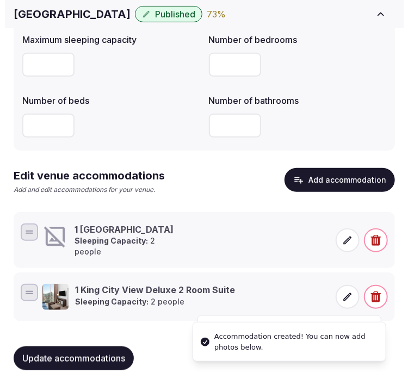
scroll to position [130, 0]
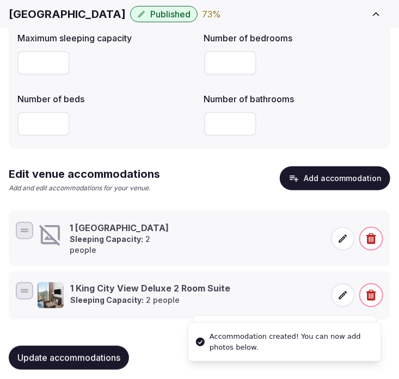
click at [340, 236] on icon at bounding box center [343, 239] width 8 height 8
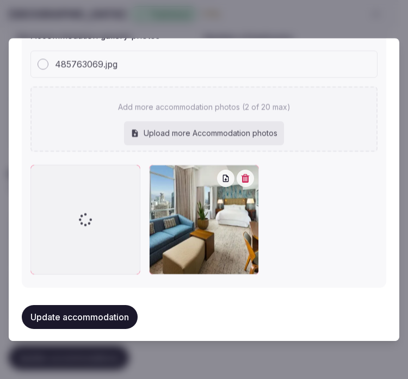
scroll to position [1267, 0]
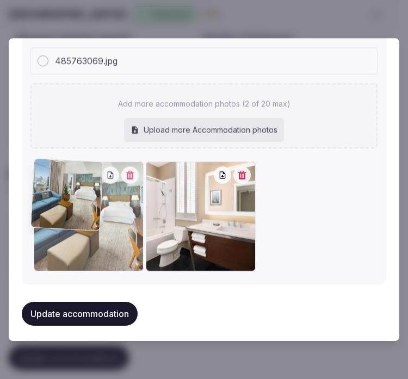
drag, startPoint x: 151, startPoint y: 168, endPoint x: 77, endPoint y: 170, distance: 74.1
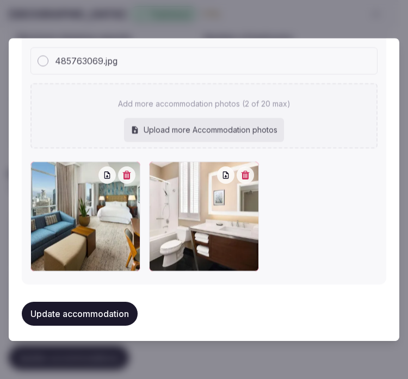
click at [103, 312] on button "Update accommodation" at bounding box center [80, 314] width 116 height 24
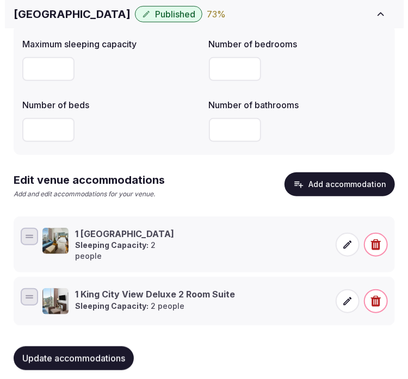
scroll to position [130, 0]
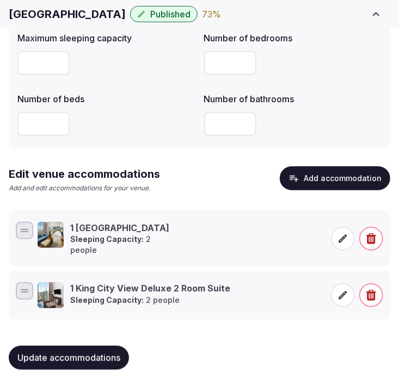
click at [343, 183] on button "Add accommodation" at bounding box center [335, 179] width 110 height 24
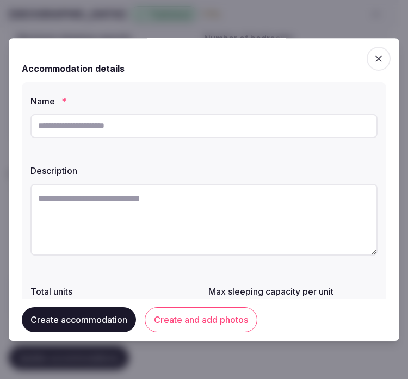
click at [139, 131] on input "text" at bounding box center [203, 126] width 347 height 24
paste input "**********"
type input "**********"
drag, startPoint x: 279, startPoint y: 194, endPoint x: 274, endPoint y: 205, distance: 11.7
click at [275, 204] on textarea at bounding box center [203, 220] width 347 height 72
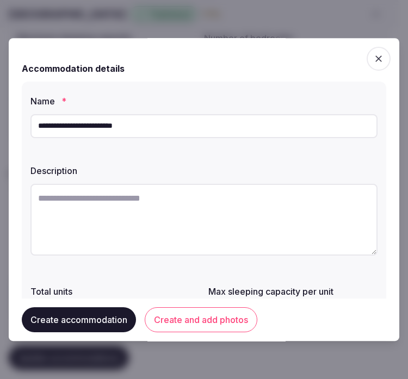
paste textarea "**********"
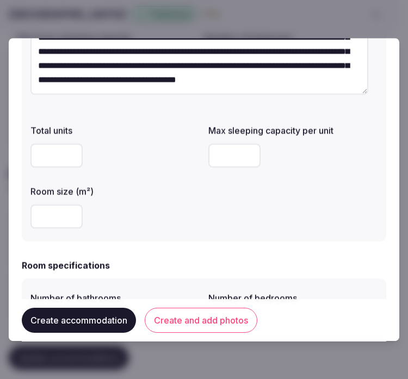
scroll to position [181, 0]
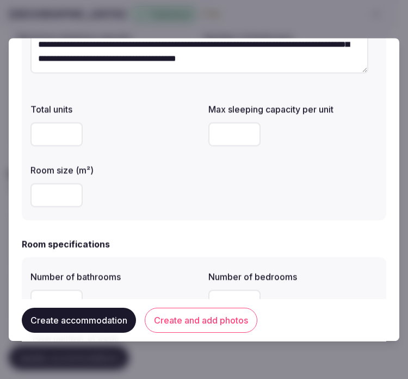
type textarea "**********"
click at [46, 135] on input "number" at bounding box center [56, 134] width 52 height 24
click at [52, 193] on input "number" at bounding box center [56, 195] width 52 height 24
type input "**"
click at [204, 171] on div "Total units Max sleeping capacity per unit Room size (m²) **" at bounding box center [203, 155] width 347 height 113
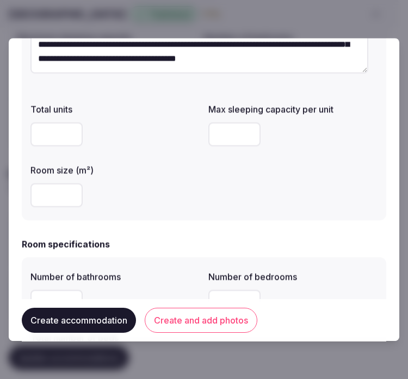
click at [244, 127] on input "number" at bounding box center [234, 134] width 52 height 24
drag, startPoint x: 215, startPoint y: 132, endPoint x: 184, endPoint y: 138, distance: 31.6
click at [184, 138] on div "Total units Max sleeping capacity per unit * Room size (m²) **" at bounding box center [203, 155] width 347 height 113
type input "*"
click at [224, 178] on div "Total units Max sleeping capacity per unit * Room size (m²) **" at bounding box center [203, 155] width 347 height 113
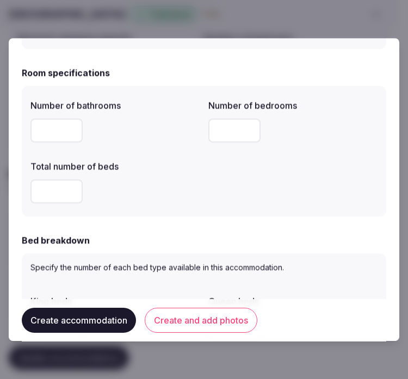
scroll to position [363, 0]
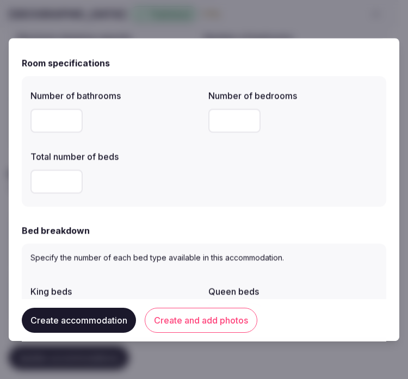
click at [41, 128] on input "number" at bounding box center [56, 121] width 52 height 24
type input "*"
click at [226, 127] on input "number" at bounding box center [234, 121] width 52 height 24
type input "*"
click at [40, 182] on input "number" at bounding box center [56, 182] width 52 height 24
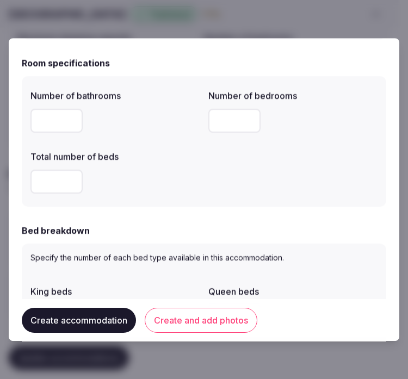
type input "*"
click at [189, 226] on div "Bed breakdown" at bounding box center [204, 230] width 365 height 13
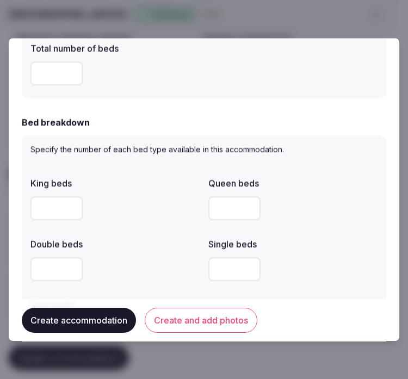
scroll to position [483, 0]
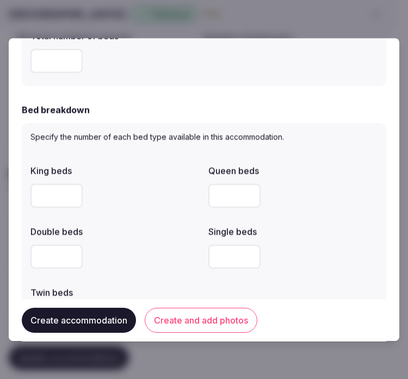
click at [50, 187] on input "number" at bounding box center [56, 196] width 52 height 24
type input "*"
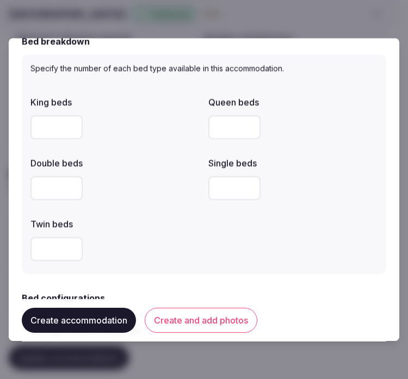
scroll to position [665, 0]
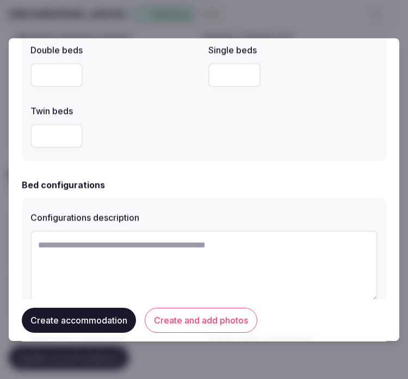
click at [90, 256] on textarea at bounding box center [203, 267] width 347 height 72
drag, startPoint x: 90, startPoint y: 256, endPoint x: 99, endPoint y: 251, distance: 9.3
paste textarea "**********"
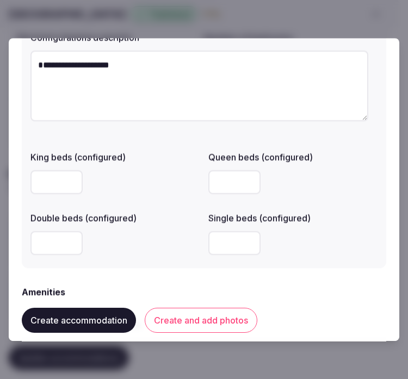
scroll to position [846, 0]
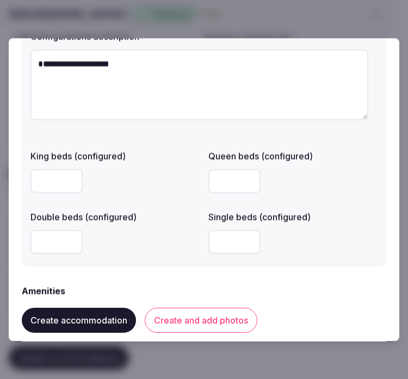
type textarea "**********"
click at [220, 176] on input "number" at bounding box center [234, 181] width 52 height 24
type input "*"
click at [222, 265] on div "**********" at bounding box center [204, 142] width 365 height 250
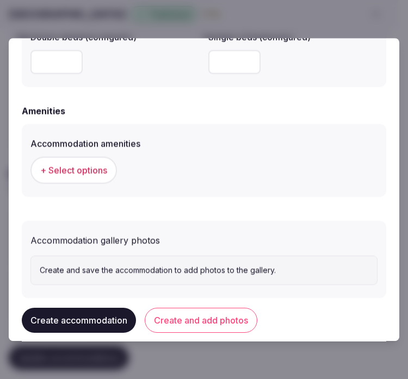
scroll to position [1028, 0]
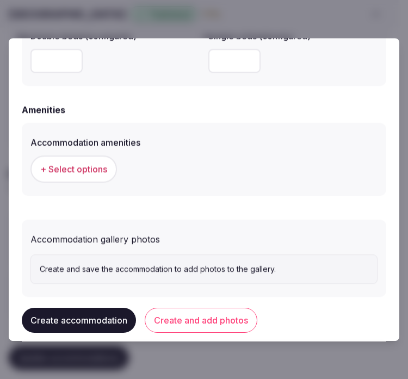
click at [82, 171] on span "+ Select options" at bounding box center [73, 169] width 67 height 12
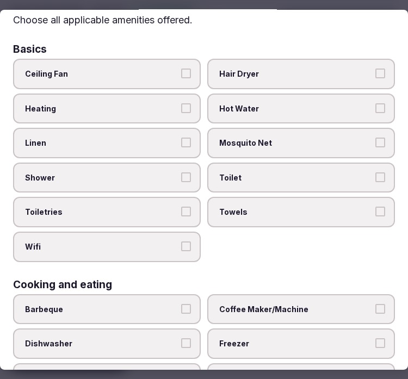
scroll to position [60, 0]
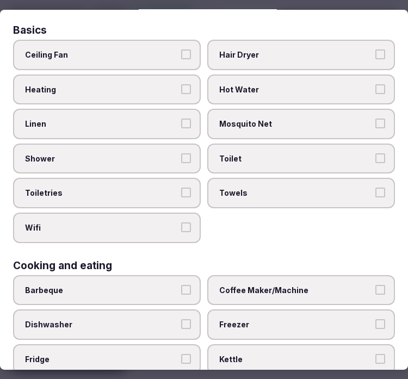
click at [106, 121] on span "Linen" at bounding box center [101, 124] width 153 height 11
click at [181, 121] on button "Linen" at bounding box center [186, 124] width 10 height 10
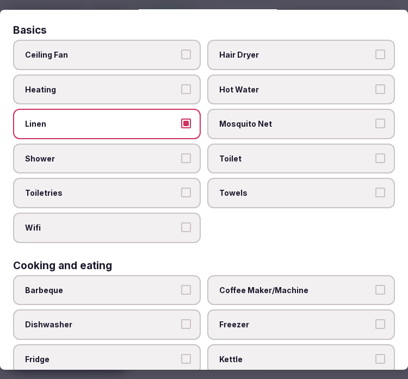
click at [175, 157] on label "Shower" at bounding box center [107, 159] width 188 height 30
click at [181, 157] on button "Shower" at bounding box center [186, 158] width 10 height 10
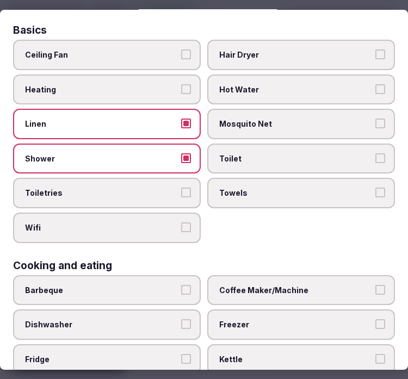
click at [176, 186] on label "Toiletries" at bounding box center [107, 193] width 188 height 30
click at [181, 188] on button "Toiletries" at bounding box center [186, 193] width 10 height 10
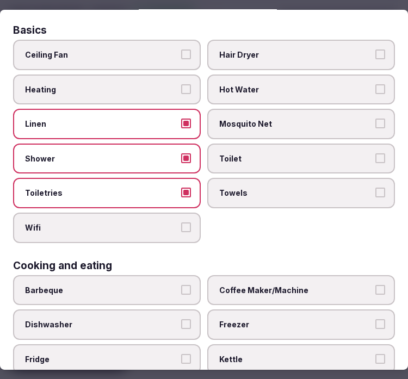
click at [186, 214] on label "Wifi" at bounding box center [107, 228] width 188 height 30
click at [186, 223] on button "Wifi" at bounding box center [186, 228] width 10 height 10
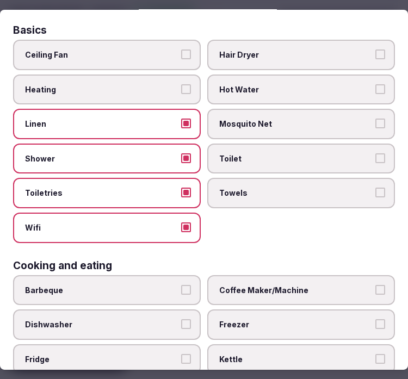
drag, startPoint x: 305, startPoint y: 187, endPoint x: 314, endPoint y: 176, distance: 13.6
click at [312, 181] on label "Towels" at bounding box center [301, 193] width 188 height 30
click at [376, 188] on button "Towels" at bounding box center [381, 193] width 10 height 10
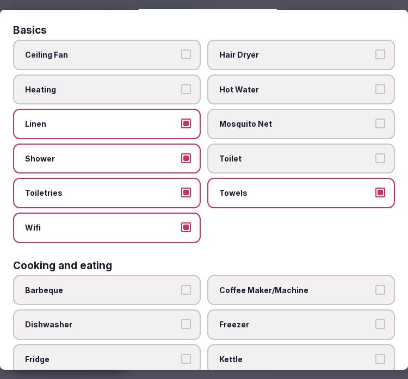
click at [314, 156] on span "Toilet" at bounding box center [295, 158] width 153 height 11
click at [376, 156] on button "Toilet" at bounding box center [381, 158] width 10 height 10
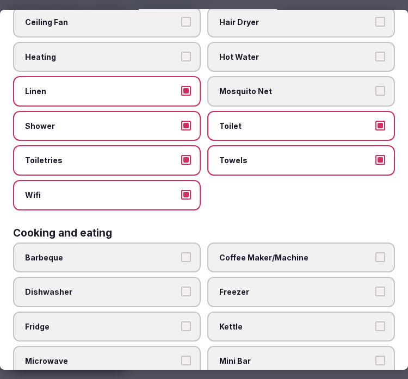
scroll to position [181, 0]
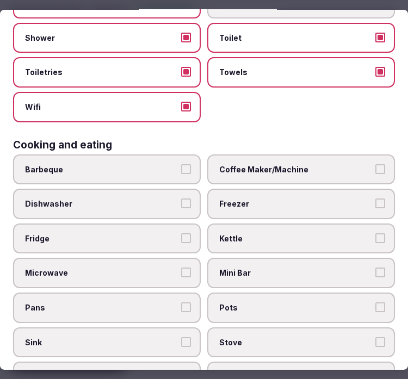
click at [290, 167] on span "Coffee Maker/Machine" at bounding box center [295, 169] width 153 height 11
click at [376, 167] on button "Coffee Maker/Machine" at bounding box center [381, 169] width 10 height 10
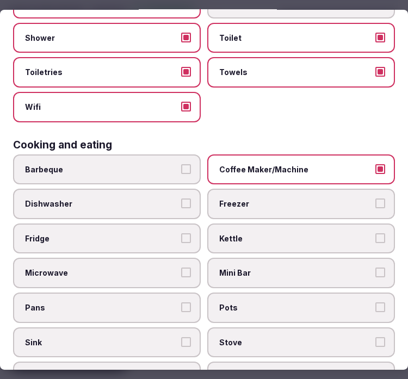
click at [334, 224] on label "Kettle" at bounding box center [301, 239] width 188 height 30
click at [376, 234] on button "Kettle" at bounding box center [381, 239] width 10 height 10
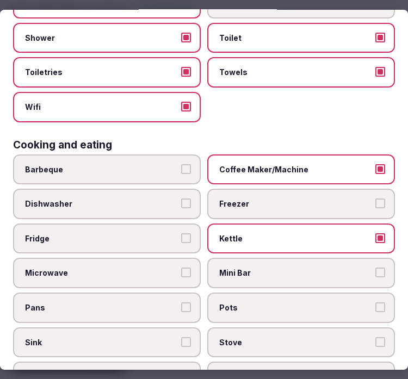
click at [90, 199] on span "Dishwasher" at bounding box center [101, 204] width 153 height 11
click at [181, 199] on button "Dishwasher" at bounding box center [186, 204] width 10 height 10
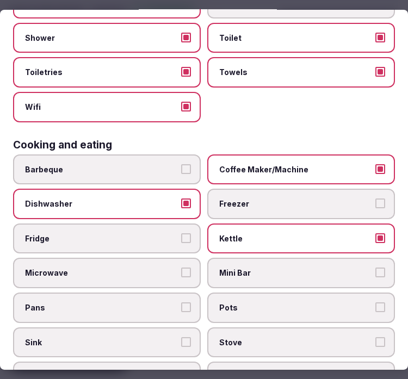
click at [100, 199] on span "Dishwasher" at bounding box center [101, 204] width 153 height 11
click at [181, 199] on button "Dishwasher" at bounding box center [186, 204] width 10 height 10
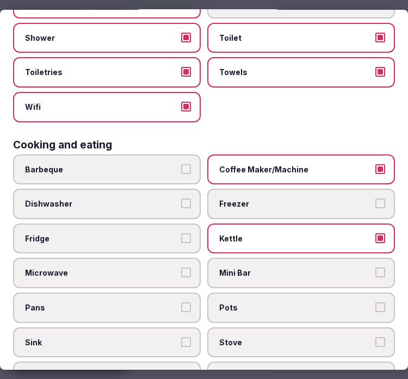
click at [134, 234] on span "Fridge" at bounding box center [101, 239] width 153 height 11
click at [181, 234] on button "Fridge" at bounding box center [186, 239] width 10 height 10
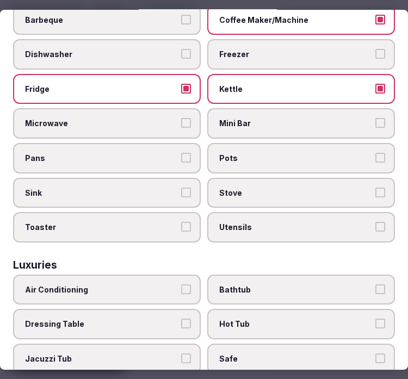
scroll to position [363, 0]
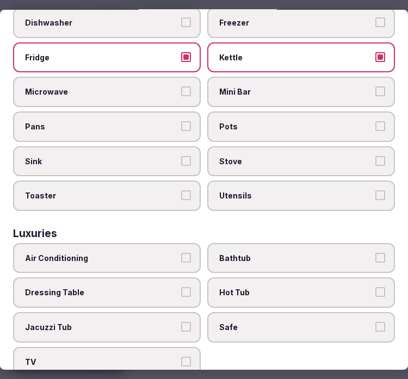
click at [284, 77] on label "Mini Bar" at bounding box center [301, 92] width 188 height 30
click at [376, 87] on button "Mini Bar" at bounding box center [381, 92] width 10 height 10
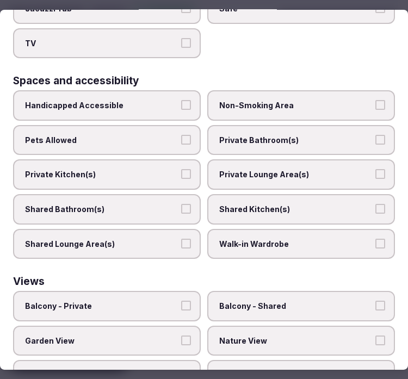
scroll to position [662, 0]
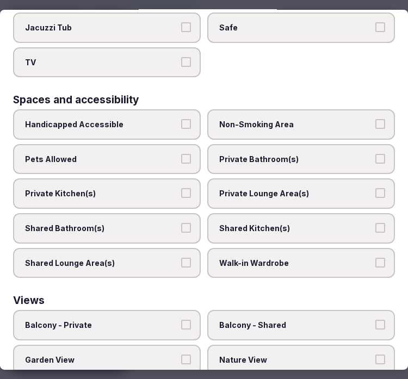
click at [280, 149] on label "Private Bathroom(s)" at bounding box center [301, 159] width 188 height 30
click at [376, 154] on button "Private Bathroom(s)" at bounding box center [381, 159] width 10 height 10
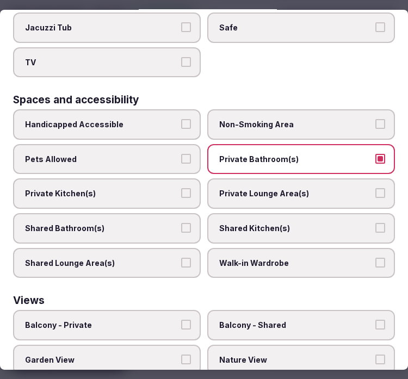
click at [278, 188] on span "Private Lounge Area(s)" at bounding box center [295, 193] width 153 height 11
click at [376, 188] on button "Private Lounge Area(s)" at bounding box center [381, 193] width 10 height 10
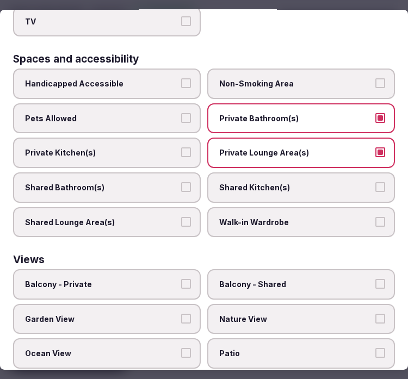
scroll to position [723, 0]
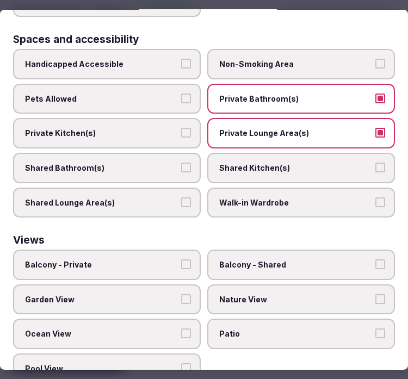
click at [127, 253] on label "Balcony - Private" at bounding box center [107, 265] width 188 height 30
click at [181, 260] on button "Balcony - Private" at bounding box center [186, 265] width 10 height 10
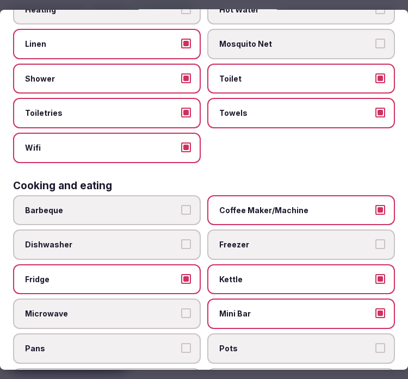
scroll to position [0, 0]
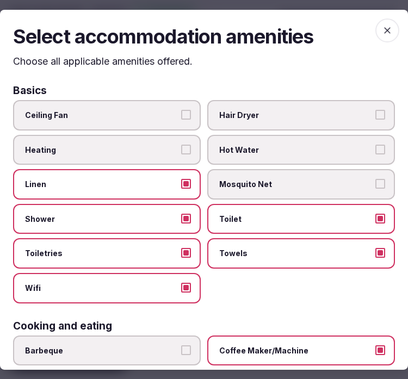
click at [385, 26] on span "button" at bounding box center [388, 30] width 24 height 24
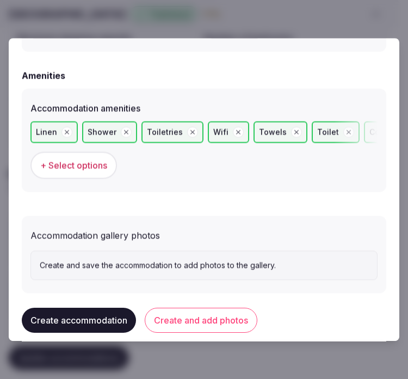
scroll to position [1076, 0]
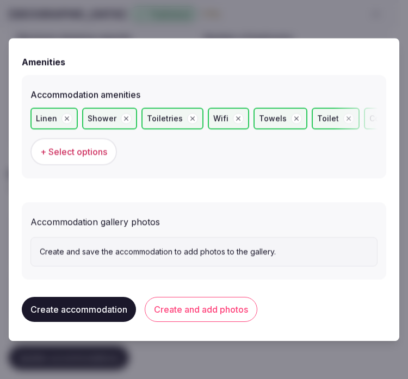
click at [191, 306] on button "Create and add photos" at bounding box center [201, 309] width 113 height 25
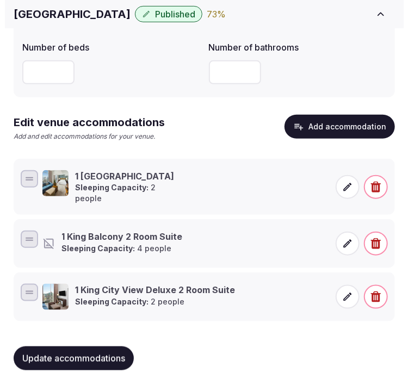
scroll to position [183, 0]
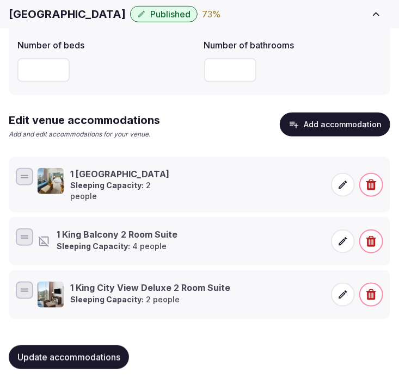
click at [339, 236] on icon at bounding box center [342, 241] width 11 height 11
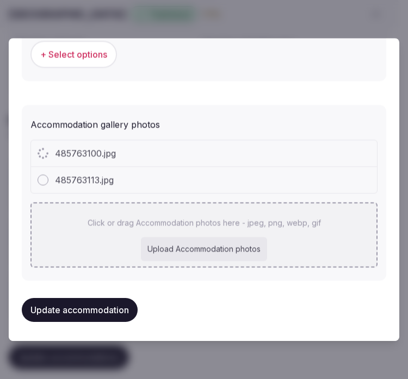
scroll to position [1176, 0]
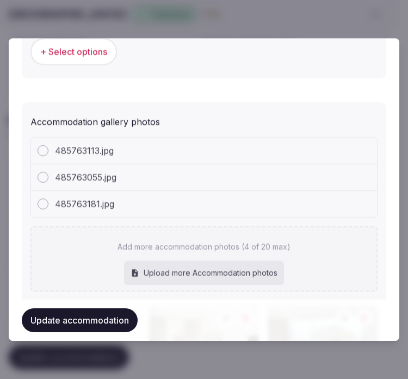
click at [53, 314] on button "Update accommodation" at bounding box center [80, 321] width 116 height 24
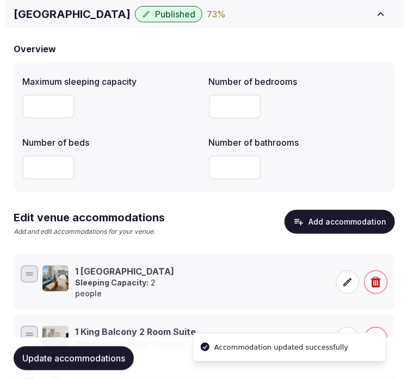
scroll to position [183, 0]
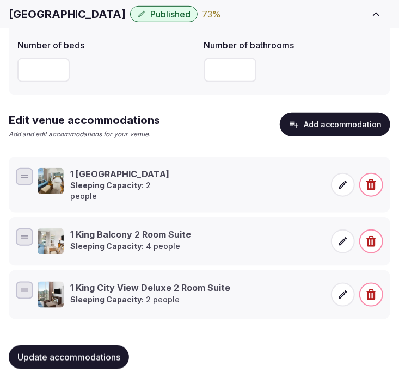
click at [338, 236] on icon at bounding box center [342, 241] width 11 height 11
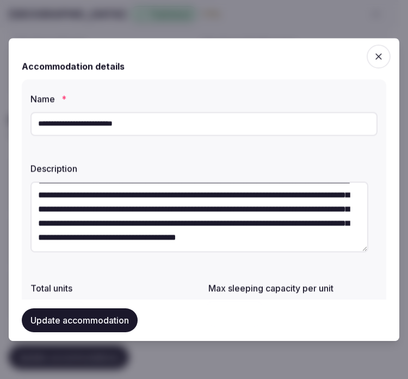
scroll to position [0, 0]
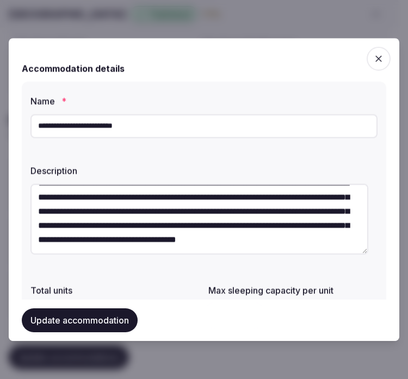
drag, startPoint x: 372, startPoint y: 55, endPoint x: 387, endPoint y: 47, distance: 16.8
click at [374, 53] on icon "button" at bounding box center [378, 58] width 11 height 11
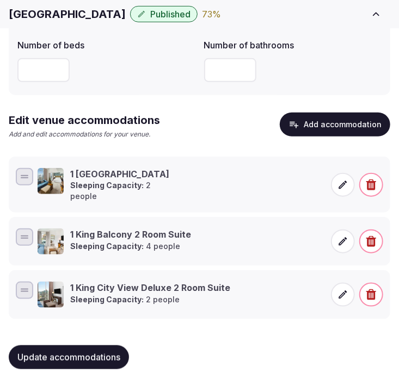
click at [361, 123] on button "Add accommodation" at bounding box center [335, 125] width 110 height 24
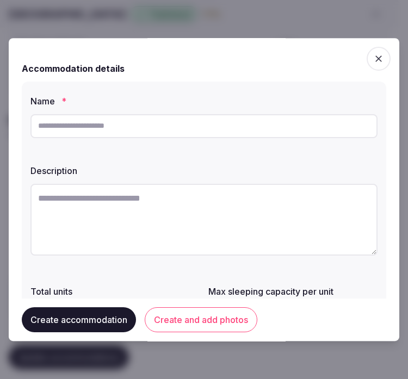
click at [175, 127] on input "text" at bounding box center [203, 126] width 347 height 24
paste input "**********"
type input "**********"
click at [109, 219] on textarea at bounding box center [203, 220] width 347 height 72
paste textarea "**********"
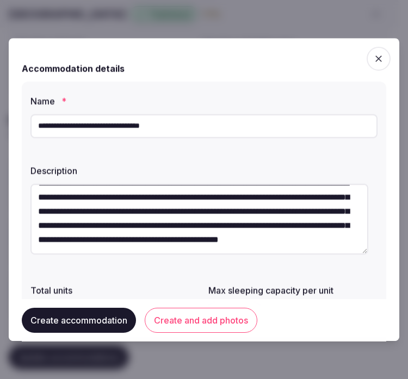
scroll to position [28, 0]
type textarea "**********"
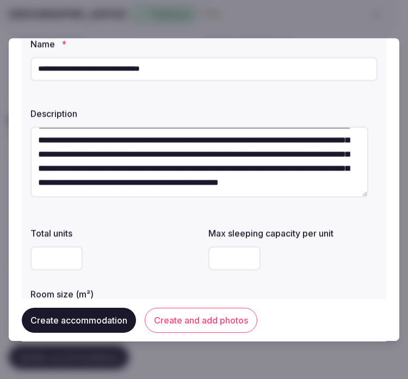
scroll to position [121, 0]
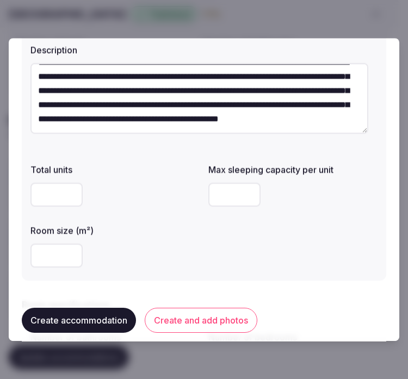
click at [50, 193] on input "number" at bounding box center [56, 195] width 52 height 24
click at [216, 199] on input "number" at bounding box center [234, 195] width 52 height 24
click at [227, 197] on input "number" at bounding box center [234, 195] width 52 height 24
type input "*"
click at [51, 257] on input "number" at bounding box center [56, 256] width 52 height 24
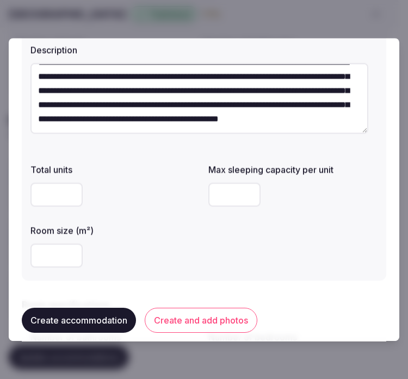
click at [37, 254] on input "number" at bounding box center [56, 256] width 52 height 24
type input "**"
click at [173, 257] on div "**" at bounding box center [114, 256] width 169 height 24
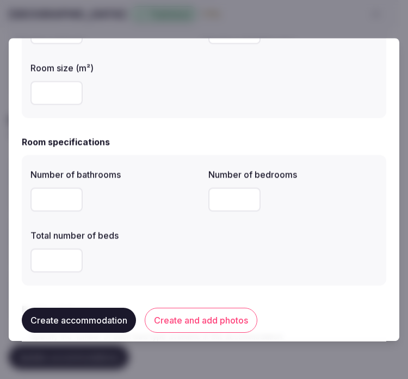
scroll to position [302, 0]
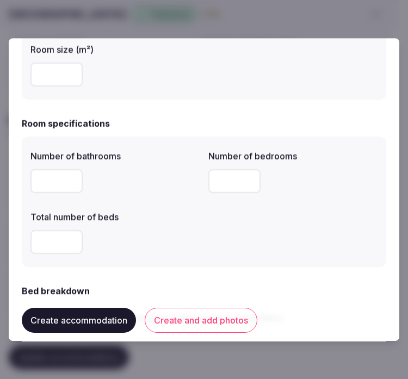
click at [51, 179] on input "number" at bounding box center [56, 181] width 52 height 24
type input "*"
click at [228, 187] on input "number" at bounding box center [234, 181] width 52 height 24
click at [226, 179] on input "number" at bounding box center [234, 181] width 52 height 24
type input "*"
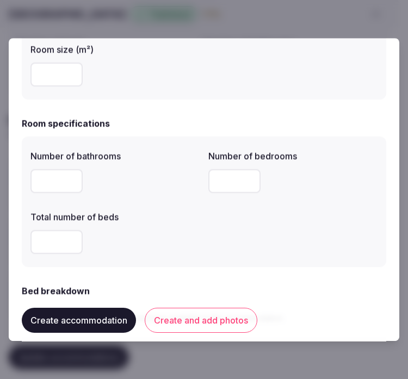
click at [53, 244] on input "number" at bounding box center [56, 242] width 52 height 24
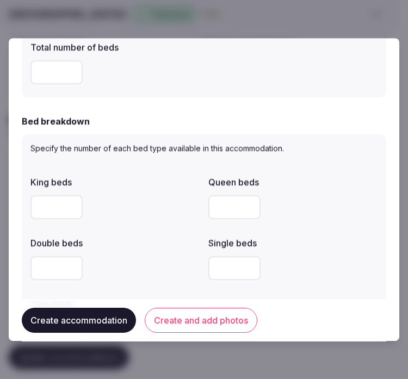
scroll to position [544, 0]
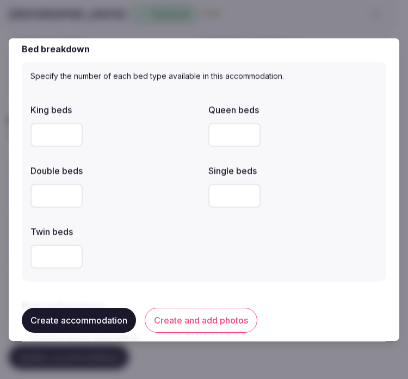
type input "*"
click at [61, 132] on input "number" at bounding box center [56, 135] width 52 height 24
type input "*"
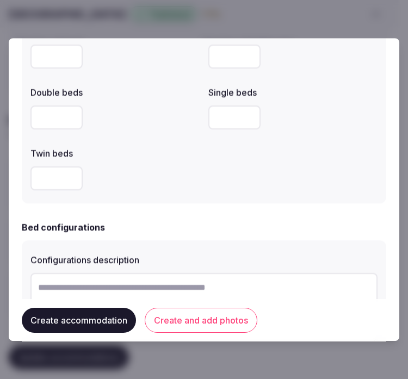
scroll to position [726, 0]
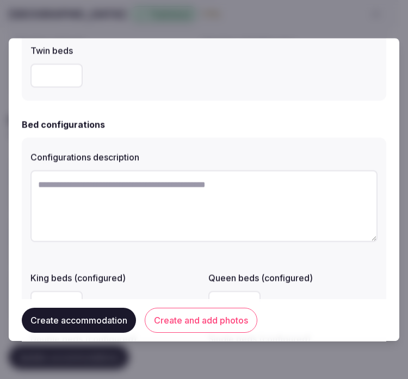
click at [68, 199] on textarea at bounding box center [203, 206] width 347 height 72
paste textarea "**********"
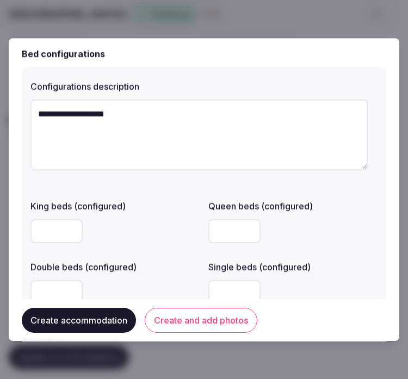
scroll to position [846, 0]
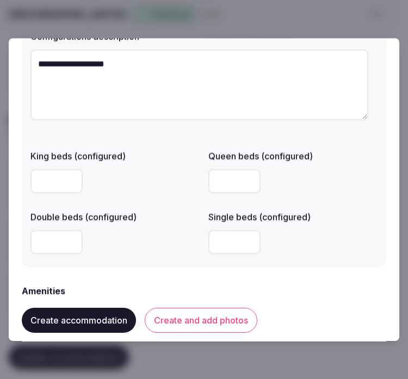
type textarea "**********"
click at [225, 185] on input "number" at bounding box center [234, 181] width 52 height 24
type input "*"
click at [155, 262] on div "**********" at bounding box center [204, 142] width 365 height 250
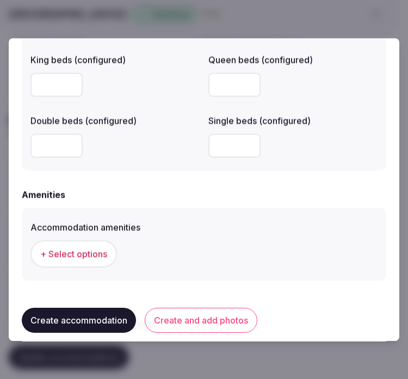
scroll to position [1028, 0]
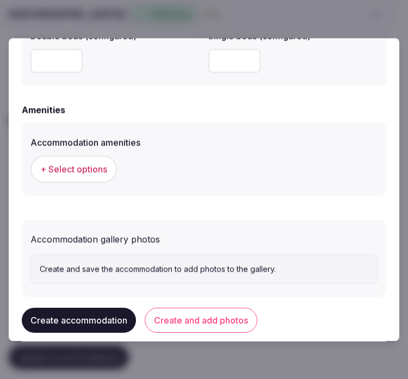
click at [79, 171] on span "+ Select options" at bounding box center [73, 169] width 67 height 12
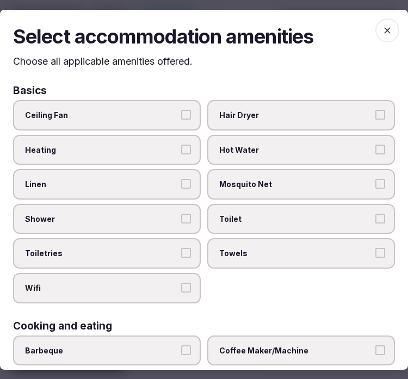
click at [176, 175] on label "Linen" at bounding box center [107, 184] width 188 height 30
click at [181, 179] on button "Linen" at bounding box center [186, 184] width 10 height 10
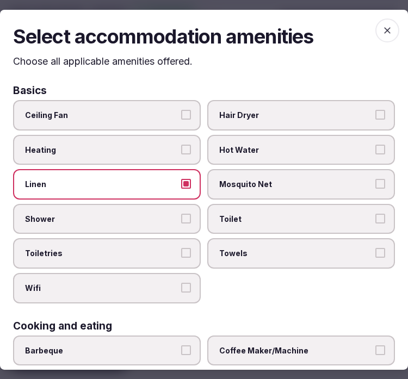
click at [165, 204] on label "Shower" at bounding box center [107, 219] width 188 height 30
click at [181, 214] on button "Shower" at bounding box center [186, 219] width 10 height 10
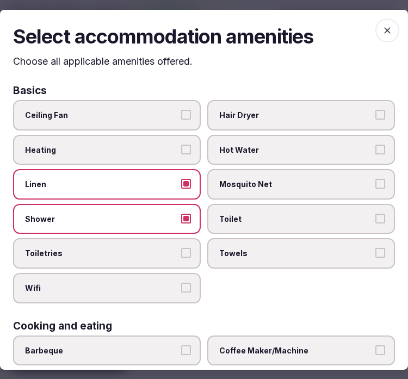
click at [188, 248] on label "Toiletries" at bounding box center [107, 253] width 188 height 30
click at [188, 248] on button "Toiletries" at bounding box center [186, 253] width 10 height 10
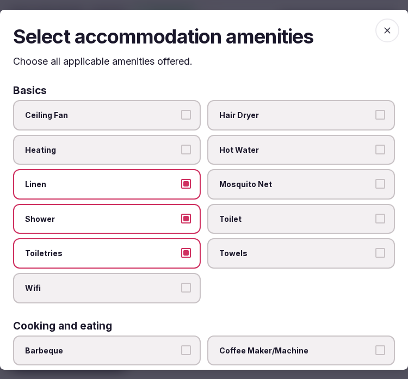
drag, startPoint x: 184, startPoint y: 278, endPoint x: 257, endPoint y: 259, distance: 75.9
click at [192, 278] on label "Wifi" at bounding box center [107, 288] width 188 height 30
click at [191, 283] on button "Wifi" at bounding box center [186, 288] width 10 height 10
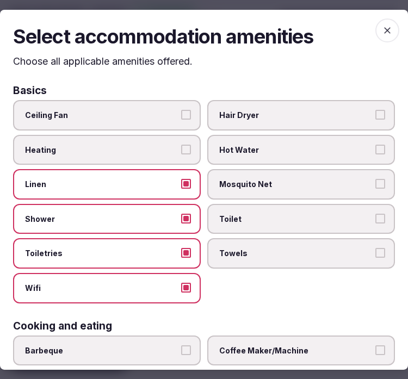
click at [274, 248] on span "Towels" at bounding box center [295, 253] width 153 height 11
click at [376, 248] on button "Towels" at bounding box center [381, 253] width 10 height 10
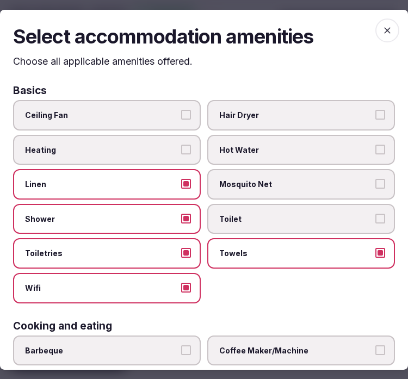
click at [281, 221] on label "Toilet" at bounding box center [301, 219] width 188 height 30
click at [376, 221] on button "Toilet" at bounding box center [381, 219] width 10 height 10
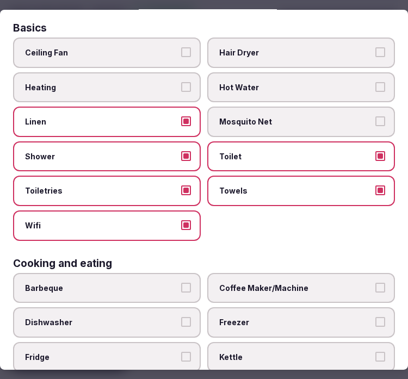
scroll to position [181, 0]
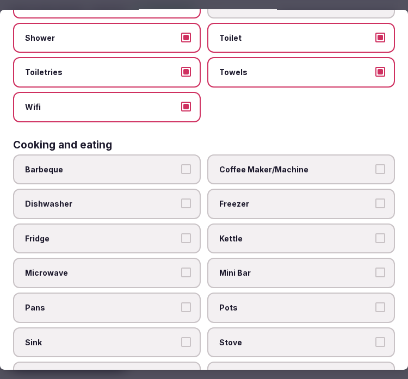
click at [262, 168] on span "Coffee Maker/Machine" at bounding box center [295, 169] width 153 height 11
click at [376, 168] on button "Coffee Maker/Machine" at bounding box center [381, 169] width 10 height 10
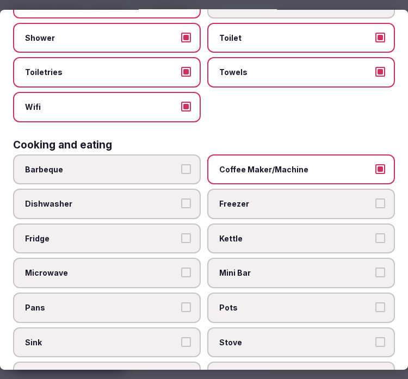
click at [280, 268] on span "Mini Bar" at bounding box center [295, 273] width 153 height 11
click at [376, 268] on button "Mini Bar" at bounding box center [381, 273] width 10 height 10
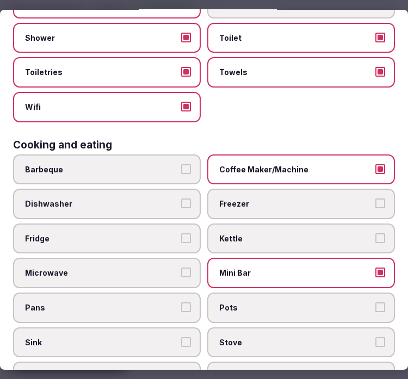
click at [149, 258] on label "Microwave" at bounding box center [107, 273] width 188 height 30
click at [181, 268] on button "Microwave" at bounding box center [186, 273] width 10 height 10
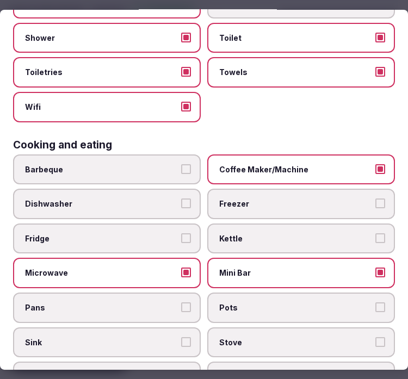
click at [174, 233] on label "Fridge" at bounding box center [107, 239] width 188 height 30
click at [181, 234] on button "Fridge" at bounding box center [186, 239] width 10 height 10
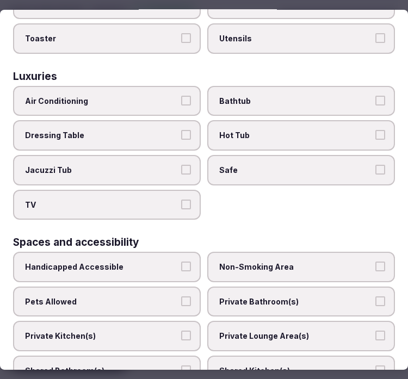
scroll to position [544, 0]
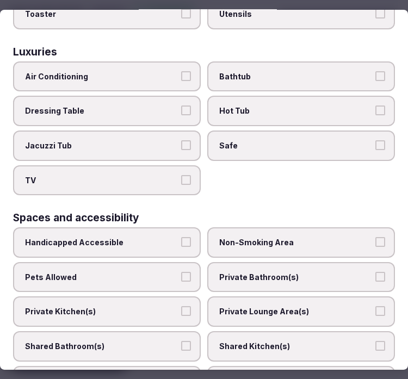
click at [181, 71] on button "Air Conditioning" at bounding box center [186, 76] width 10 height 10
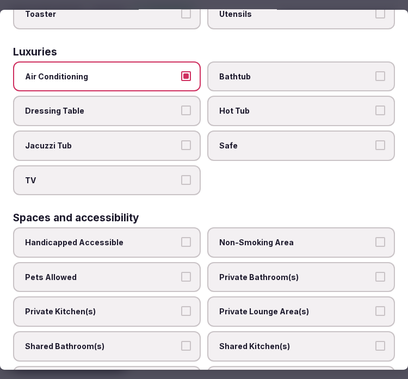
click at [165, 170] on label "TV" at bounding box center [107, 180] width 188 height 30
click at [181, 175] on button "TV" at bounding box center [186, 180] width 10 height 10
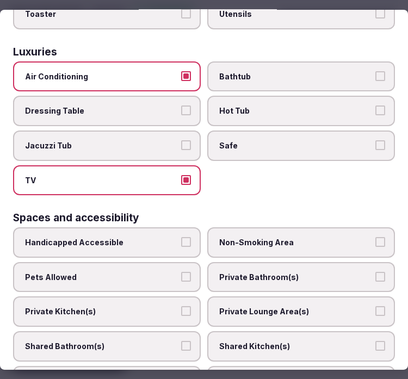
click at [249, 139] on label "Safe" at bounding box center [301, 146] width 188 height 30
click at [376, 140] on button "Safe" at bounding box center [381, 145] width 10 height 10
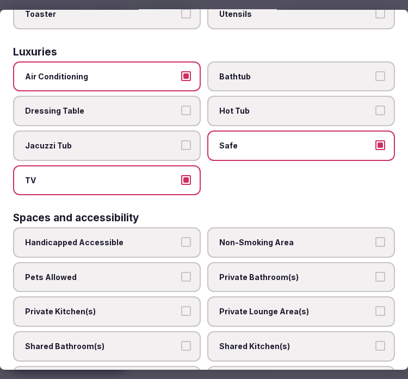
click at [299, 71] on span "Bathtub" at bounding box center [295, 76] width 153 height 11
click at [376, 71] on button "Bathtub" at bounding box center [381, 76] width 10 height 10
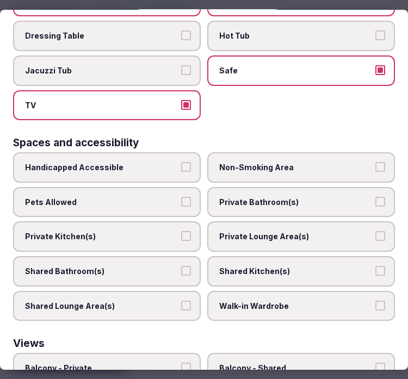
scroll to position [723, 0]
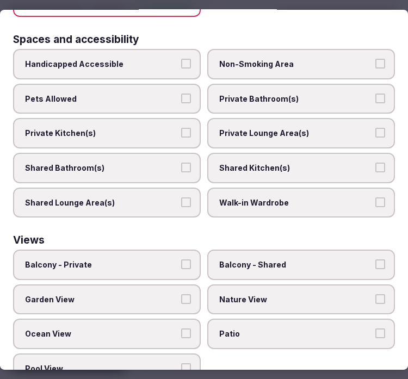
click at [248, 88] on label "Private Bathroom(s)" at bounding box center [301, 99] width 188 height 30
click at [376, 94] on button "Private Bathroom(s)" at bounding box center [381, 99] width 10 height 10
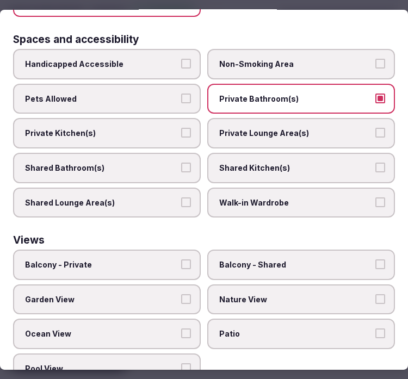
click at [247, 124] on label "Private Lounge Area(s)" at bounding box center [301, 133] width 188 height 30
click at [376, 128] on button "Private Lounge Area(s)" at bounding box center [381, 133] width 10 height 10
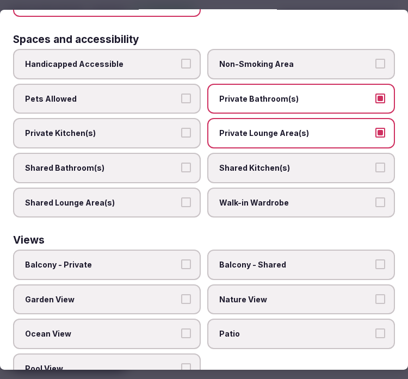
click at [122, 260] on span "Balcony - Private" at bounding box center [101, 265] width 153 height 11
click at [181, 260] on button "Balcony - Private" at bounding box center [186, 265] width 10 height 10
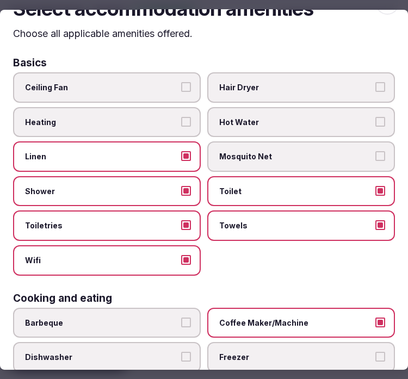
scroll to position [0, 0]
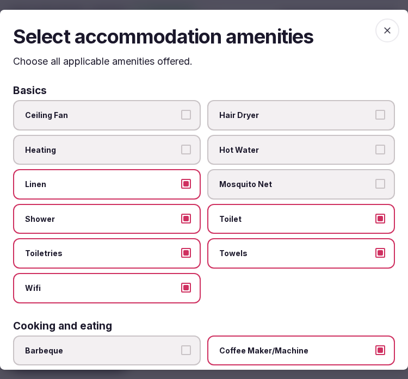
click at [382, 29] on icon "button" at bounding box center [387, 29] width 11 height 11
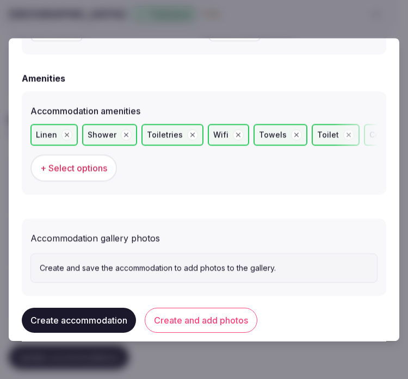
scroll to position [1076, 0]
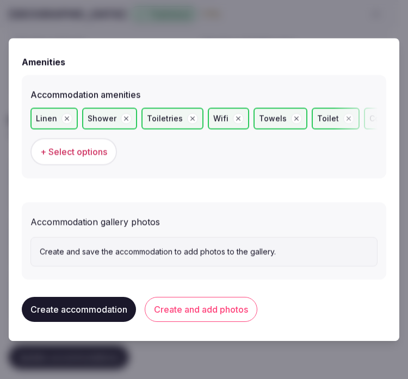
click at [181, 314] on button "Create and add photos" at bounding box center [201, 309] width 113 height 25
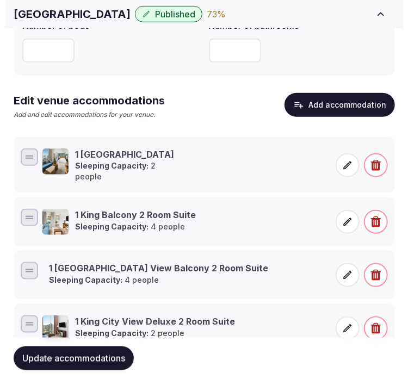
scroll to position [237, 0]
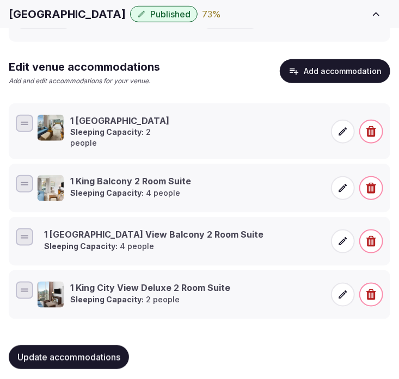
click at [338, 236] on icon at bounding box center [342, 241] width 11 height 11
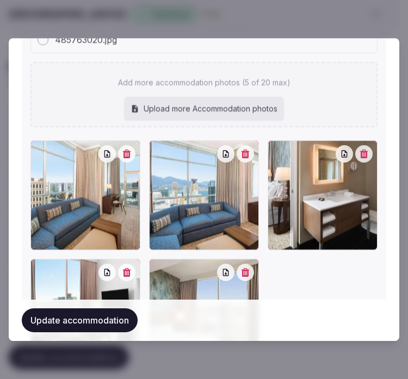
scroll to position [1417, 0]
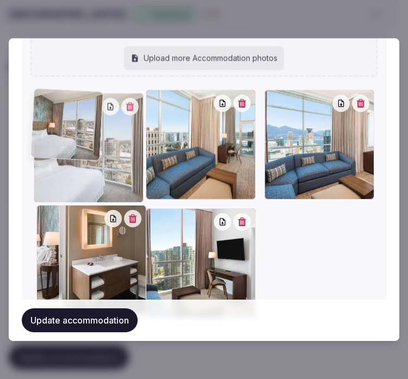
drag, startPoint x: 156, startPoint y: 207, endPoint x: 67, endPoint y: 124, distance: 122.1
click at [67, 124] on div at bounding box center [89, 148] width 110 height 110
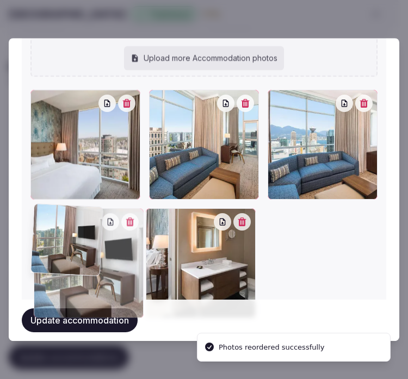
drag, startPoint x: 159, startPoint y: 222, endPoint x: 52, endPoint y: 263, distance: 115.6
click at [52, 263] on div at bounding box center [89, 263] width 110 height 110
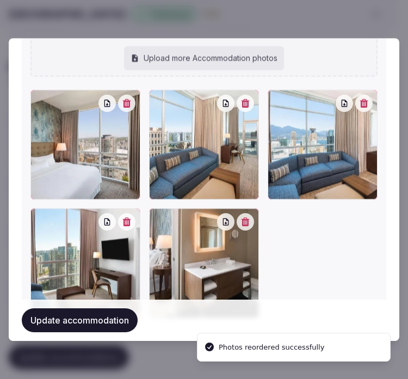
click at [96, 317] on button "Update accommodation" at bounding box center [80, 321] width 116 height 24
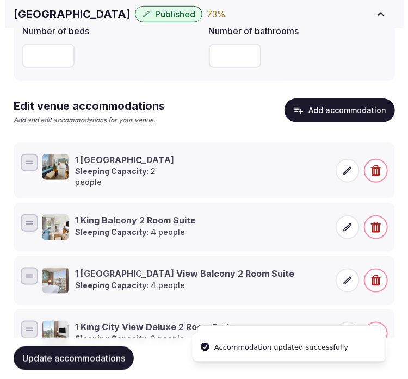
scroll to position [237, 0]
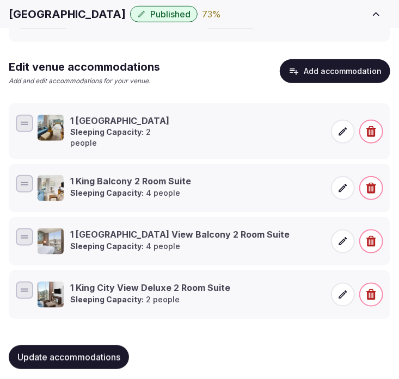
click at [312, 77] on button "Add accommodation" at bounding box center [335, 71] width 110 height 24
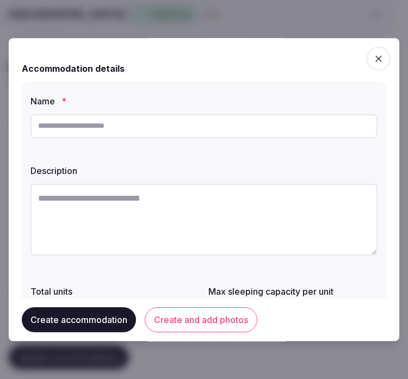
click at [300, 123] on input "text" at bounding box center [203, 126] width 347 height 24
click at [225, 133] on input "text" at bounding box center [203, 126] width 347 height 24
paste input "**********"
type input "**********"
click at [205, 207] on textarea at bounding box center [203, 220] width 347 height 72
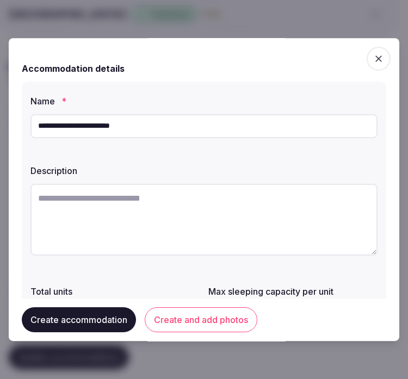
paste textarea "**********"
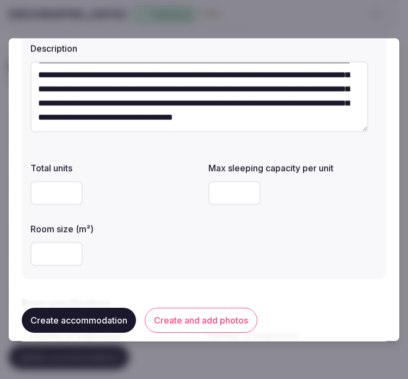
scroll to position [181, 0]
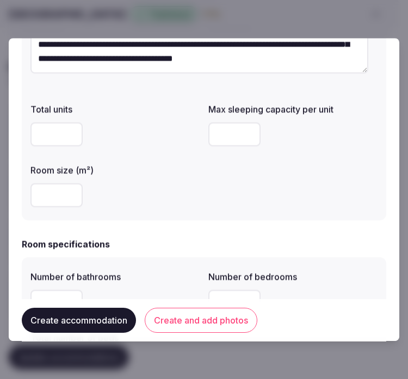
type textarea "**********"
click at [56, 202] on input "number" at bounding box center [56, 195] width 52 height 24
type input "*"
type input "**"
click at [53, 135] on input "number" at bounding box center [56, 134] width 52 height 24
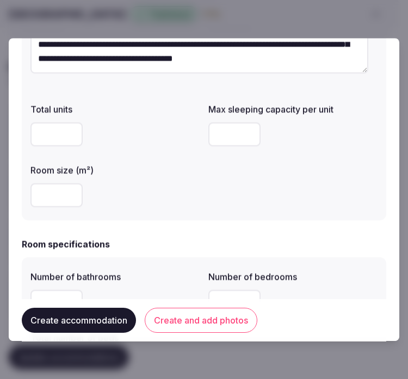
click at [208, 134] on input "number" at bounding box center [234, 134] width 52 height 24
click at [155, 197] on div "**" at bounding box center [114, 195] width 169 height 24
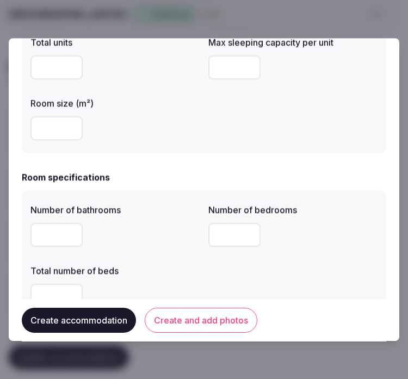
scroll to position [302, 0]
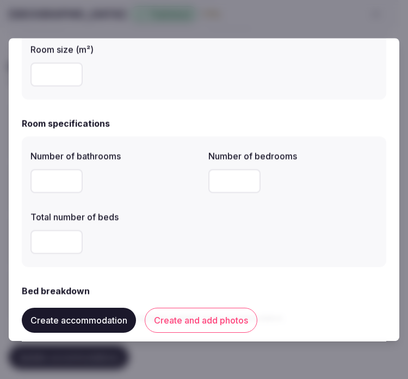
click at [72, 188] on input "number" at bounding box center [56, 181] width 52 height 24
type input "*"
click at [209, 182] on input "number" at bounding box center [234, 181] width 52 height 24
type input "*"
click at [47, 249] on input "number" at bounding box center [56, 242] width 52 height 24
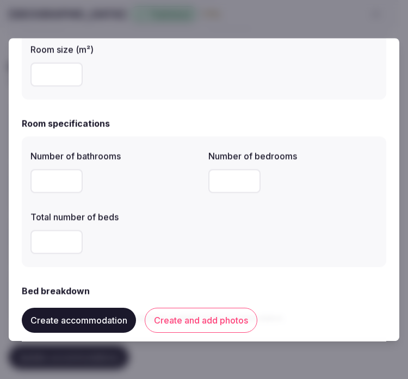
type input "*"
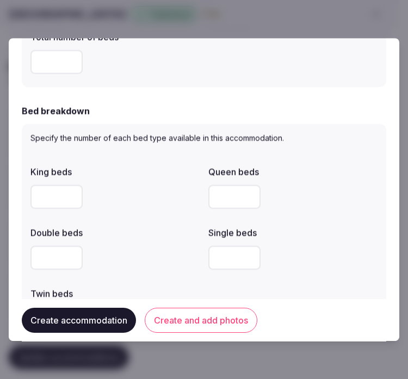
scroll to position [483, 0]
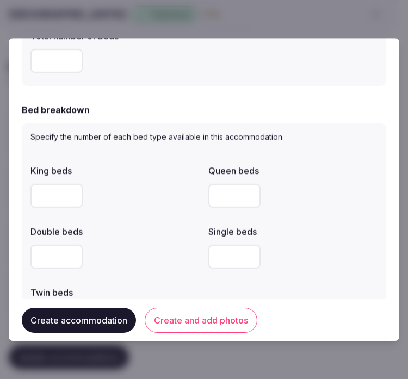
click at [47, 204] on input "number" at bounding box center [56, 196] width 52 height 24
type input "*"
drag, startPoint x: 396, startPoint y: 186, endPoint x: 187, endPoint y: 238, distance: 215.5
click at [187, 238] on div "Double beds" at bounding box center [114, 247] width 169 height 52
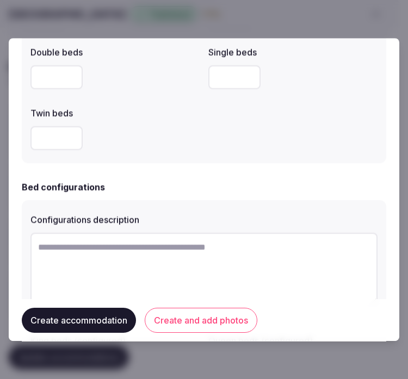
scroll to position [665, 0]
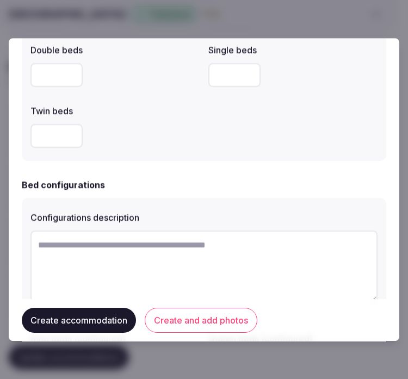
click at [113, 261] on textarea at bounding box center [203, 267] width 347 height 72
drag, startPoint x: 113, startPoint y: 262, endPoint x: 144, endPoint y: 250, distance: 33.3
paste textarea "**********"
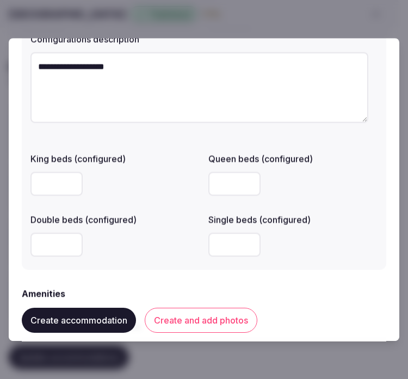
scroll to position [907, 0]
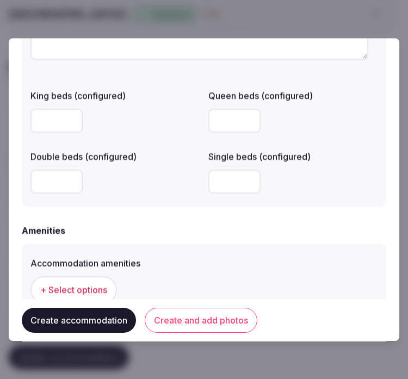
type textarea "**********"
click at [237, 122] on input "number" at bounding box center [234, 121] width 52 height 24
type input "*"
click at [142, 232] on div "Amenities" at bounding box center [204, 230] width 365 height 13
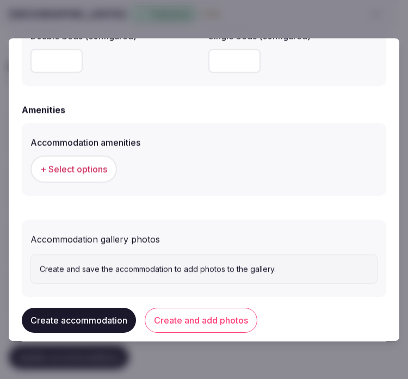
click at [85, 177] on button "+ Select options" at bounding box center [73, 169] width 87 height 27
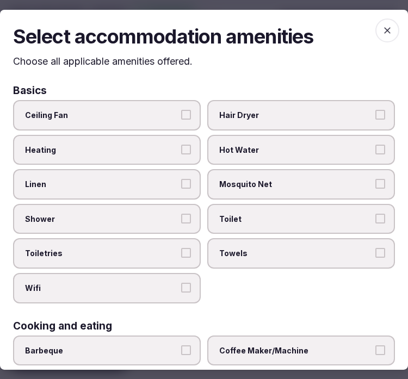
click at [173, 187] on label "Linen" at bounding box center [107, 184] width 188 height 30
click at [181, 187] on button "Linen" at bounding box center [186, 184] width 10 height 10
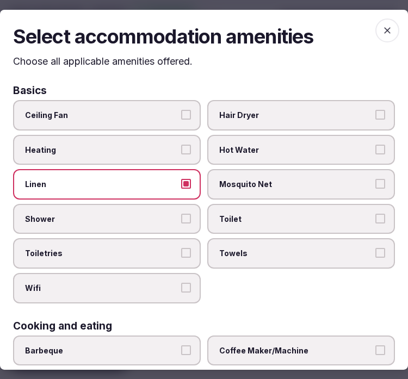
click at [184, 214] on button "Shower" at bounding box center [186, 219] width 10 height 10
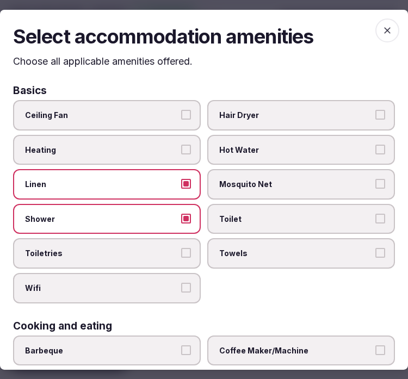
click at [181, 252] on button "Toiletries" at bounding box center [186, 253] width 10 height 10
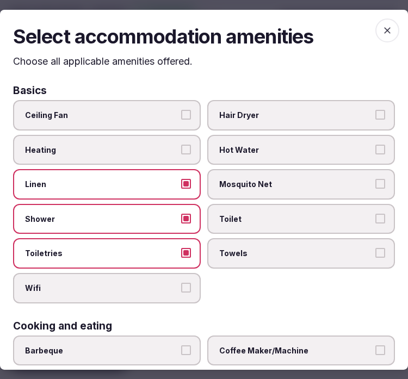
click at [186, 273] on label "Wifi" at bounding box center [107, 288] width 188 height 30
click at [186, 283] on button "Wifi" at bounding box center [186, 288] width 10 height 10
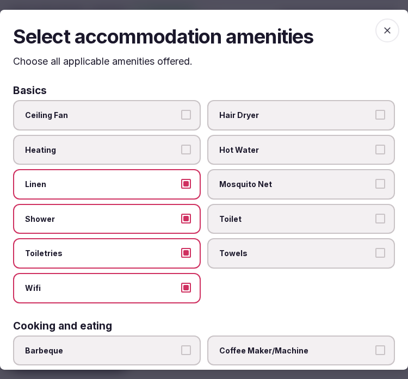
click at [232, 257] on label "Towels" at bounding box center [301, 253] width 188 height 30
click at [376, 257] on button "Towels" at bounding box center [381, 253] width 10 height 10
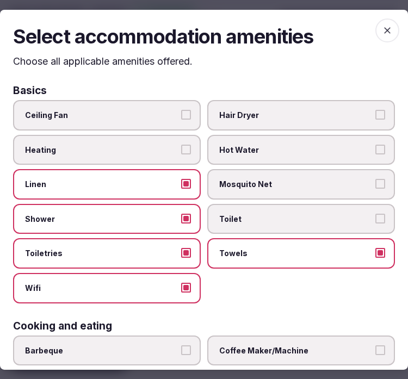
click at [324, 216] on span "Toilet" at bounding box center [295, 219] width 153 height 11
click at [376, 216] on button "Toilet" at bounding box center [381, 219] width 10 height 10
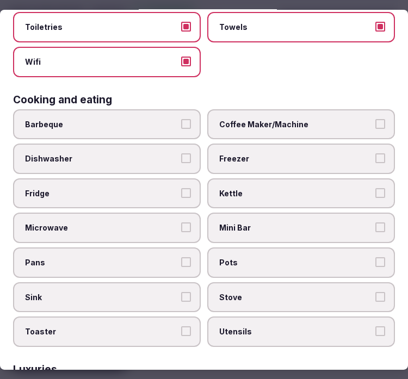
scroll to position [242, 0]
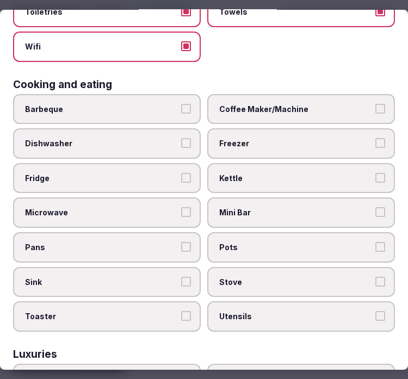
click at [283, 112] on label "Coffee Maker/Machine" at bounding box center [301, 109] width 188 height 30
click at [376, 112] on button "Coffee Maker/Machine" at bounding box center [381, 109] width 10 height 10
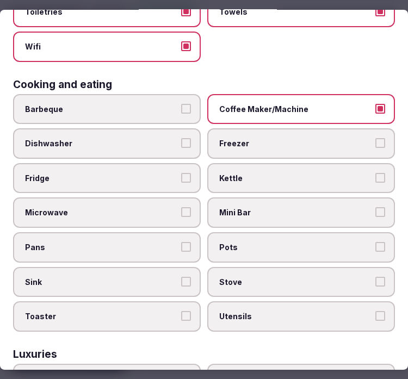
click at [316, 198] on label "Mini Bar" at bounding box center [301, 213] width 188 height 30
click at [376, 207] on button "Mini Bar" at bounding box center [381, 212] width 10 height 10
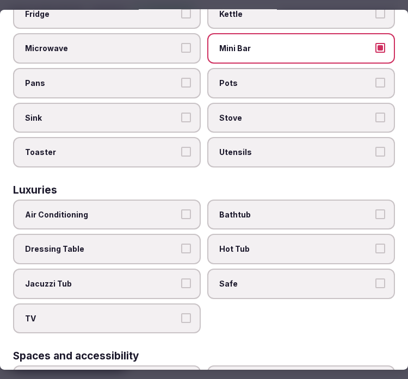
scroll to position [423, 0]
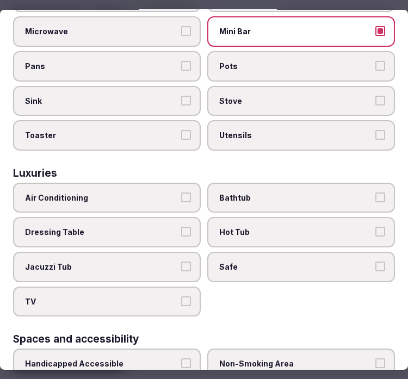
click at [144, 189] on label "Air Conditioning" at bounding box center [107, 198] width 188 height 30
click at [181, 193] on button "Air Conditioning" at bounding box center [186, 198] width 10 height 10
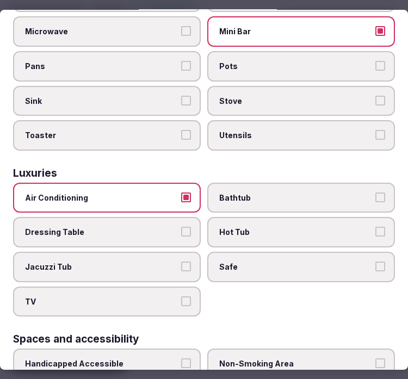
click at [317, 193] on span "Bathtub" at bounding box center [295, 198] width 153 height 11
click at [376, 193] on button "Bathtub" at bounding box center [381, 198] width 10 height 10
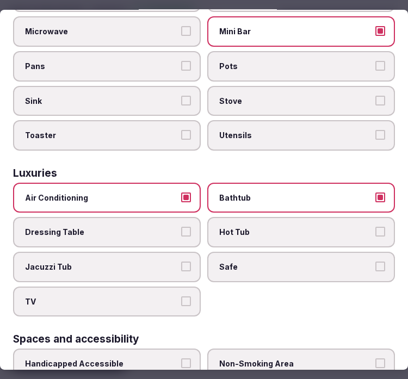
click at [360, 262] on span "Safe" at bounding box center [295, 267] width 153 height 11
click at [376, 262] on button "Safe" at bounding box center [381, 267] width 10 height 10
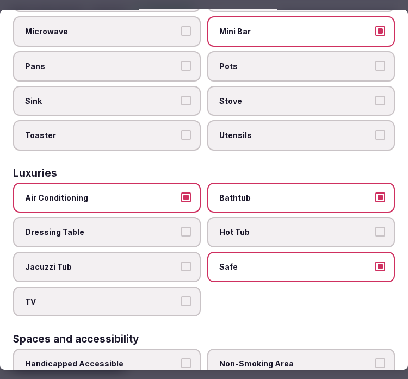
click at [182, 293] on label "TV" at bounding box center [107, 302] width 188 height 30
click at [182, 297] on button "TV" at bounding box center [186, 302] width 10 height 10
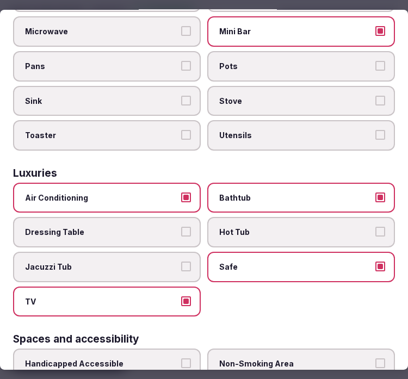
click at [269, 193] on span "Bathtub" at bounding box center [295, 198] width 153 height 11
click at [376, 193] on button "Bathtub" at bounding box center [381, 198] width 10 height 10
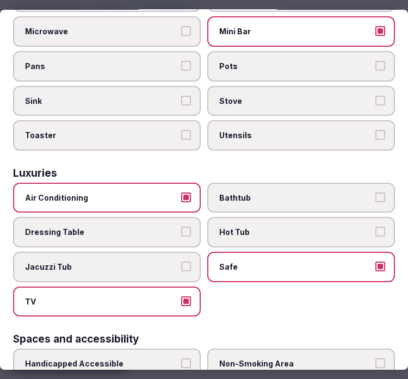
scroll to position [302, 0]
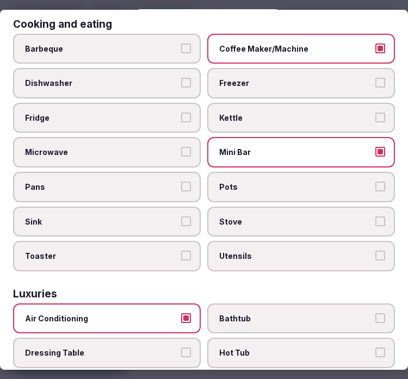
click at [186, 113] on button "Fridge" at bounding box center [186, 118] width 10 height 10
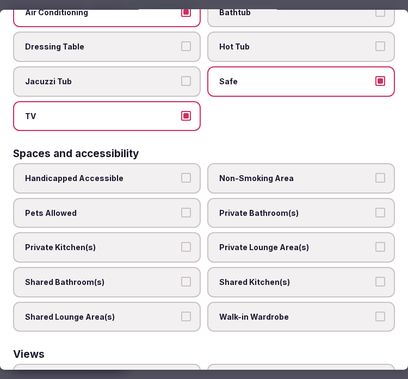
scroll to position [723, 0]
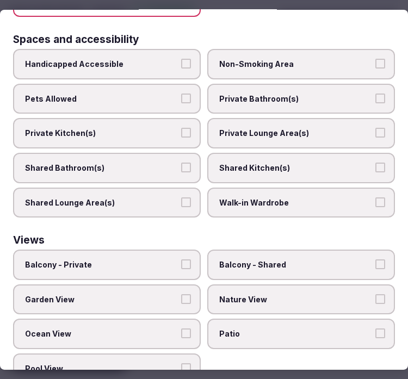
click at [286, 94] on span "Private Bathroom(s)" at bounding box center [295, 99] width 153 height 11
click at [376, 94] on button "Private Bathroom(s)" at bounding box center [381, 99] width 10 height 10
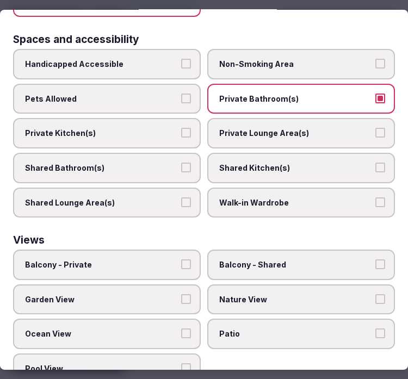
drag, startPoint x: 279, startPoint y: 112, endPoint x: 394, endPoint y: 114, distance: 115.4
click at [279, 128] on span "Private Lounge Area(s)" at bounding box center [295, 133] width 153 height 11
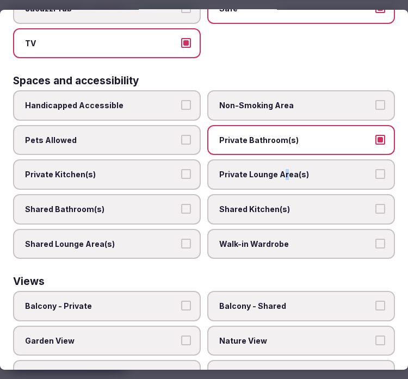
scroll to position [662, 0]
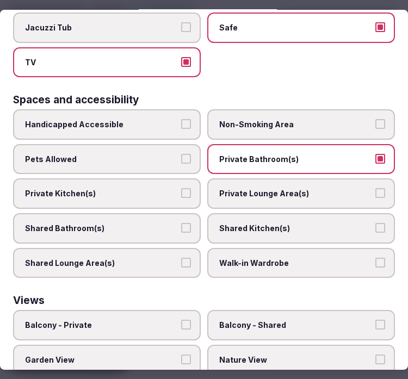
click at [319, 181] on label "Private Lounge Area(s)" at bounding box center [301, 194] width 188 height 30
click at [376, 188] on button "Private Lounge Area(s)" at bounding box center [381, 193] width 10 height 10
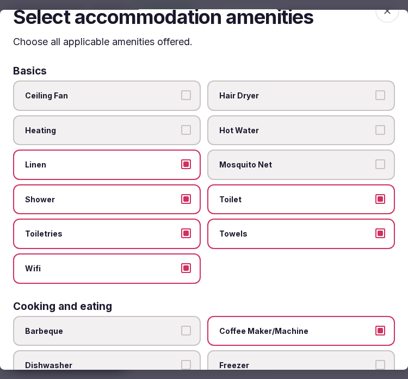
scroll to position [0, 0]
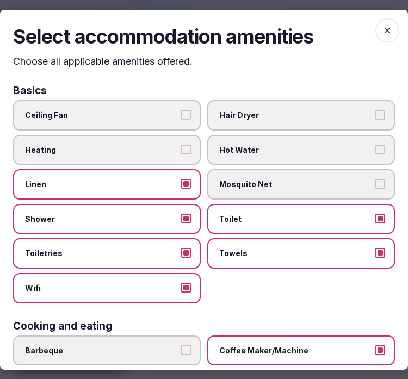
click at [382, 33] on icon "button" at bounding box center [387, 29] width 11 height 11
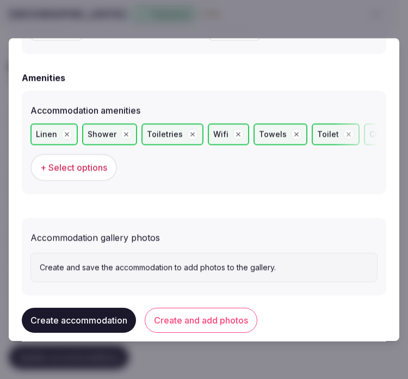
scroll to position [1076, 0]
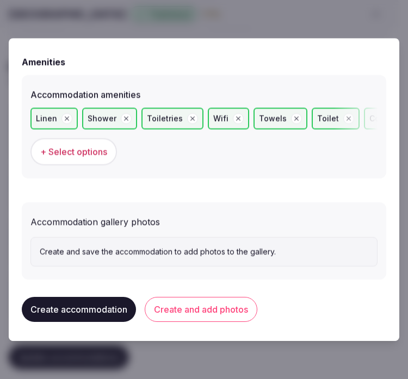
click at [202, 300] on button "Create and add photos" at bounding box center [201, 309] width 113 height 25
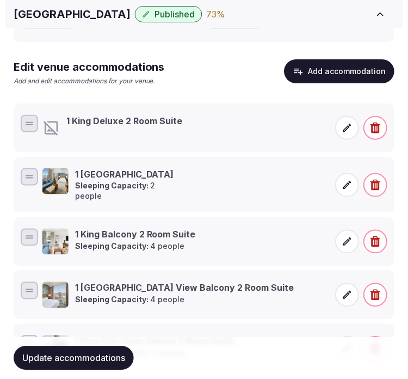
scroll to position [290, 0]
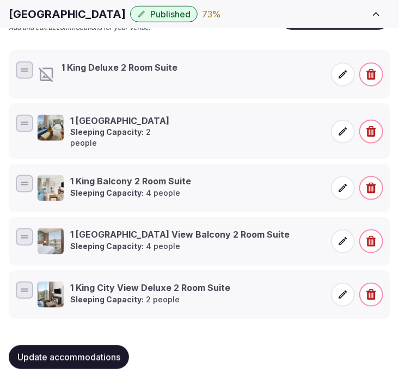
click at [167, 71] on h3 "1 King Deluxe 2 Room Suite" at bounding box center [120, 68] width 116 height 12
click at [341, 77] on icon at bounding box center [343, 74] width 8 height 8
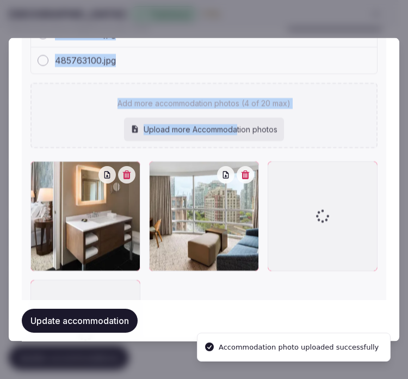
scroll to position [1347, 0]
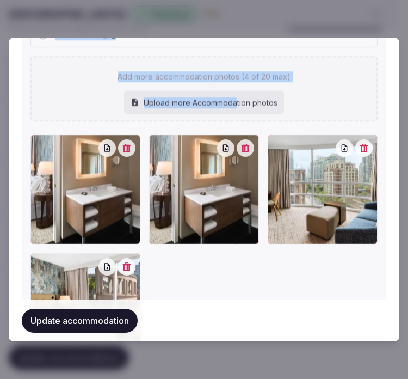
click at [237, 145] on button "button" at bounding box center [245, 147] width 17 height 17
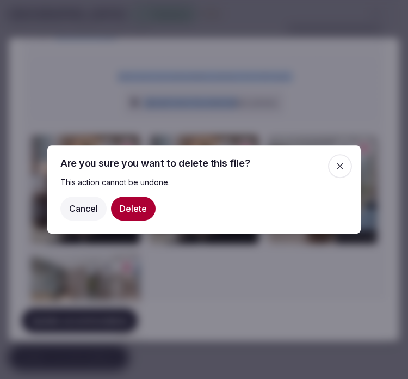
click at [146, 211] on button "Delete" at bounding box center [133, 208] width 45 height 24
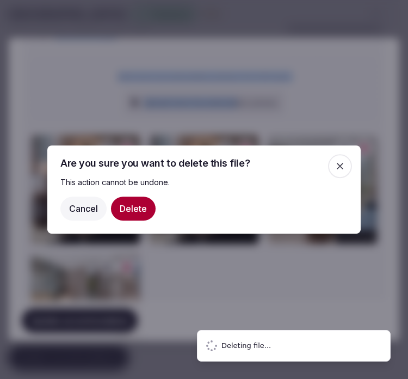
scroll to position [1320, 0]
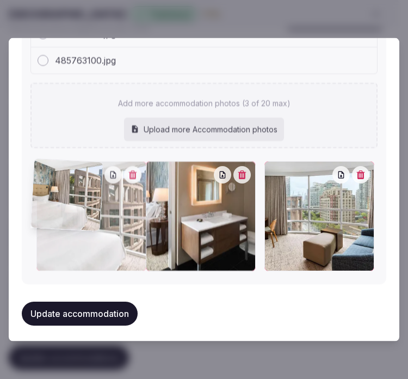
drag, startPoint x: 267, startPoint y: 170, endPoint x: 38, endPoint y: 185, distance: 229.7
click at [38, 185] on div at bounding box center [91, 216] width 110 height 110
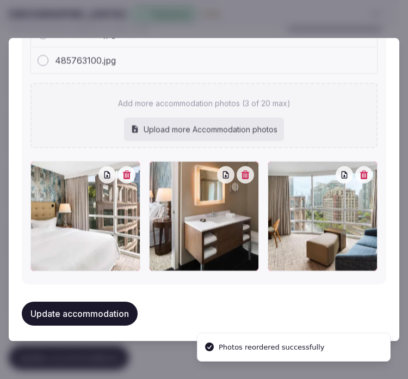
click at [121, 302] on button "Update accommodation" at bounding box center [80, 313] width 116 height 24
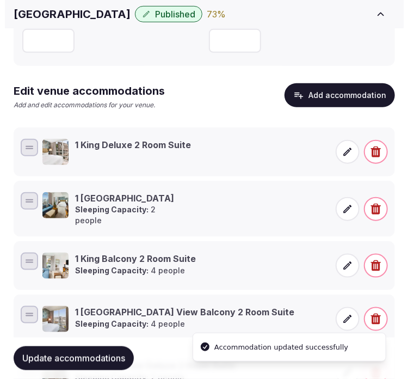
scroll to position [291, 0]
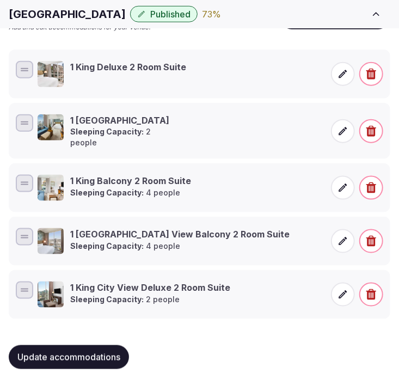
click at [346, 64] on span at bounding box center [343, 74] width 24 height 24
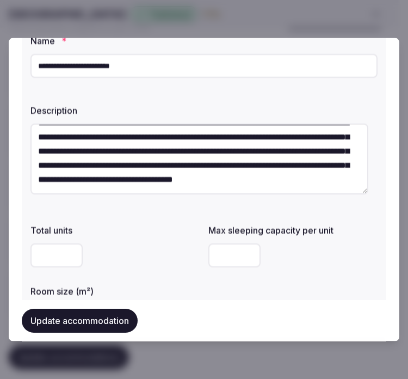
scroll to position [28, 0]
type input "*"
click at [242, 257] on input "*" at bounding box center [234, 255] width 52 height 24
type input "*"
click at [55, 314] on button "Update accommodation" at bounding box center [80, 320] width 116 height 24
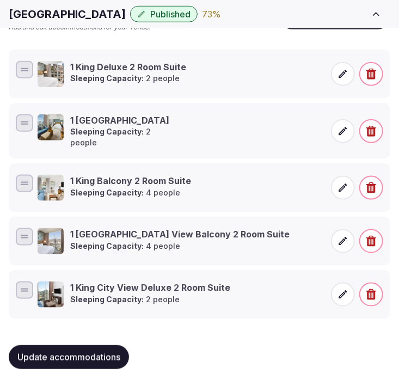
click at [335, 285] on span at bounding box center [343, 295] width 24 height 24
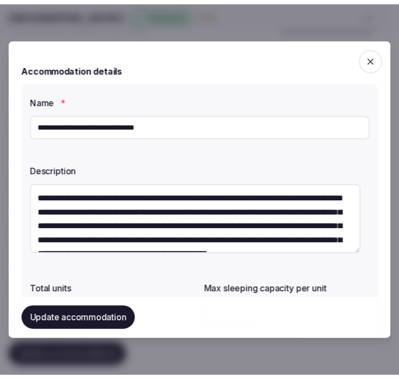
scroll to position [121, 0]
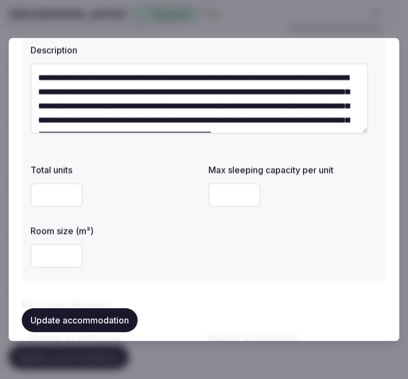
drag, startPoint x: 206, startPoint y: 186, endPoint x: 184, endPoint y: 189, distance: 21.9
click at [184, 189] on div "Total units Max sleeping capacity per unit * Room size (m²) **" at bounding box center [203, 215] width 347 height 113
type input "*"
drag, startPoint x: 116, startPoint y: 311, endPoint x: 156, endPoint y: 231, distance: 88.9
click at [116, 310] on button "Update accommodation" at bounding box center [80, 320] width 116 height 24
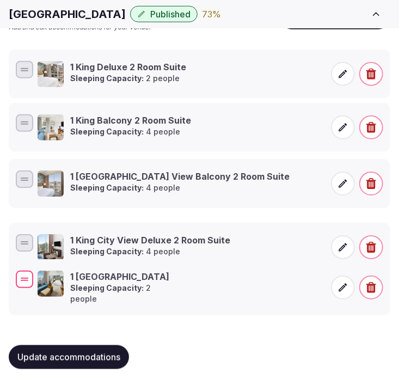
drag, startPoint x: 24, startPoint y: 125, endPoint x: 11, endPoint y: 284, distance: 158.9
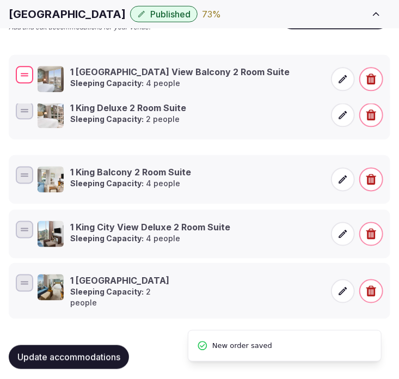
drag, startPoint x: 22, startPoint y: 177, endPoint x: 26, endPoint y: 77, distance: 100.8
click at [26, 77] on div at bounding box center [24, 74] width 17 height 17
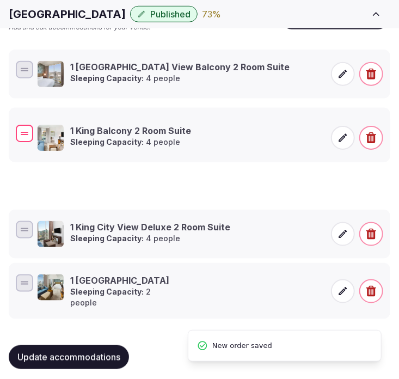
drag, startPoint x: 36, startPoint y: 169, endPoint x: 36, endPoint y: 119, distance: 50.6
click at [36, 122] on div "1 King Balcony 2 Room Suite Sleeping Capacity: 4 people" at bounding box center [200, 137] width 372 height 30
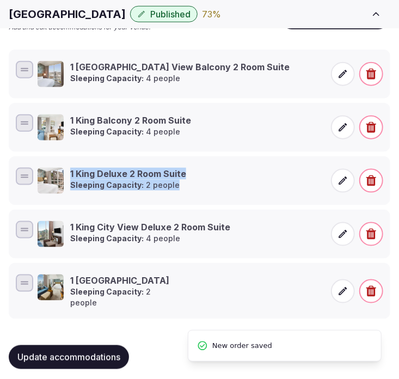
drag, startPoint x: 28, startPoint y: 220, endPoint x: 42, endPoint y: 160, distance: 61.7
click at [42, 160] on ul "1 [GEOGRAPHIC_DATA] View Balcony 2 Room Suite Sleeping Capacity: 4 people 1 Kin…" at bounding box center [200, 185] width 382 height 270
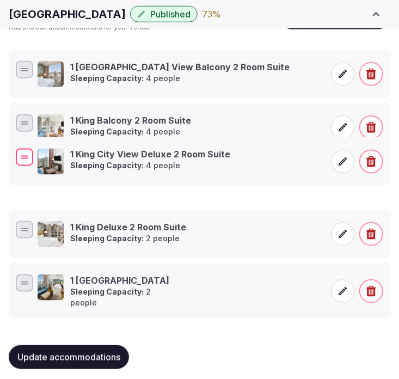
drag, startPoint x: 24, startPoint y: 236, endPoint x: 34, endPoint y: 163, distance: 73.1
click at [34, 163] on div "1 King City View Deluxe 2 Room Suite Sleeping Capacity: 4 people" at bounding box center [200, 161] width 372 height 30
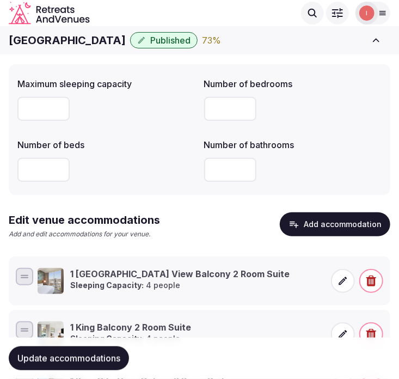
scroll to position [49, 0]
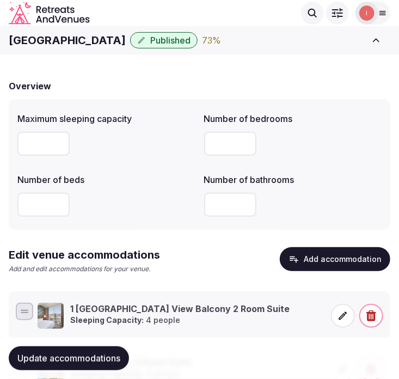
click at [85, 351] on button "Update accommodations" at bounding box center [69, 358] width 120 height 24
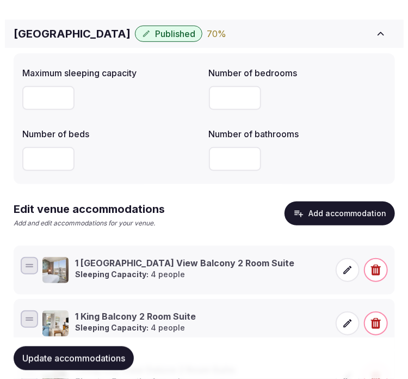
scroll to position [170, 0]
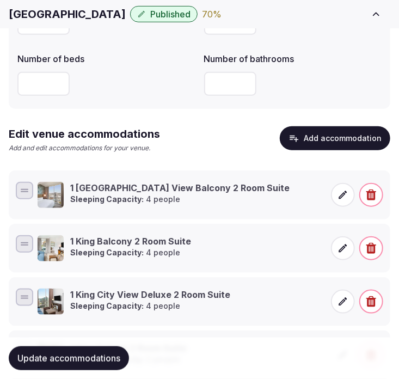
click at [362, 148] on button "Add accommodation" at bounding box center [335, 138] width 110 height 24
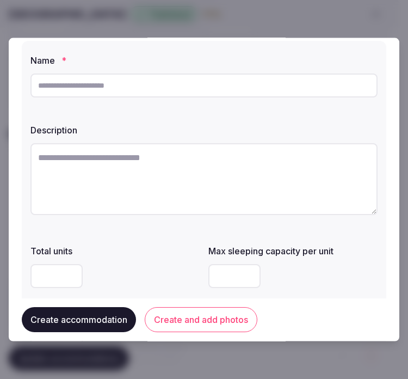
scroll to position [60, 0]
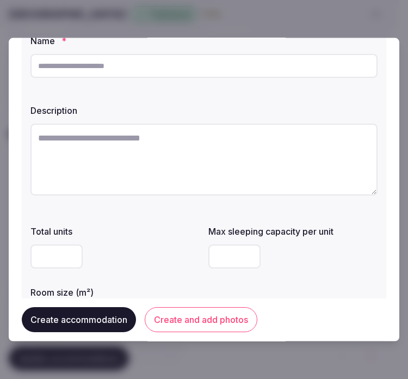
click at [161, 71] on input "text" at bounding box center [203, 66] width 347 height 24
paste input "**********"
type input "**********"
click at [79, 162] on textarea at bounding box center [203, 160] width 347 height 72
click at [290, 164] on textarea at bounding box center [203, 160] width 347 height 72
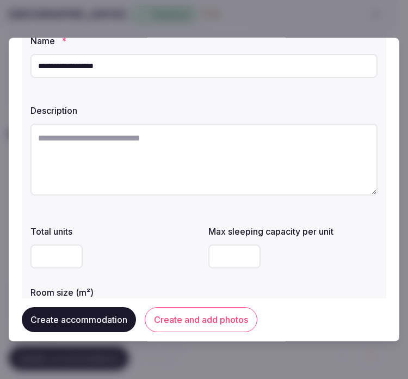
paste textarea "**********"
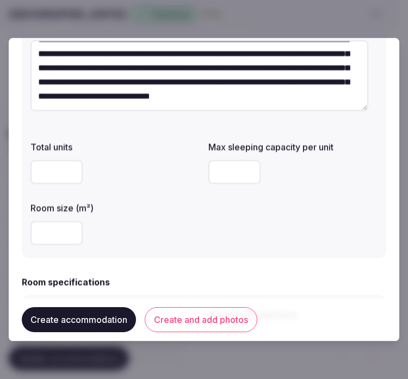
scroll to position [181, 0]
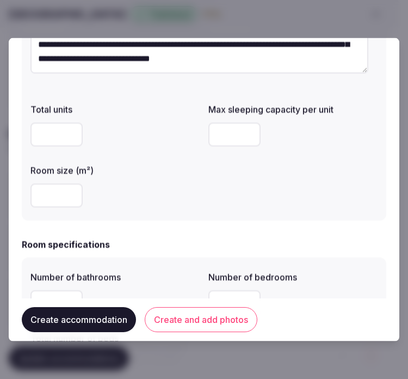
type textarea "**********"
click at [47, 195] on input "number" at bounding box center [56, 195] width 52 height 24
click at [48, 192] on input "number" at bounding box center [56, 195] width 52 height 24
type input "**"
click at [232, 136] on input "number" at bounding box center [234, 134] width 52 height 24
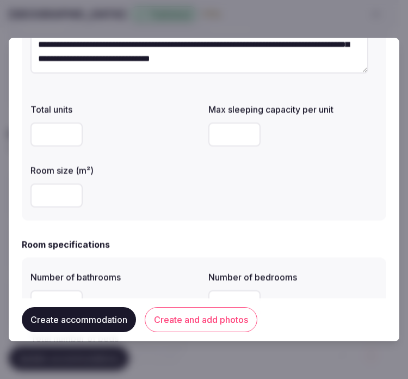
type input "*"
click at [194, 204] on div "**" at bounding box center [114, 195] width 169 height 24
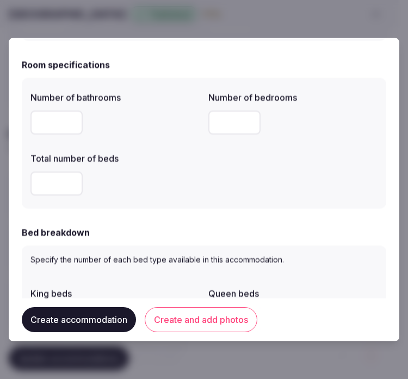
scroll to position [363, 0]
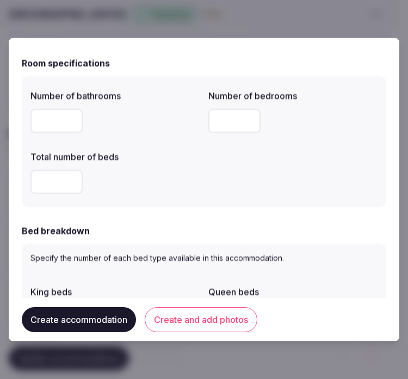
click at [47, 124] on input "number" at bounding box center [56, 121] width 52 height 24
type input "*"
click at [214, 123] on input "*" at bounding box center [234, 121] width 52 height 24
type input "*"
click at [53, 182] on input "number" at bounding box center [56, 182] width 52 height 24
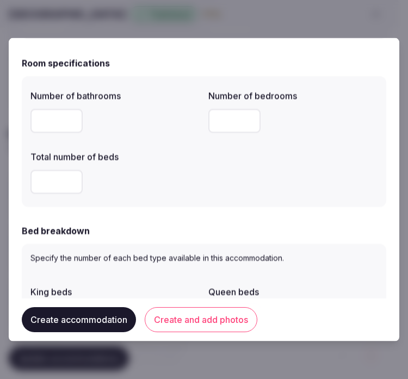
type input "*"
drag, startPoint x: 161, startPoint y: 196, endPoint x: 167, endPoint y: 199, distance: 7.1
click at [161, 195] on div "*" at bounding box center [114, 181] width 169 height 33
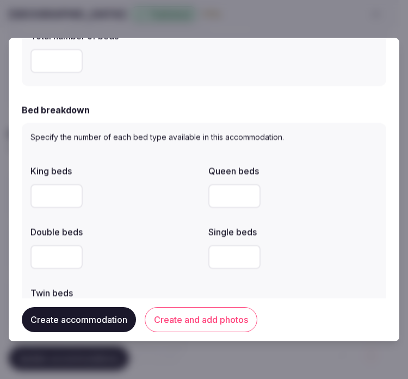
click at [208, 196] on input "number" at bounding box center [234, 196] width 52 height 24
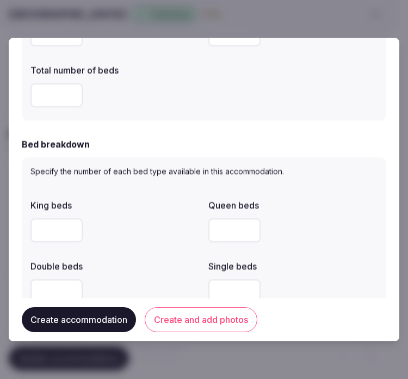
scroll to position [423, 0]
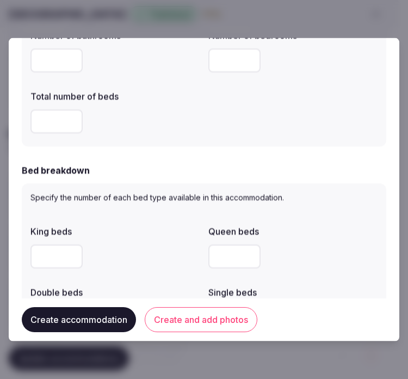
type input "*"
drag, startPoint x: 229, startPoint y: 60, endPoint x: 176, endPoint y: 56, distance: 52.4
click at [176, 56] on div "Number of bathrooms * Number of bedrooms * Total number of beds *" at bounding box center [203, 80] width 347 height 113
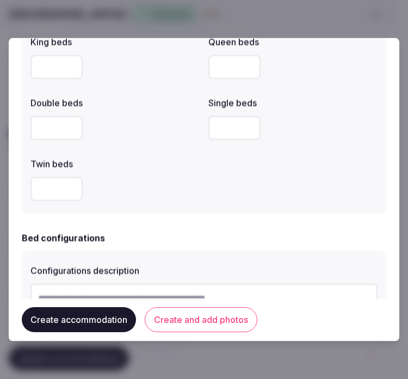
scroll to position [544, 0]
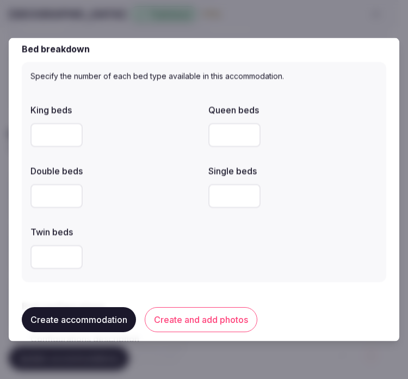
drag, startPoint x: 239, startPoint y: 128, endPoint x: 175, endPoint y: 137, distance: 64.8
click at [175, 137] on div "King beds Queen beds * Double beds Single beds Twin beds" at bounding box center [203, 186] width 347 height 174
click at [298, 143] on div "*" at bounding box center [292, 135] width 169 height 24
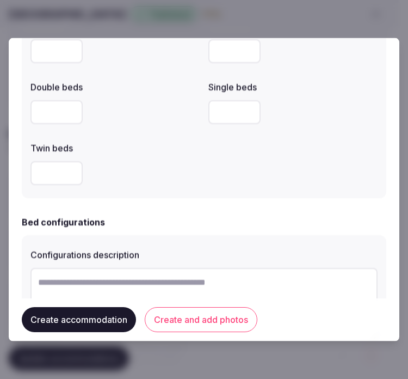
scroll to position [665, 0]
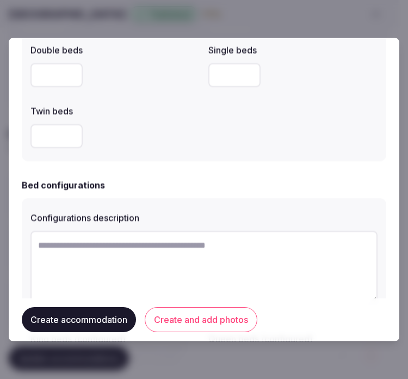
click at [139, 253] on textarea at bounding box center [203, 267] width 347 height 72
paste textarea "**********"
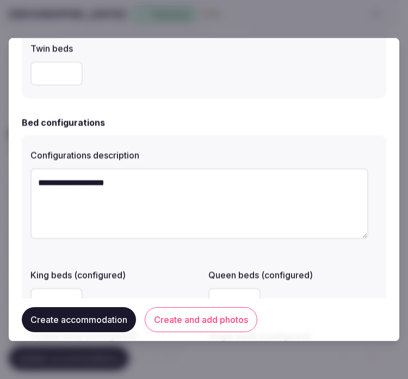
scroll to position [786, 0]
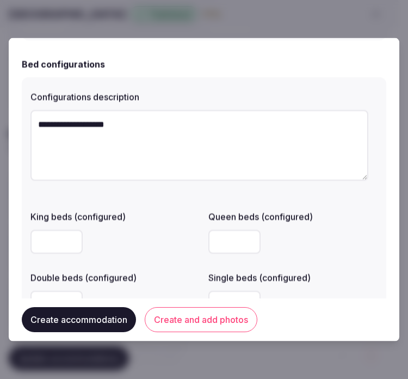
type textarea "**********"
click at [234, 238] on input "number" at bounding box center [234, 242] width 52 height 24
type input "*"
click at [329, 199] on div "**********" at bounding box center [204, 202] width 365 height 250
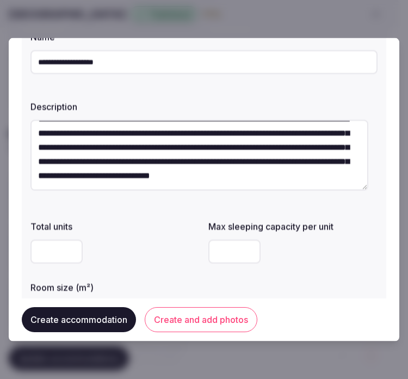
scroll to position [121, 0]
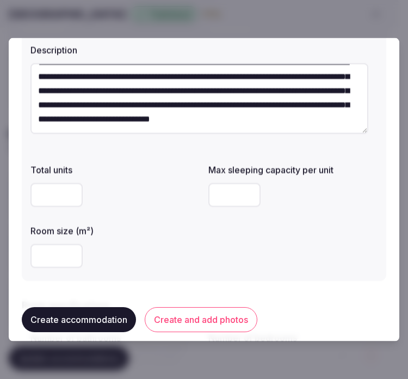
drag, startPoint x: 216, startPoint y: 194, endPoint x: 206, endPoint y: 194, distance: 10.3
click at [208, 194] on input "*" at bounding box center [234, 195] width 52 height 24
type input "*"
click at [279, 205] on div "*" at bounding box center [292, 195] width 169 height 24
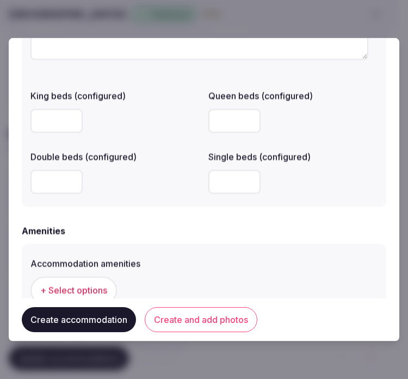
scroll to position [1028, 0]
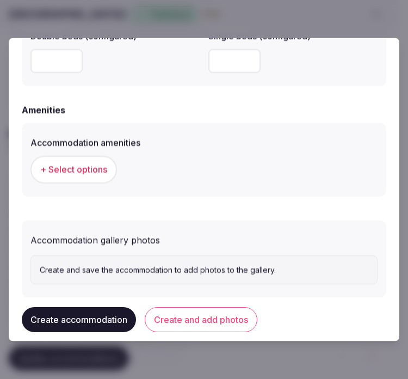
click at [84, 177] on button "+ Select options" at bounding box center [73, 169] width 87 height 27
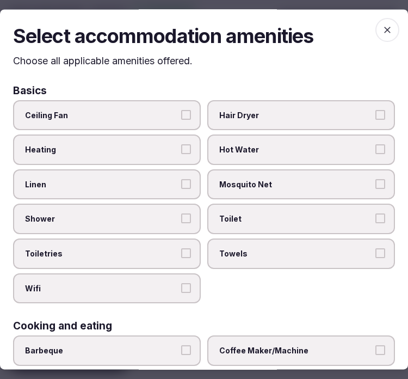
click at [97, 183] on span "Linen" at bounding box center [101, 184] width 153 height 11
click at [181, 183] on button "Linen" at bounding box center [186, 184] width 10 height 10
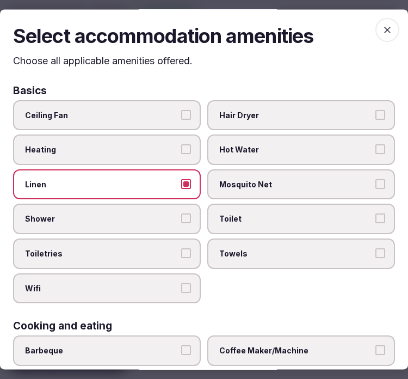
click at [158, 219] on span "Shower" at bounding box center [101, 219] width 153 height 11
click at [181, 219] on button "Shower" at bounding box center [186, 219] width 10 height 10
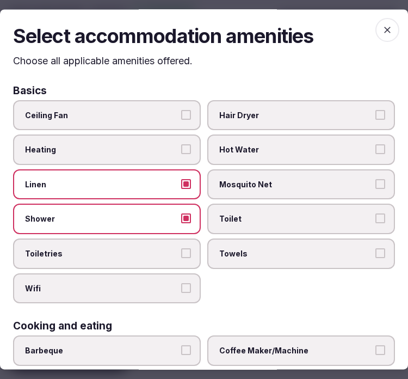
click at [176, 248] on label "Toiletries" at bounding box center [107, 253] width 188 height 30
click at [181, 248] on button "Toiletries" at bounding box center [186, 253] width 10 height 10
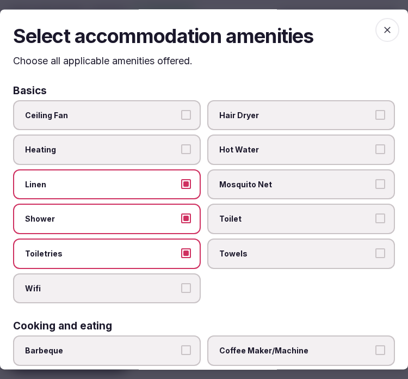
click at [188, 273] on label "Wifi" at bounding box center [107, 288] width 188 height 30
click at [188, 283] on button "Wifi" at bounding box center [186, 288] width 10 height 10
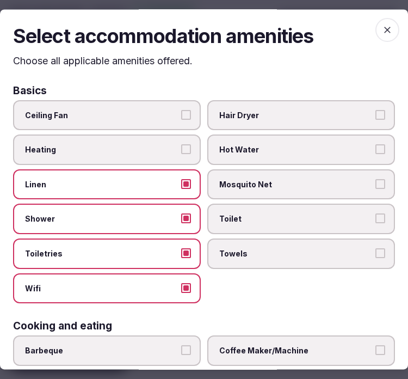
click at [247, 259] on label "Towels" at bounding box center [301, 253] width 188 height 30
click at [376, 258] on button "Towels" at bounding box center [381, 253] width 10 height 10
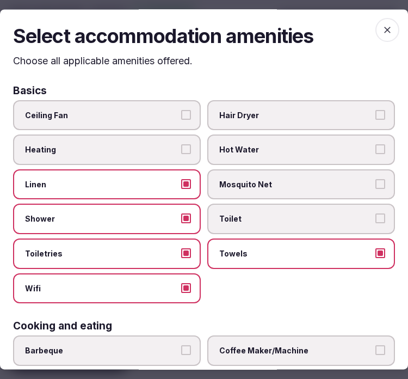
click at [247, 224] on label "Toilet" at bounding box center [301, 219] width 188 height 30
click at [376, 224] on button "Toilet" at bounding box center [381, 219] width 10 height 10
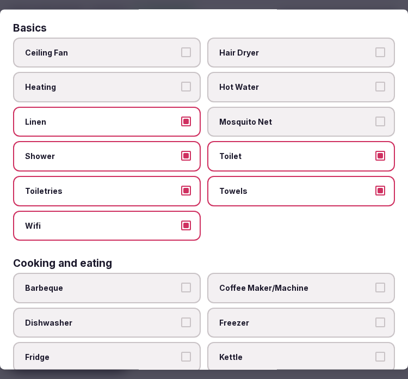
scroll to position [121, 0]
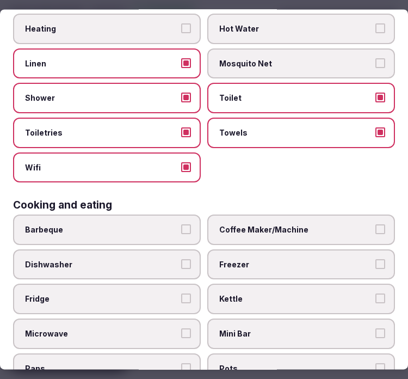
click at [247, 234] on label "Coffee Maker/Machine" at bounding box center [301, 230] width 188 height 30
click at [376, 234] on button "Coffee Maker/Machine" at bounding box center [381, 230] width 10 height 10
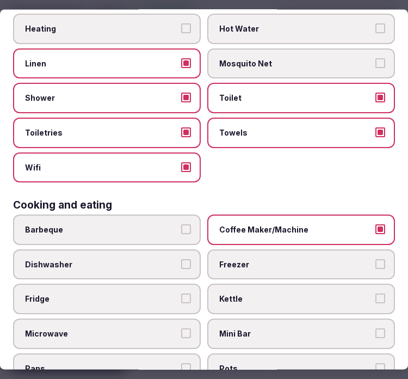
click at [266, 295] on span "Kettle" at bounding box center [295, 299] width 153 height 11
click at [376, 295] on button "Kettle" at bounding box center [381, 299] width 10 height 10
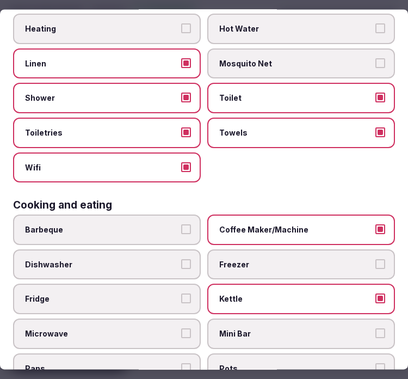
drag, startPoint x: 264, startPoint y: 295, endPoint x: 261, endPoint y: 305, distance: 10.2
click at [263, 295] on span "Kettle" at bounding box center [295, 299] width 153 height 11
click at [376, 295] on button "Kettle" at bounding box center [381, 299] width 10 height 10
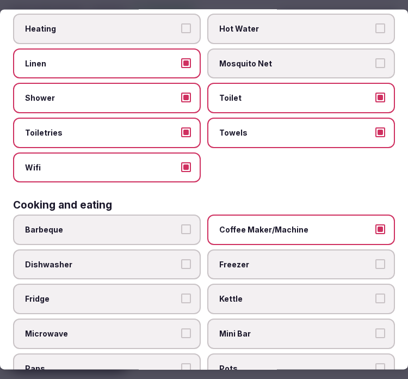
drag, startPoint x: 257, startPoint y: 318, endPoint x: 176, endPoint y: 307, distance: 81.3
click at [241, 318] on label "Mini Bar" at bounding box center [301, 333] width 188 height 30
click at [126, 262] on label "Dishwasher" at bounding box center [107, 264] width 188 height 30
click at [181, 262] on button "Dishwasher" at bounding box center [186, 264] width 10 height 10
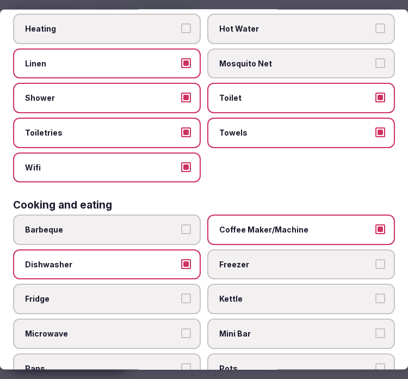
click at [124, 264] on label "Dishwasher" at bounding box center [107, 264] width 188 height 30
click at [181, 264] on button "Dishwasher" at bounding box center [186, 264] width 10 height 10
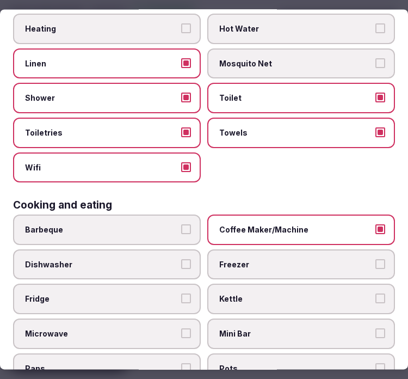
click at [115, 294] on span "Fridge" at bounding box center [101, 299] width 153 height 11
click at [181, 294] on button "Fridge" at bounding box center [186, 299] width 10 height 10
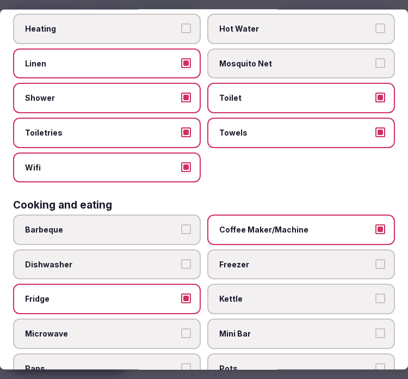
click at [112, 328] on span "Microwave" at bounding box center [101, 333] width 153 height 11
click at [181, 328] on button "Microwave" at bounding box center [186, 333] width 10 height 10
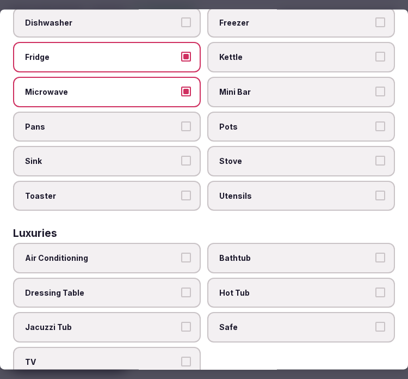
click at [167, 253] on span "Air Conditioning" at bounding box center [101, 258] width 153 height 11
click at [181, 253] on button "Air Conditioning" at bounding box center [186, 258] width 10 height 10
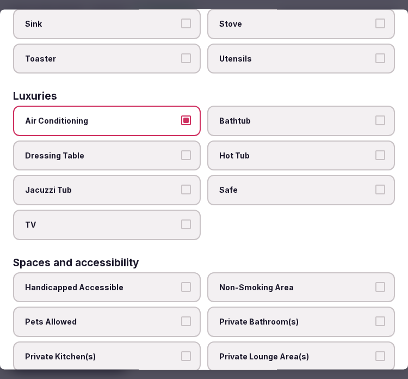
scroll to position [544, 0]
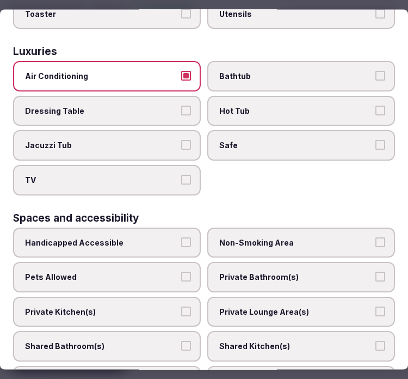
click at [173, 170] on label "TV" at bounding box center [107, 180] width 188 height 30
click at [181, 175] on button "TV" at bounding box center [186, 180] width 10 height 10
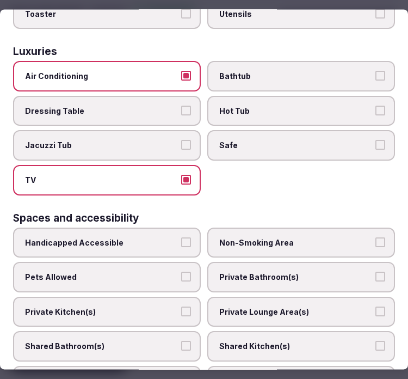
click at [230, 139] on label "Safe" at bounding box center [301, 146] width 188 height 30
click at [376, 140] on button "Safe" at bounding box center [381, 145] width 10 height 10
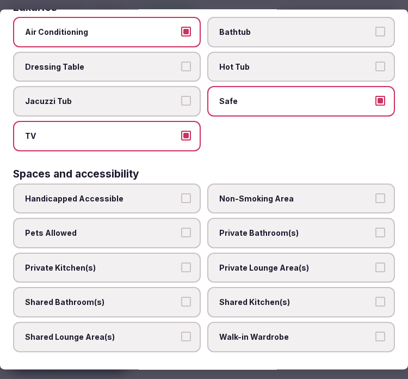
scroll to position [605, 0]
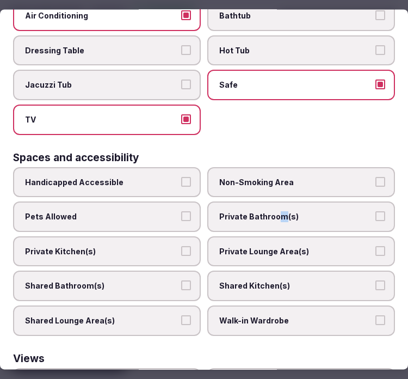
click at [274, 212] on span "Private Bathroom(s)" at bounding box center [295, 217] width 153 height 11
click at [271, 241] on label "Private Lounge Area(s)" at bounding box center [301, 251] width 188 height 30
click at [376, 246] on button "Private Lounge Area(s)" at bounding box center [381, 251] width 10 height 10
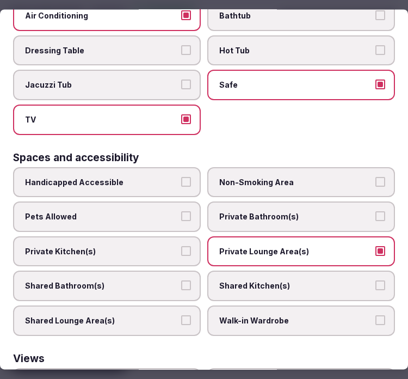
click at [291, 212] on span "Private Bathroom(s)" at bounding box center [295, 217] width 153 height 11
click at [376, 212] on button "Private Bathroom(s)" at bounding box center [381, 217] width 10 height 10
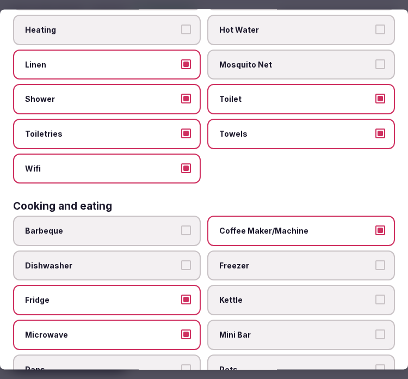
scroll to position [0, 0]
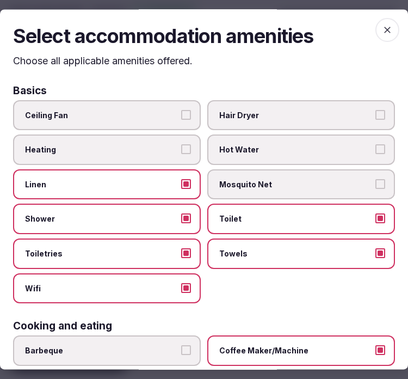
click at [382, 28] on icon "button" at bounding box center [387, 29] width 11 height 11
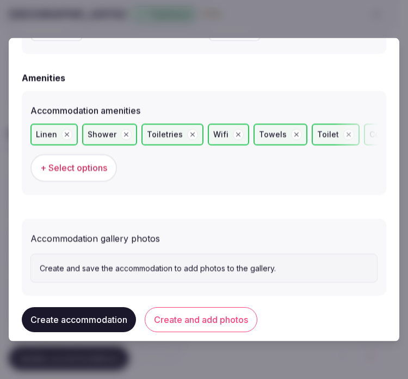
scroll to position [1076, 0]
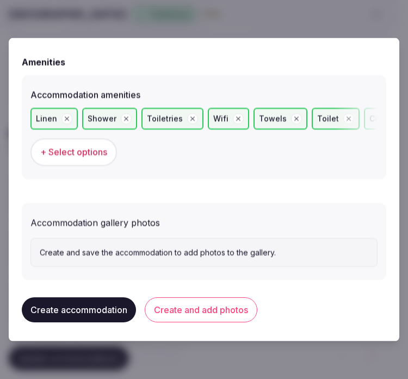
click at [168, 301] on button "Create and add photos" at bounding box center [201, 309] width 113 height 25
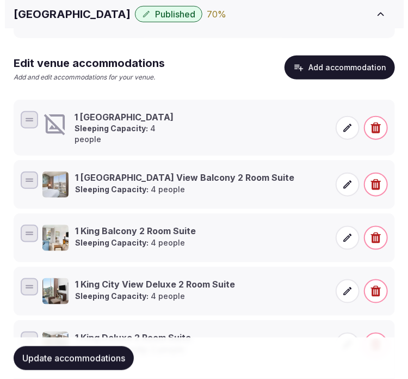
scroll to position [242, 0]
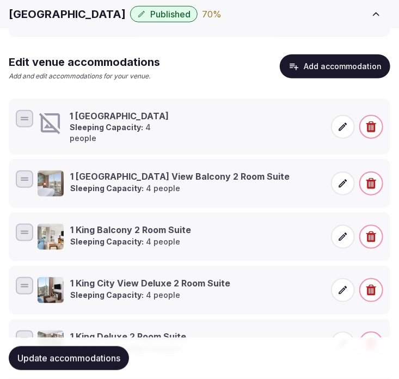
click at [343, 121] on icon at bounding box center [342, 126] width 11 height 11
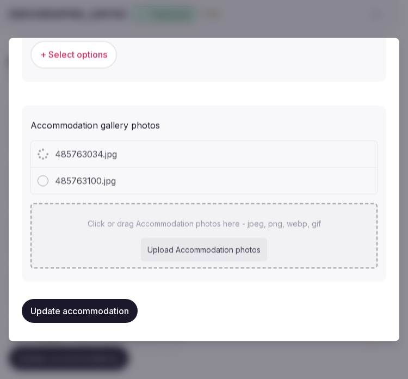
scroll to position [1176, 0]
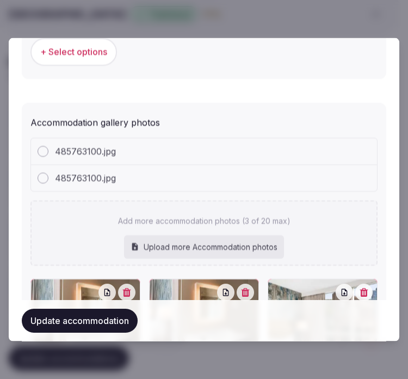
click at [75, 305] on div "Update accommodation" at bounding box center [204, 319] width 365 height 41
click at [95, 329] on button "Update accommodation" at bounding box center [80, 320] width 116 height 24
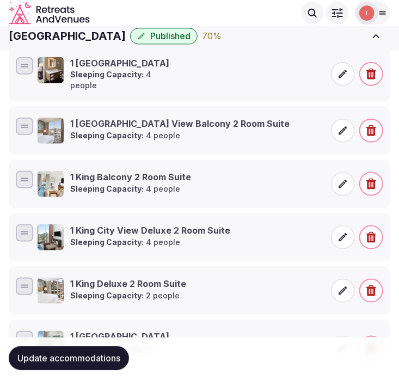
scroll to position [273, 0]
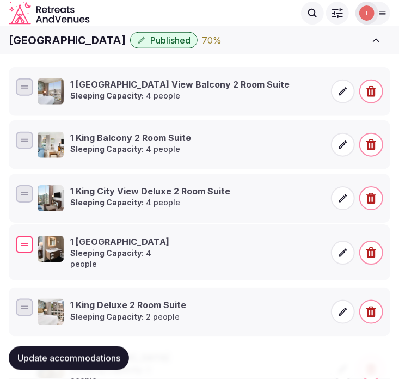
drag, startPoint x: 28, startPoint y: 86, endPoint x: 28, endPoint y: 244, distance: 157.9
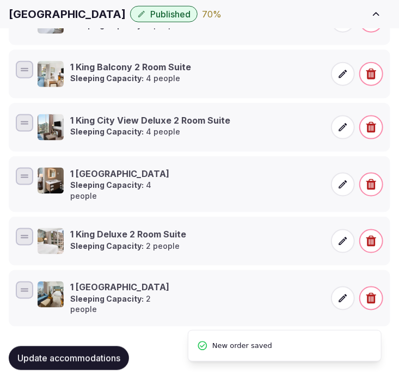
scroll to position [345, 0]
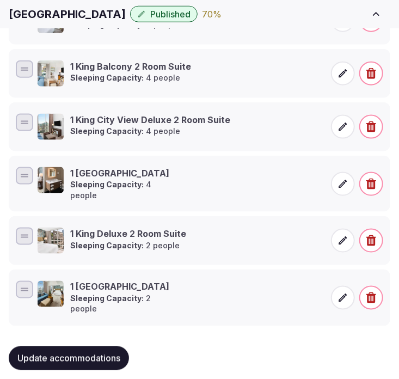
click at [121, 346] on button "Update accommodations" at bounding box center [69, 358] width 120 height 24
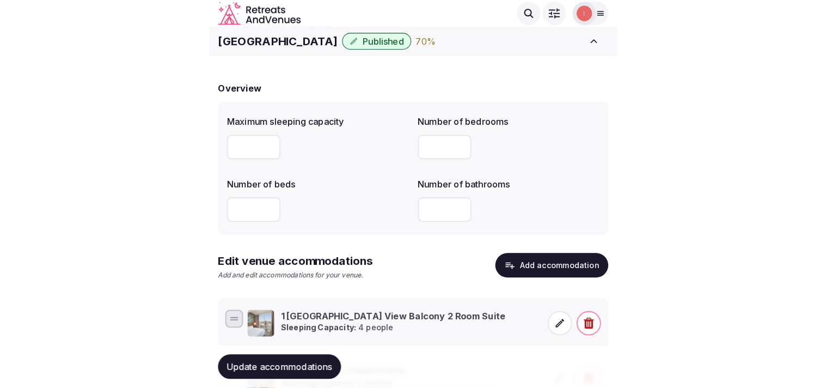
scroll to position [0, 0]
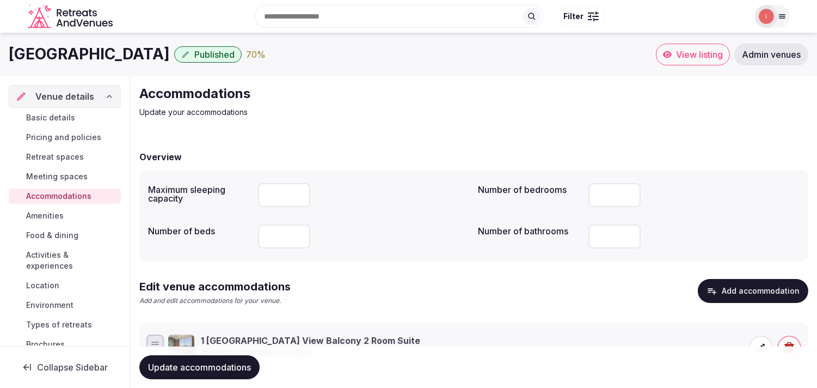
click at [41, 213] on span "Amenities" at bounding box center [45, 215] width 38 height 11
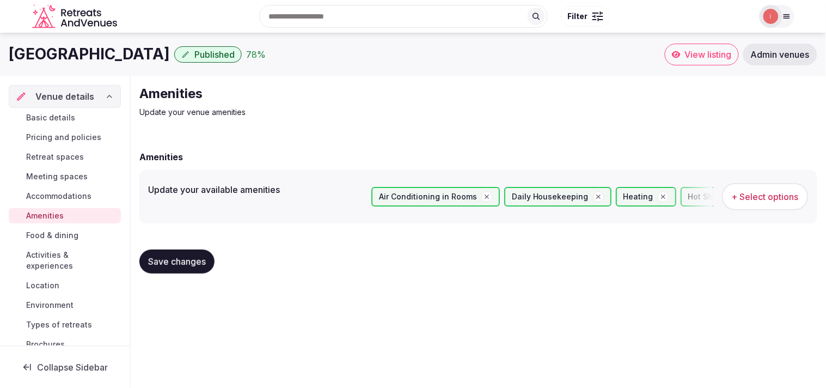
click at [194, 273] on div "Save changes" at bounding box center [478, 261] width 678 height 41
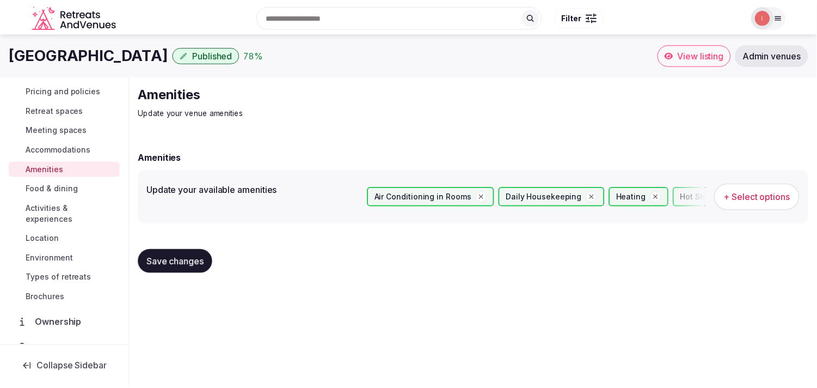
scroll to position [60, 0]
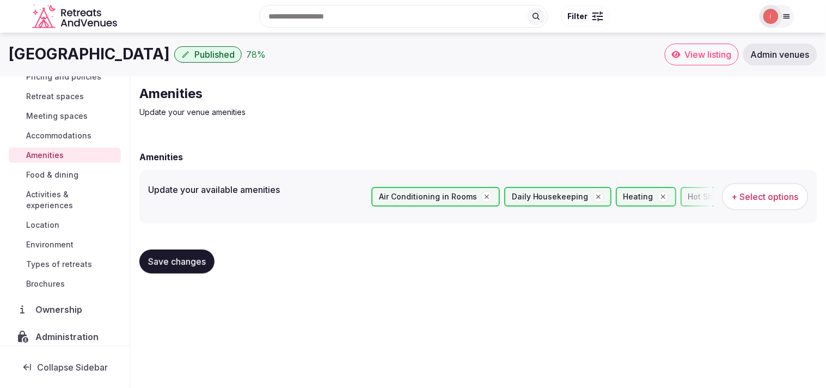
click at [64, 165] on div "Basic details Pricing and policies Retreat spaces Meeting spaces Accommodations…" at bounding box center [65, 170] width 112 height 246
click at [64, 173] on span "Food & dining" at bounding box center [52, 174] width 52 height 11
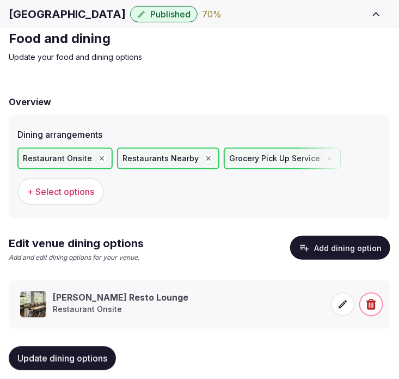
scroll to position [48, 0]
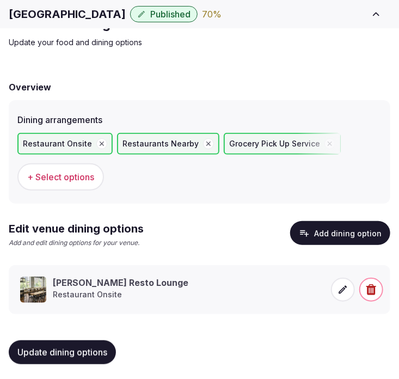
click at [99, 350] on span "Update dining options" at bounding box center [62, 352] width 90 height 11
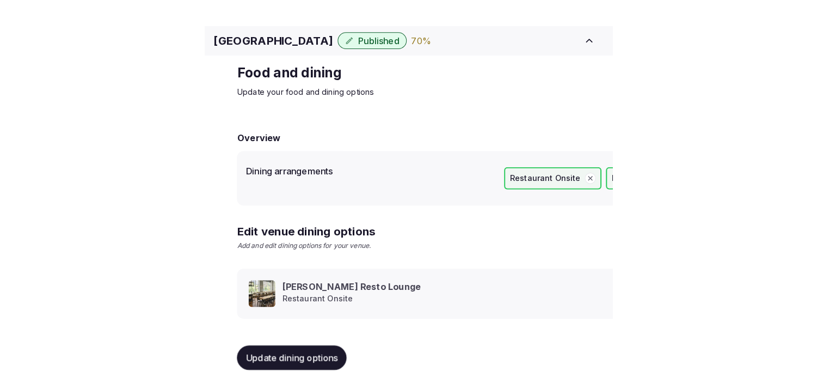
scroll to position [13, 0]
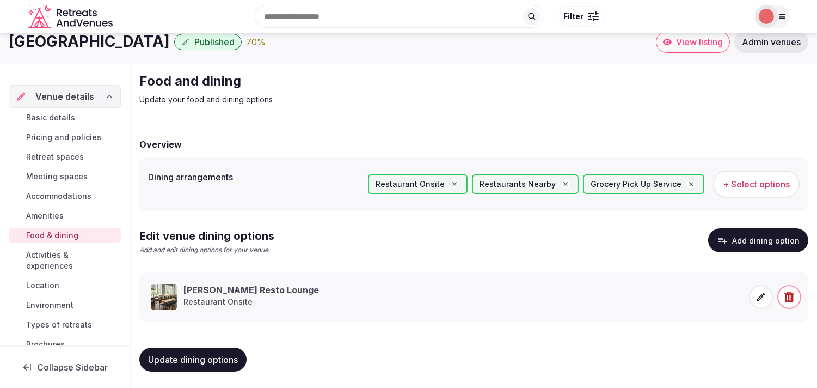
click at [34, 258] on span "Activities & experiences" at bounding box center [71, 260] width 90 height 22
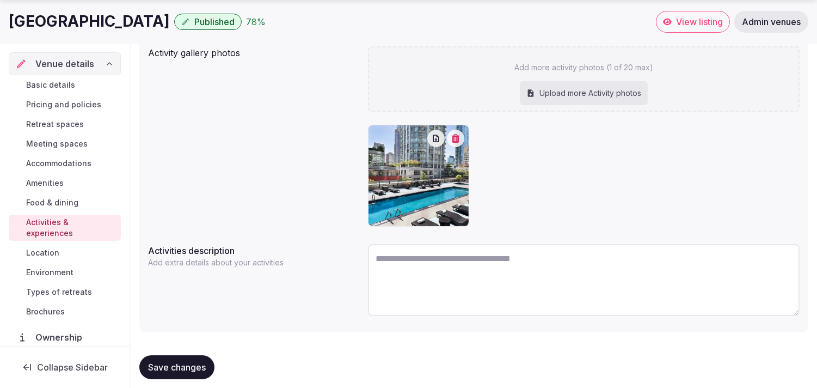
scroll to position [9, 0]
